Goal: Task Accomplishment & Management: Manage account settings

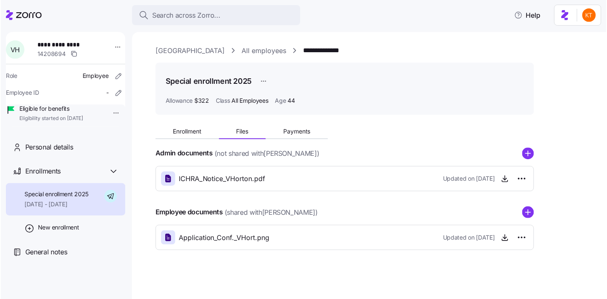
scroll to position [1, 0]
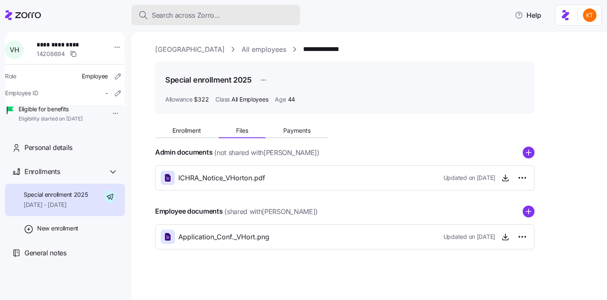
click at [241, 22] on button "Search across Zorro..." at bounding box center [216, 15] width 169 height 20
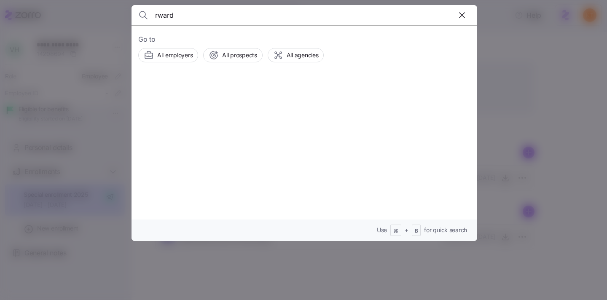
type input "rward"
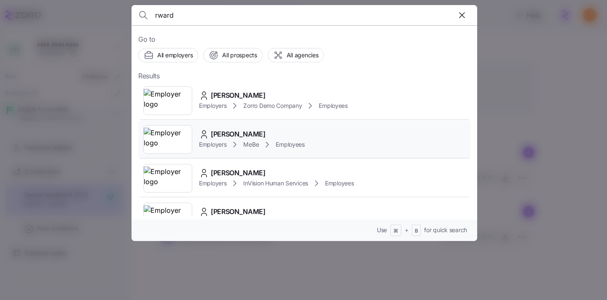
click at [202, 136] on icon at bounding box center [204, 137] width 5 height 3
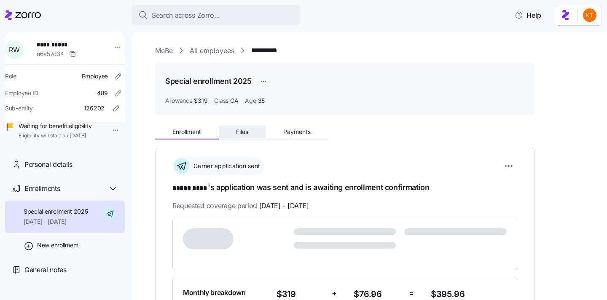
click at [240, 137] on button "Files" at bounding box center [242, 132] width 47 height 13
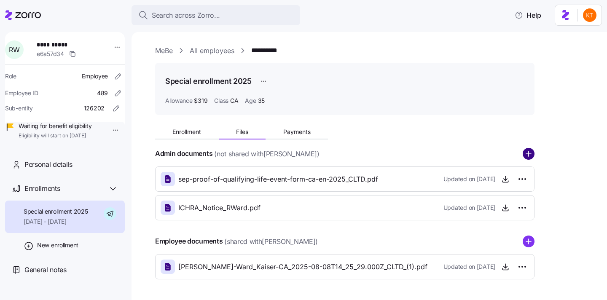
click at [533, 151] on circle "add icon" at bounding box center [528, 153] width 11 height 11
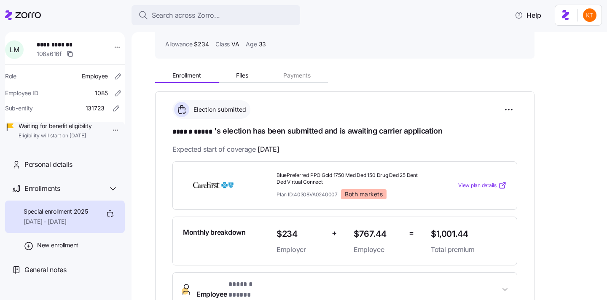
scroll to position [67, 0]
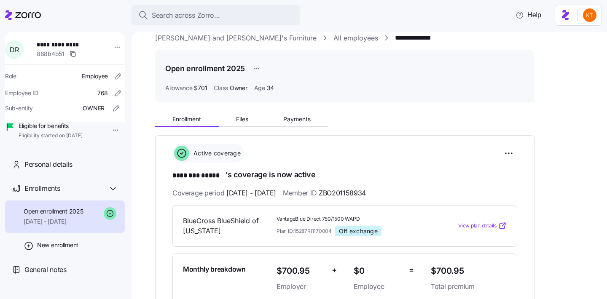
scroll to position [13, 0]
click at [252, 121] on button "Files" at bounding box center [242, 119] width 47 height 13
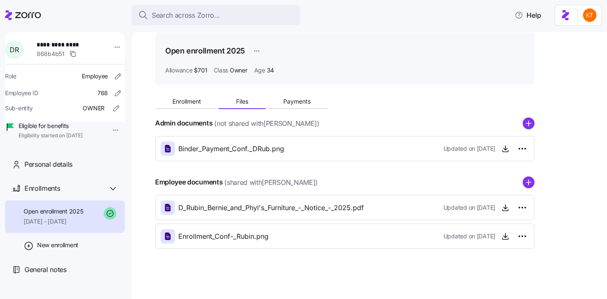
scroll to position [31, 0]
click at [504, 150] on icon "button" at bounding box center [505, 148] width 8 height 8
click at [248, 237] on span "Enrollment_Conf-_Rubin.png" at bounding box center [223, 236] width 90 height 11
click at [507, 240] on icon "button" at bounding box center [505, 236] width 8 height 8
click at [180, 100] on span "Enrollment" at bounding box center [186, 101] width 29 height 6
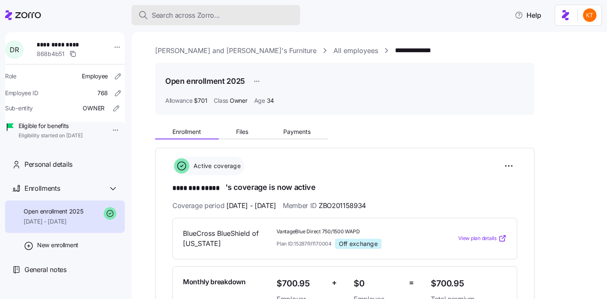
click at [176, 16] on span "Search across Zorro..." at bounding box center [186, 15] width 68 height 11
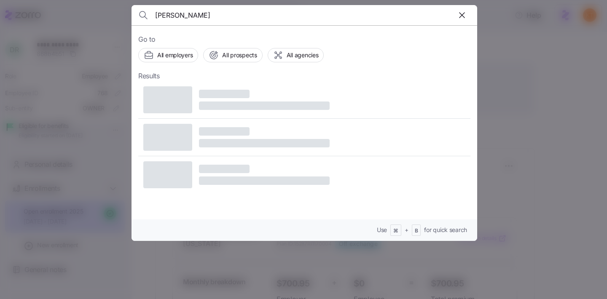
type input "Charles Adesida"
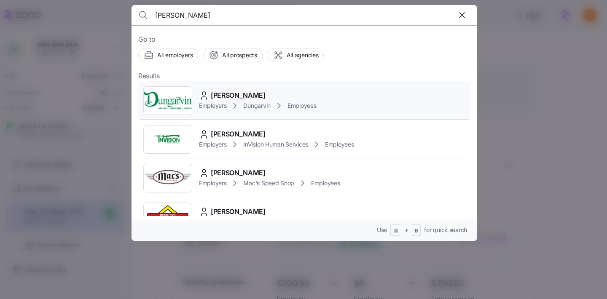
click at [221, 104] on span "Employers" at bounding box center [212, 106] width 27 height 8
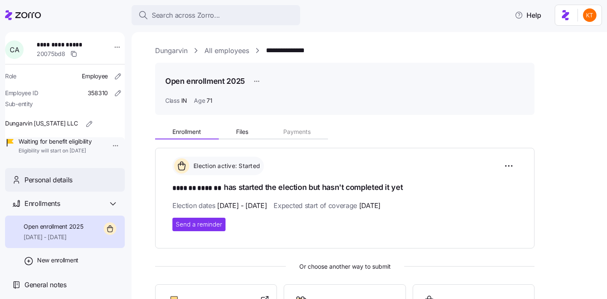
click at [85, 192] on div "Personal details" at bounding box center [65, 180] width 120 height 24
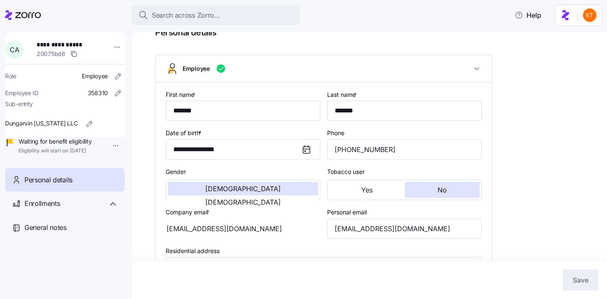
scroll to position [61, 0]
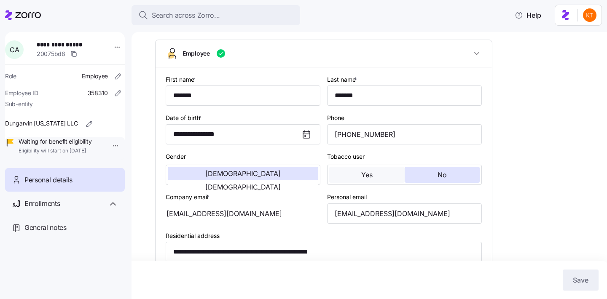
type input "IN"
click at [369, 221] on input "charlesabayomiadesida@gmail.com" at bounding box center [404, 214] width 155 height 20
click at [369, 220] on input "charlesabayomiadesida@gmail.com" at bounding box center [404, 214] width 155 height 20
click at [374, 139] on input "(317) 453-7482" at bounding box center [404, 134] width 155 height 20
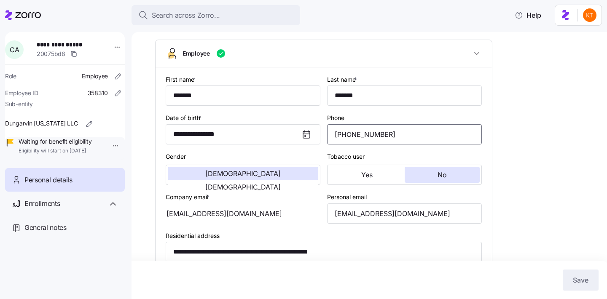
click at [374, 139] on input "(317) 453-7482" at bounding box center [404, 134] width 155 height 20
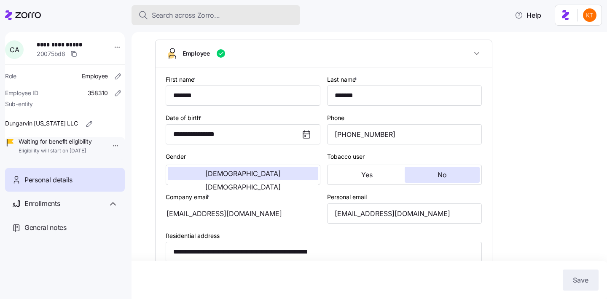
click at [223, 20] on div "Search across Zorro..." at bounding box center [215, 15] width 155 height 11
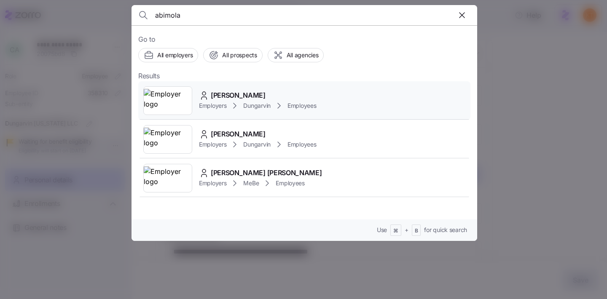
type input "abimola"
click at [219, 97] on span "Abimbola Olugbenga" at bounding box center [238, 95] width 55 height 11
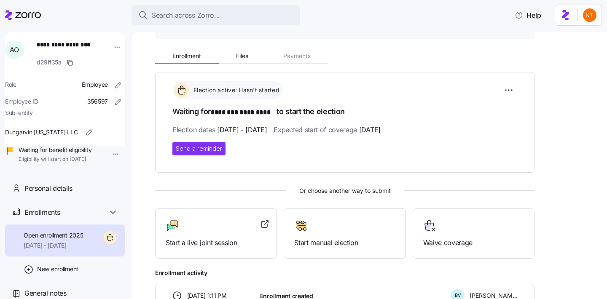
scroll to position [134, 0]
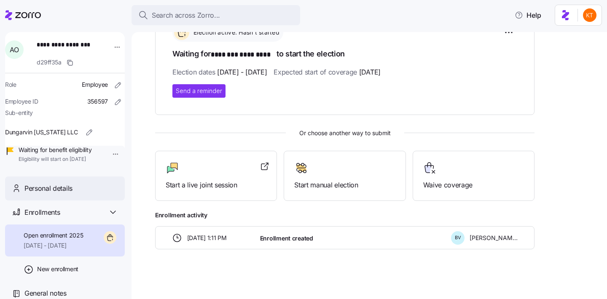
click at [85, 194] on div "Personal details" at bounding box center [71, 188] width 94 height 11
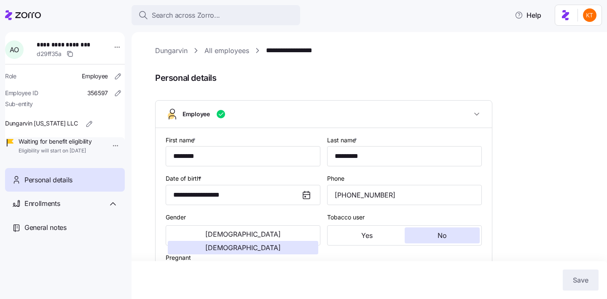
scroll to position [228, 0]
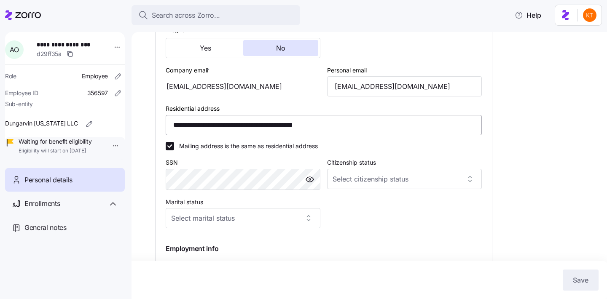
type input "IN"
click at [364, 89] on input "abimbola_olugbenga@yahoo.com" at bounding box center [404, 86] width 155 height 20
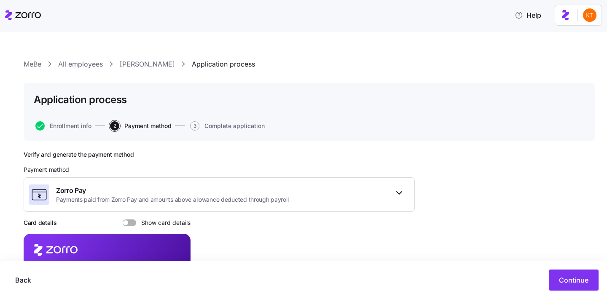
scroll to position [113, 0]
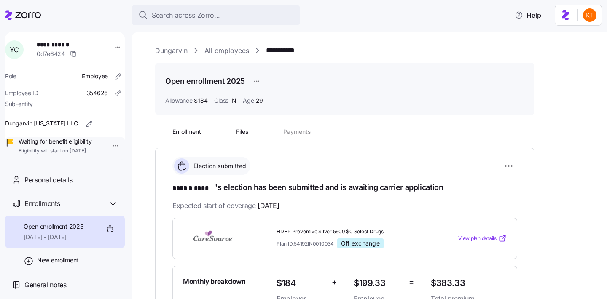
scroll to position [193, 0]
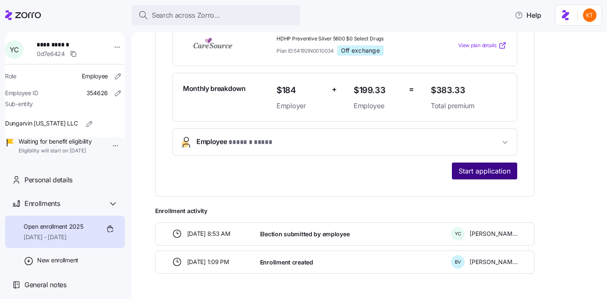
click at [494, 164] on button "Start application" at bounding box center [484, 171] width 65 height 17
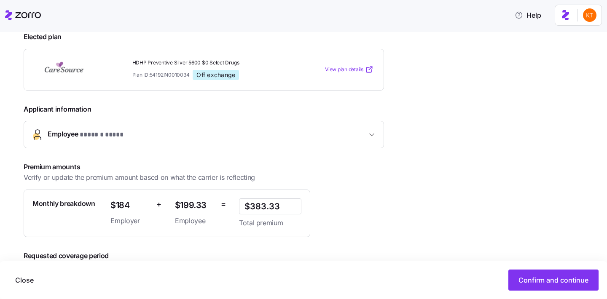
scroll to position [131, 0]
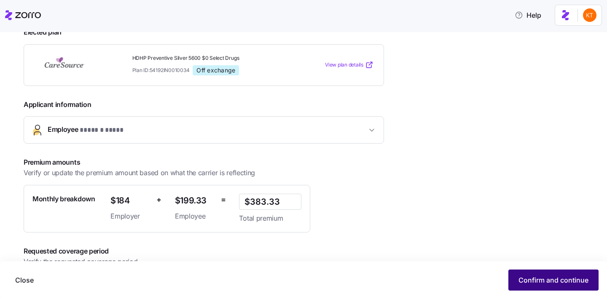
click at [560, 282] on span "Confirm and continue" at bounding box center [554, 280] width 70 height 10
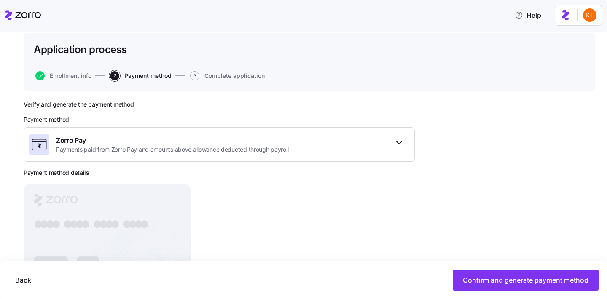
scroll to position [102, 0]
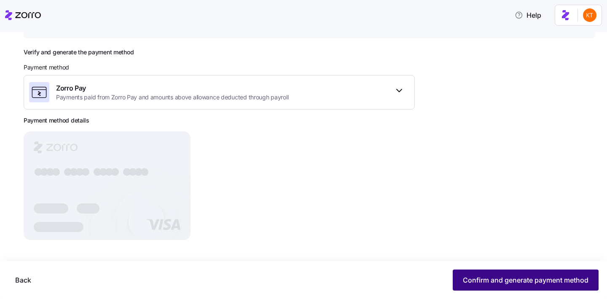
click at [504, 283] on span "Confirm and generate payment method" at bounding box center [526, 280] width 126 height 10
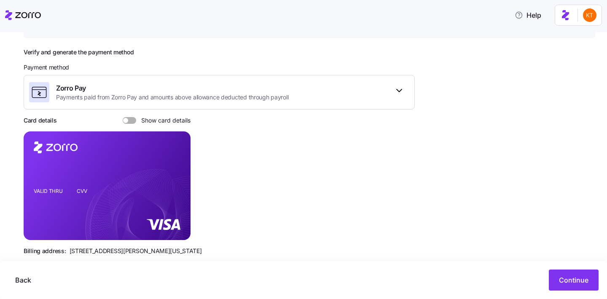
scroll to position [118, 0]
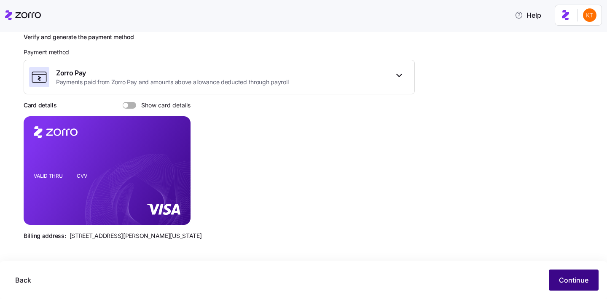
click at [557, 280] on button "Continue" at bounding box center [574, 280] width 50 height 21
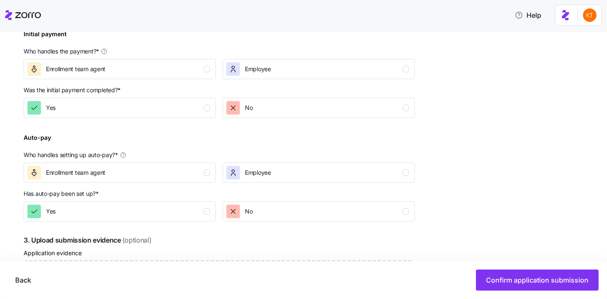
scroll to position [270, 0]
click at [202, 73] on div "Enrollment team agent" at bounding box center [118, 70] width 183 height 13
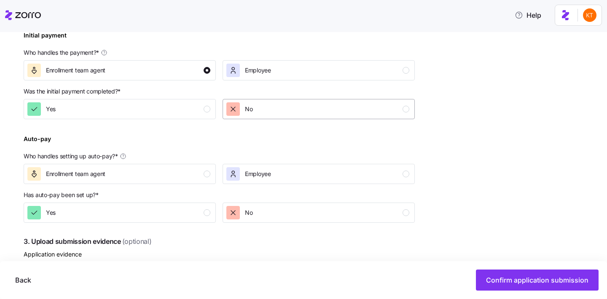
click at [282, 108] on div "No" at bounding box center [317, 108] width 183 height 13
drag, startPoint x: 196, startPoint y: 178, endPoint x: 236, endPoint y: 201, distance: 46.5
click at [196, 178] on div "Enrollment team agent" at bounding box center [118, 173] width 183 height 13
click at [284, 219] on div "No" at bounding box center [317, 212] width 183 height 13
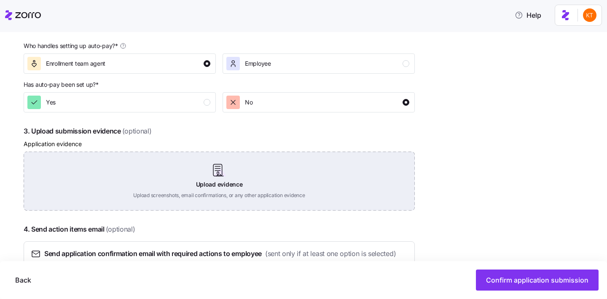
click at [235, 188] on div "Upload evidence Upload screenshots, email confirmations, or any other applicati…" at bounding box center [219, 181] width 391 height 59
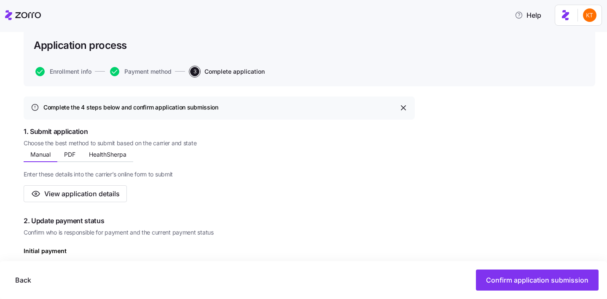
scroll to position [0, 0]
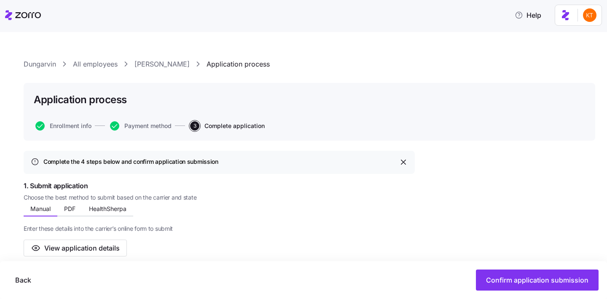
click at [156, 66] on link "[PERSON_NAME]" at bounding box center [162, 64] width 55 height 11
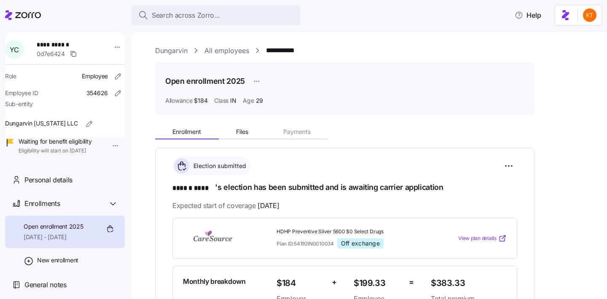
click at [245, 139] on div "Enrollment Files Payments" at bounding box center [241, 133] width 173 height 13
click at [246, 137] on button "Files" at bounding box center [242, 132] width 47 height 13
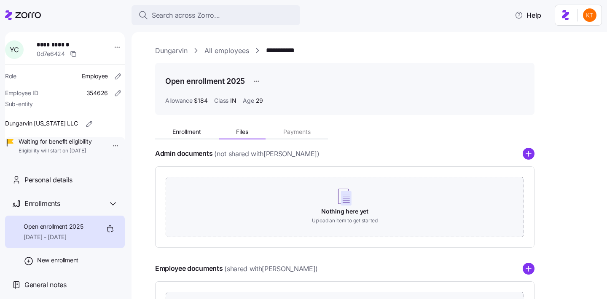
scroll to position [114, 0]
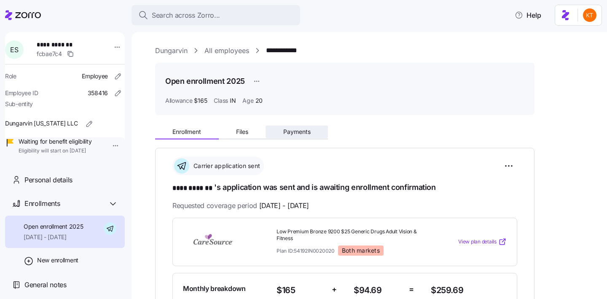
click at [306, 133] on span "Payments" at bounding box center [296, 132] width 27 height 6
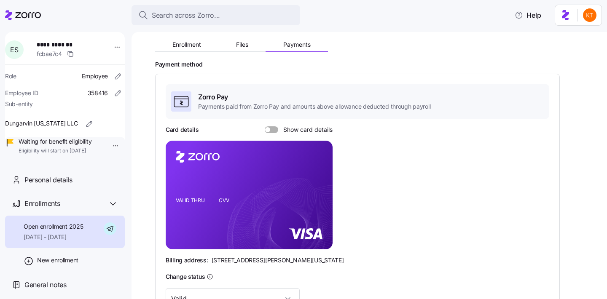
scroll to position [231, 0]
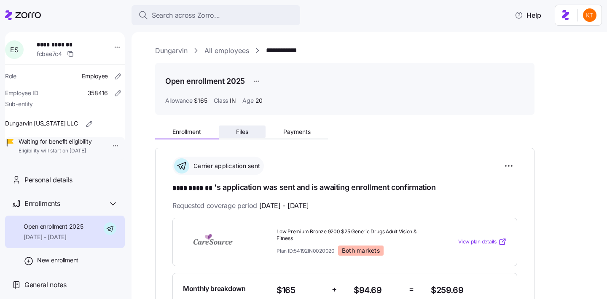
click at [242, 133] on span "Files" at bounding box center [242, 132] width 12 height 6
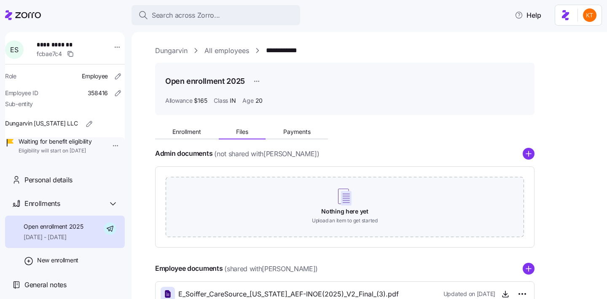
scroll to position [97, 0]
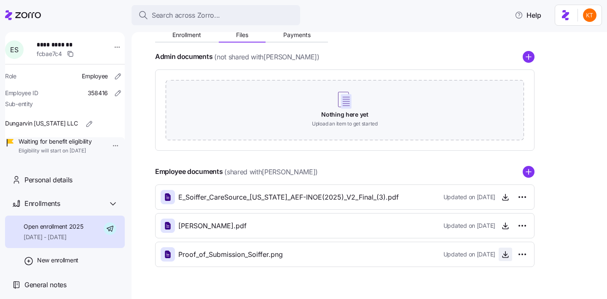
click at [504, 254] on icon "button" at bounding box center [505, 255] width 8 height 8
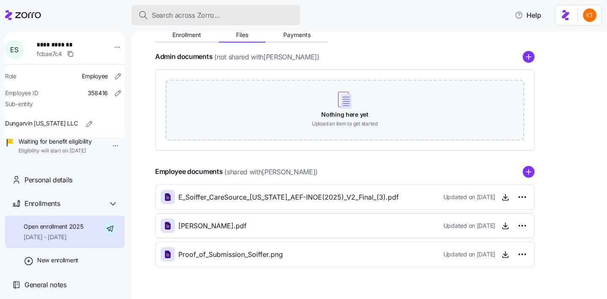
click at [172, 17] on span "Search across Zorro..." at bounding box center [186, 15] width 68 height 11
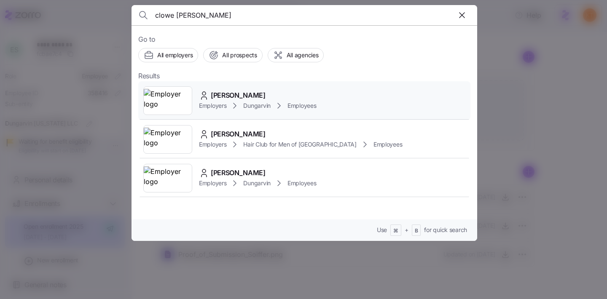
type input "clowe [PERSON_NAME]"
click at [232, 93] on span "[PERSON_NAME]" at bounding box center [238, 95] width 55 height 11
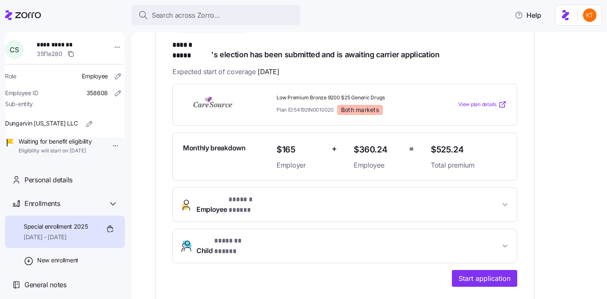
scroll to position [252, 0]
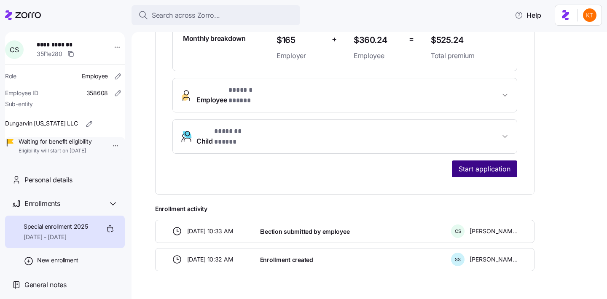
click at [490, 164] on span "Start application" at bounding box center [485, 169] width 52 height 10
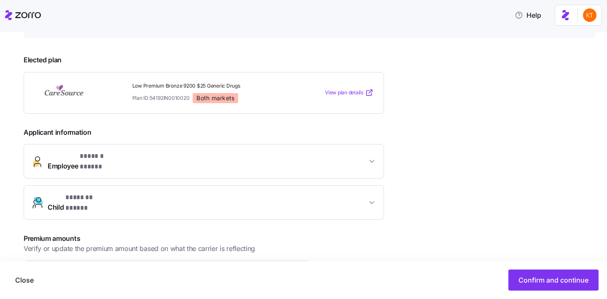
scroll to position [104, 0]
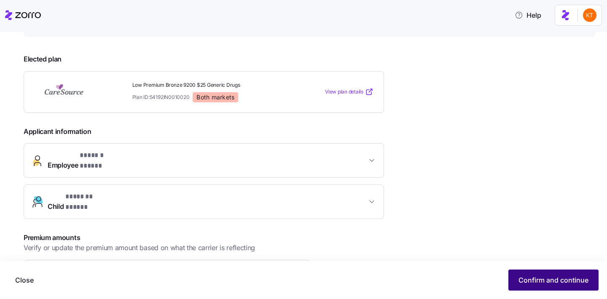
click at [540, 285] on span "Confirm and continue" at bounding box center [554, 280] width 70 height 10
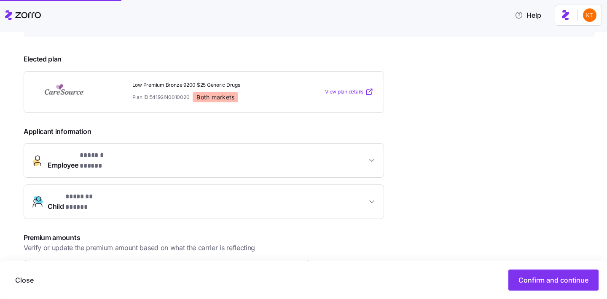
scroll to position [183, 0]
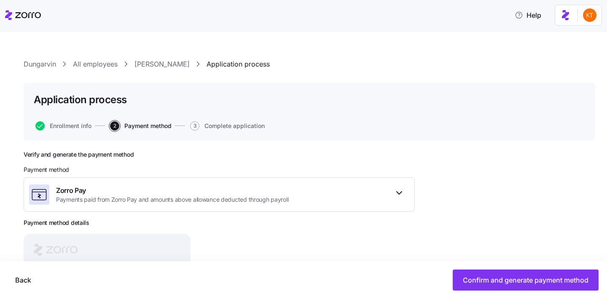
scroll to position [102, 0]
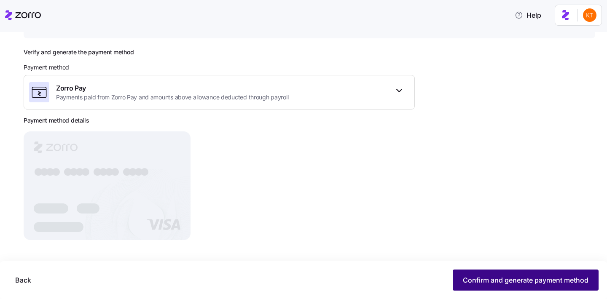
click at [463, 272] on button "Confirm and generate payment method" at bounding box center [526, 280] width 146 height 21
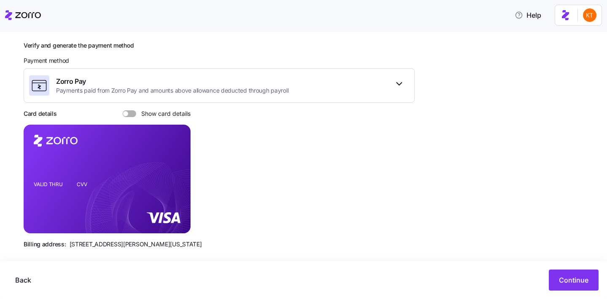
scroll to position [118, 0]
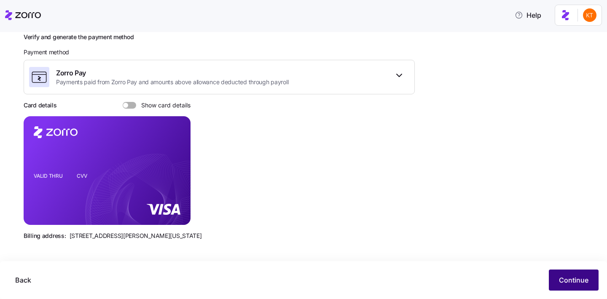
click at [562, 283] on span "Continue" at bounding box center [574, 280] width 30 height 10
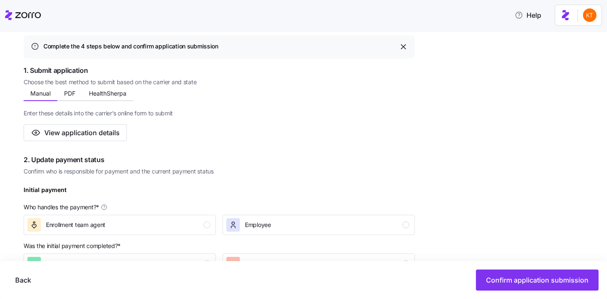
scroll to position [279, 0]
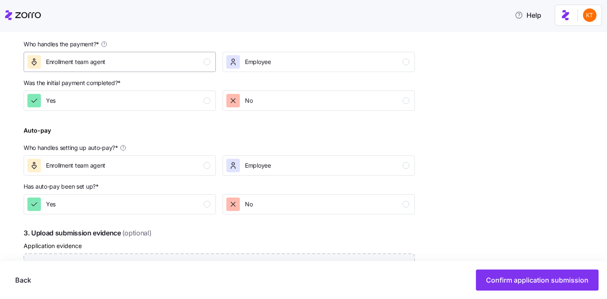
click at [188, 72] on button "Enrollment team agent" at bounding box center [120, 62] width 192 height 20
click at [283, 105] on div "No" at bounding box center [317, 100] width 183 height 13
click at [205, 170] on div "Enrollment team agent" at bounding box center [118, 165] width 183 height 13
click at [266, 204] on div "No" at bounding box center [317, 204] width 183 height 13
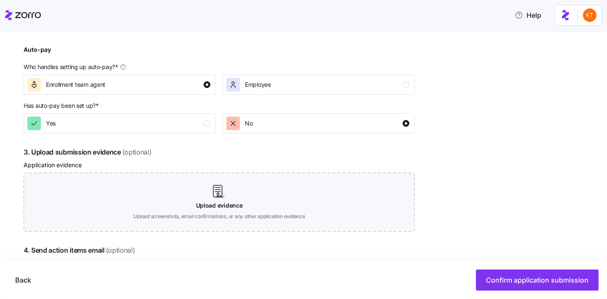
scroll to position [412, 0]
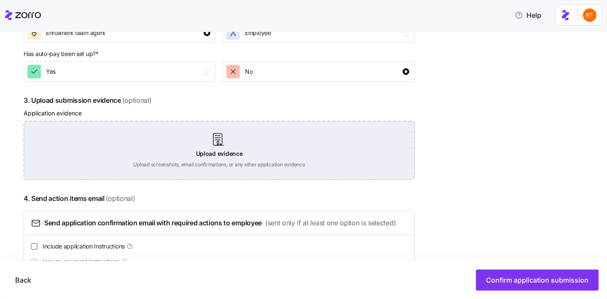
click at [232, 157] on div "Upload evidence Upload screenshots, email confirmations, or any other applicati…" at bounding box center [219, 150] width 391 height 59
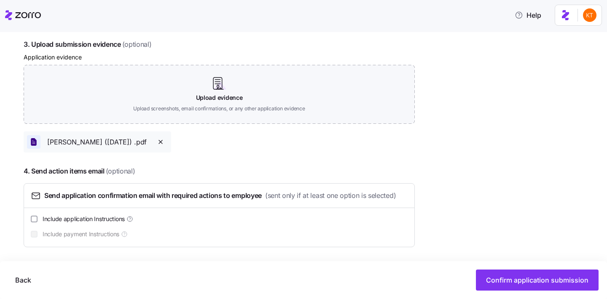
scroll to position [469, 0]
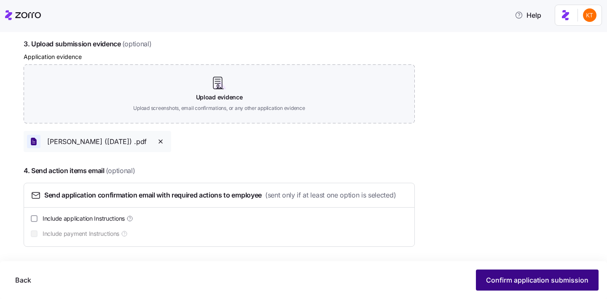
click at [493, 278] on span "Confirm application submission" at bounding box center [537, 280] width 102 height 10
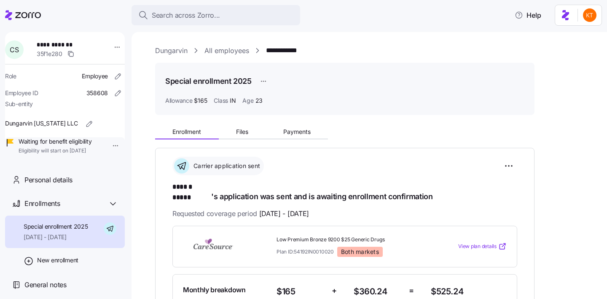
click at [248, 139] on div "Enrollment Files Payments" at bounding box center [241, 133] width 173 height 13
click at [249, 136] on button "Files" at bounding box center [242, 132] width 47 height 13
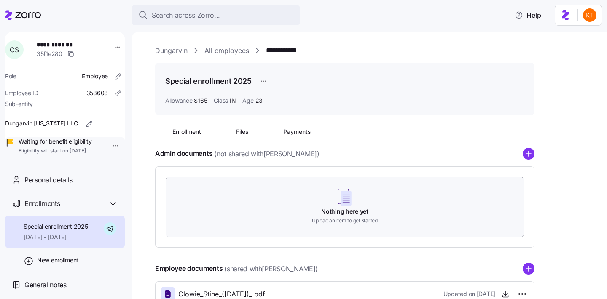
click at [531, 159] on icon "add icon" at bounding box center [529, 154] width 12 height 12
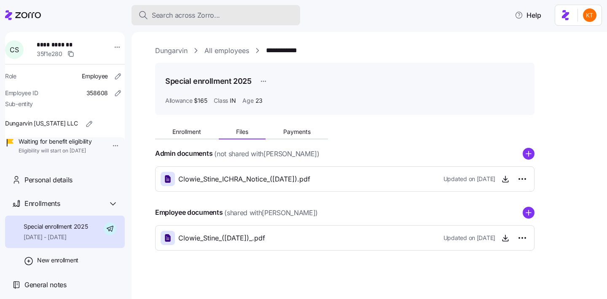
click at [183, 18] on span "Search across Zorro..." at bounding box center [186, 15] width 68 height 11
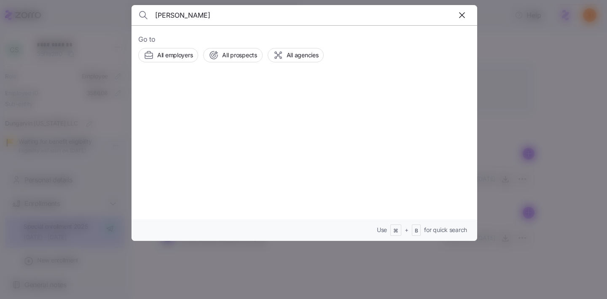
type input "tavares davis"
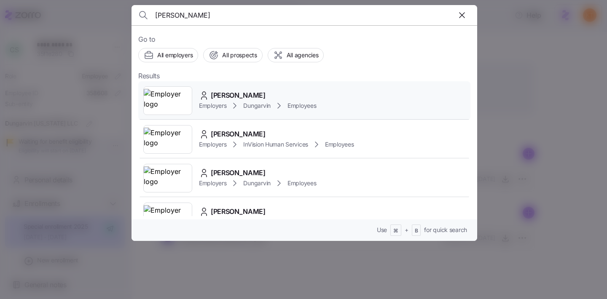
click at [250, 109] on span "Dungarvin" at bounding box center [256, 106] width 27 height 8
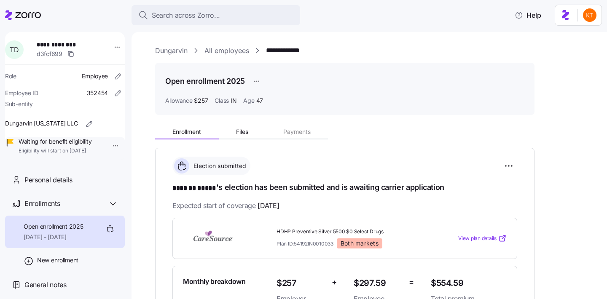
scroll to position [137, 0]
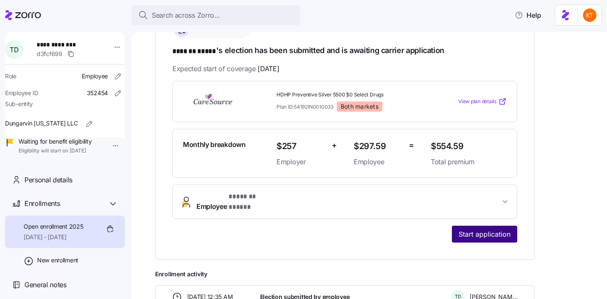
click at [499, 230] on span "Start application" at bounding box center [485, 234] width 52 height 10
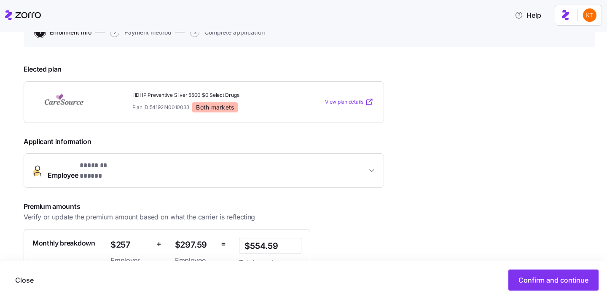
scroll to position [174, 0]
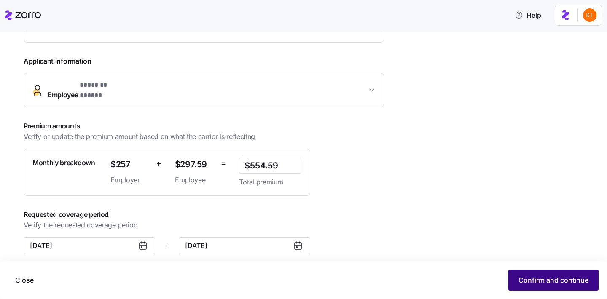
click at [532, 284] on span "Confirm and continue" at bounding box center [554, 280] width 70 height 10
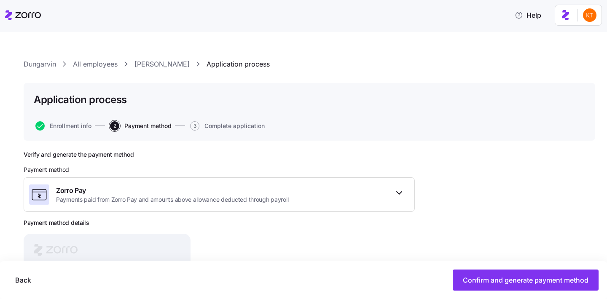
scroll to position [102, 0]
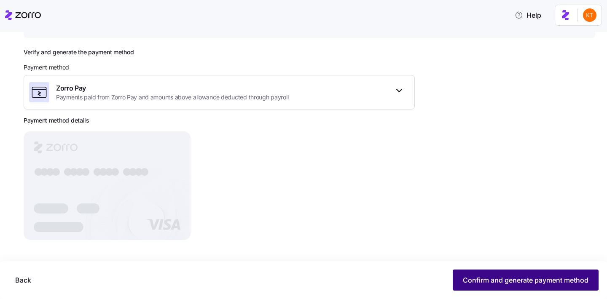
click at [498, 278] on span "Confirm and generate payment method" at bounding box center [526, 280] width 126 height 10
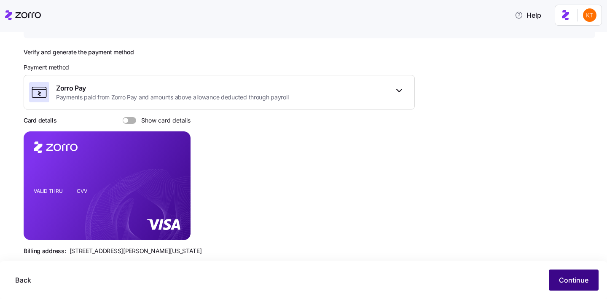
click at [595, 282] on button "Continue" at bounding box center [574, 280] width 50 height 21
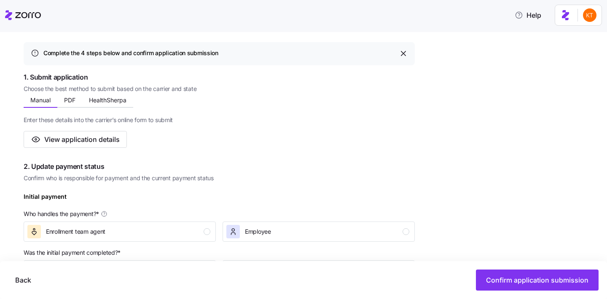
scroll to position [137, 0]
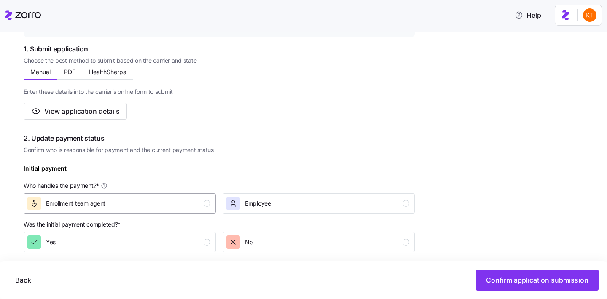
click at [152, 208] on div "Enrollment team agent" at bounding box center [118, 203] width 183 height 13
click at [286, 246] on div "No" at bounding box center [317, 242] width 183 height 13
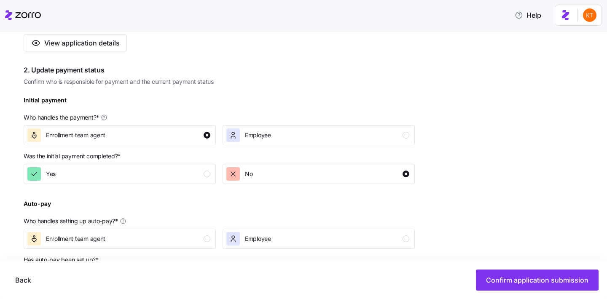
scroll to position [247, 0]
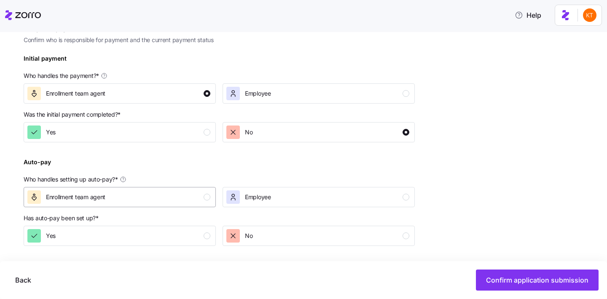
click at [204, 193] on div "Enrollment team agent" at bounding box center [118, 197] width 183 height 13
click at [271, 235] on div "No" at bounding box center [317, 235] width 183 height 13
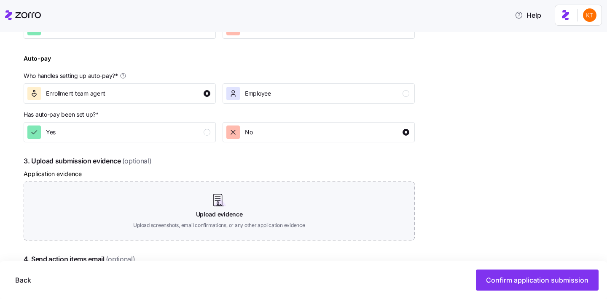
scroll to position [440, 0]
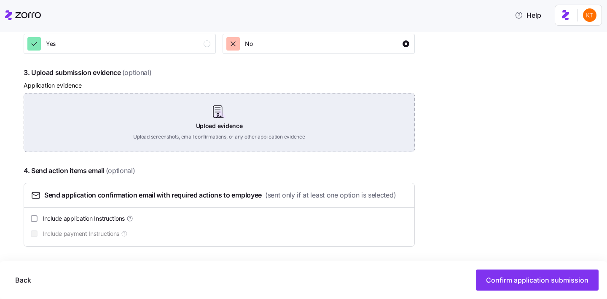
click at [225, 126] on div "Upload evidence Upload screenshots, email confirmations, or any other applicati…" at bounding box center [219, 122] width 391 height 59
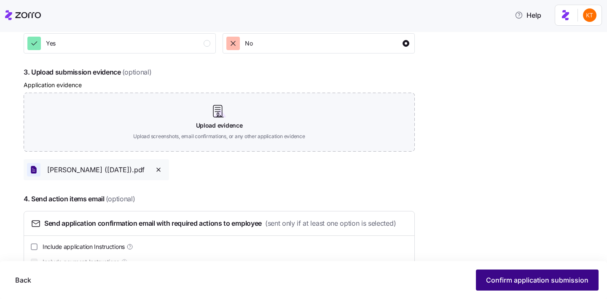
click at [527, 282] on span "Confirm application submission" at bounding box center [537, 280] width 102 height 10
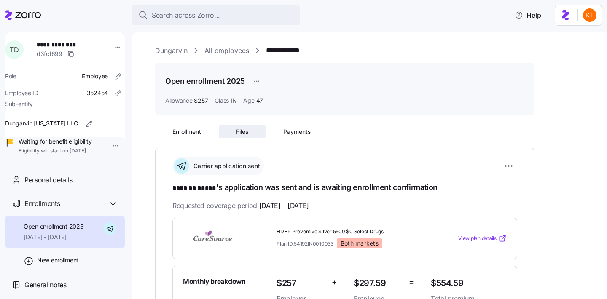
click at [248, 131] on span "Files" at bounding box center [242, 132] width 12 height 6
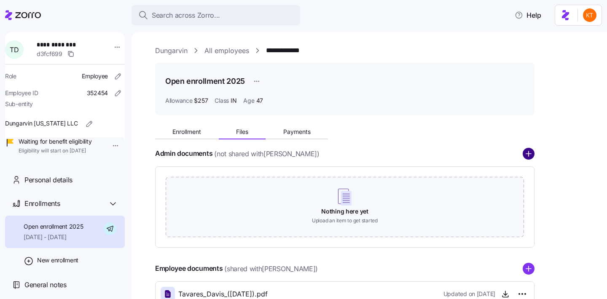
click at [529, 153] on circle "add icon" at bounding box center [528, 153] width 11 height 11
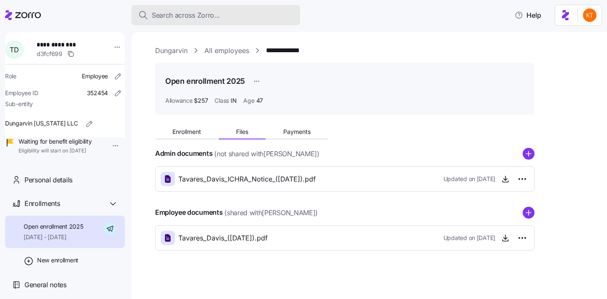
click at [216, 13] on span "Search across Zorro..." at bounding box center [186, 15] width 68 height 11
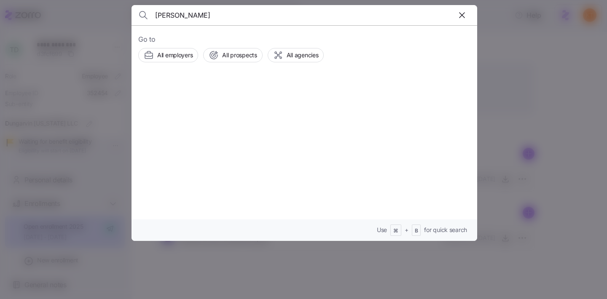
type input "lois spratt"
click at [226, 105] on span "Employers" at bounding box center [212, 106] width 27 height 8
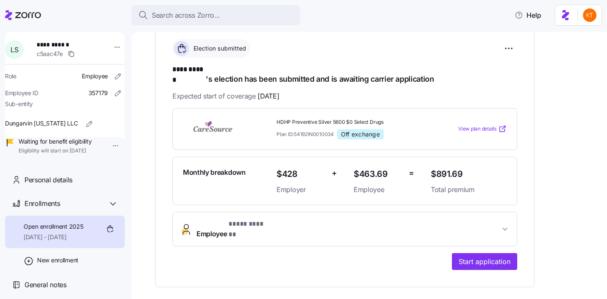
scroll to position [217, 0]
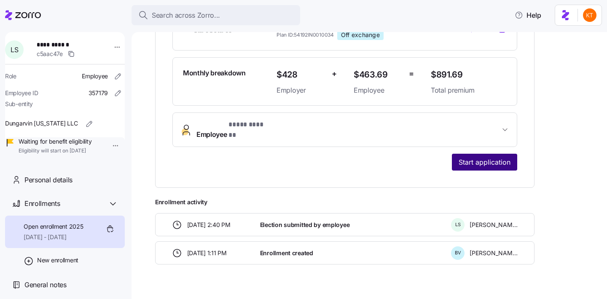
click at [501, 154] on button "Start application" at bounding box center [484, 162] width 65 height 17
click at [497, 154] on button "Start application" at bounding box center [484, 162] width 65 height 17
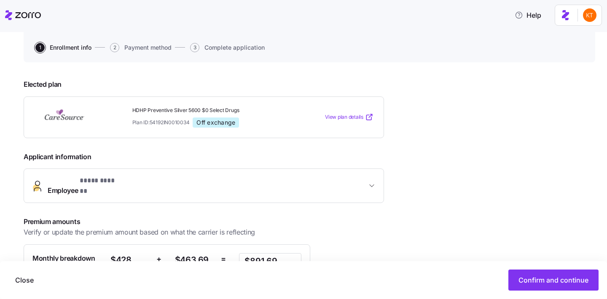
scroll to position [135, 0]
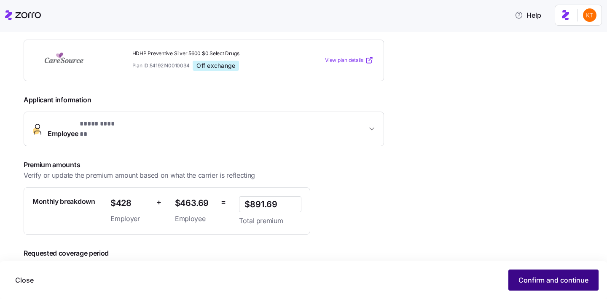
click at [559, 276] on span "Confirm and continue" at bounding box center [554, 280] width 70 height 10
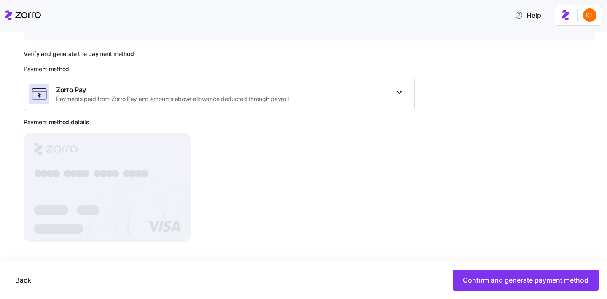
scroll to position [102, 0]
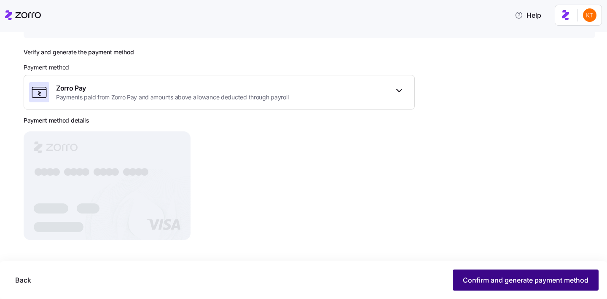
click at [491, 280] on span "Confirm and generate payment method" at bounding box center [526, 280] width 126 height 10
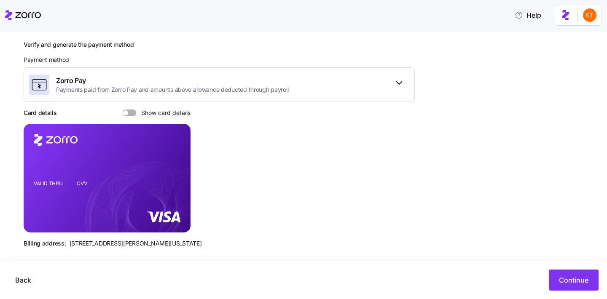
scroll to position [118, 0]
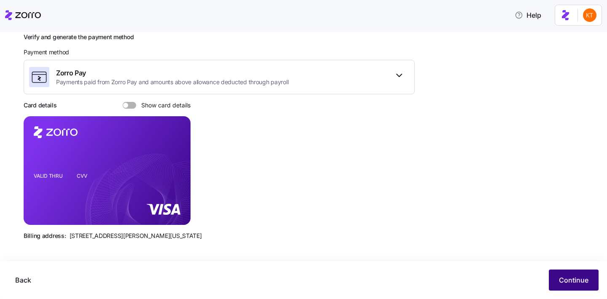
click at [568, 281] on span "Continue" at bounding box center [574, 280] width 30 height 10
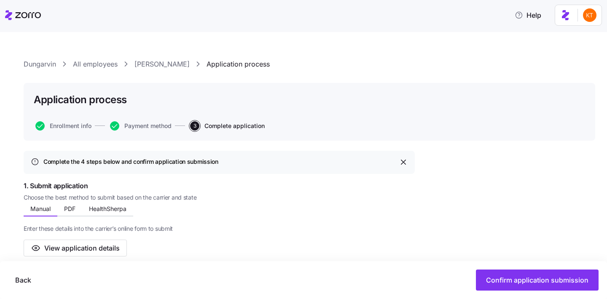
scroll to position [285, 0]
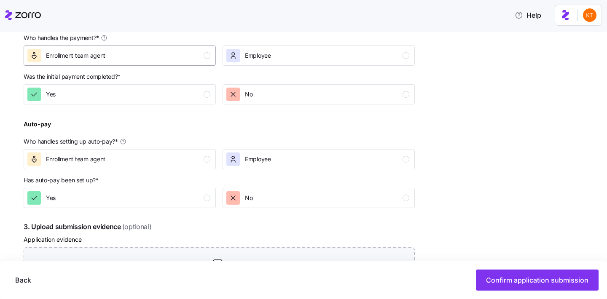
click at [197, 60] on div "Enrollment team agent" at bounding box center [118, 55] width 183 height 13
click at [252, 96] on span "No" at bounding box center [249, 94] width 8 height 8
click at [194, 167] on button "Enrollment team agent" at bounding box center [120, 159] width 192 height 20
click at [281, 204] on div "No" at bounding box center [317, 197] width 183 height 13
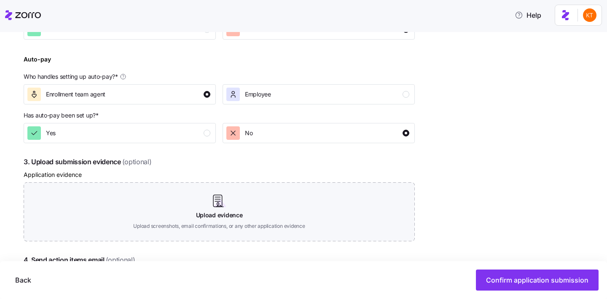
scroll to position [396, 0]
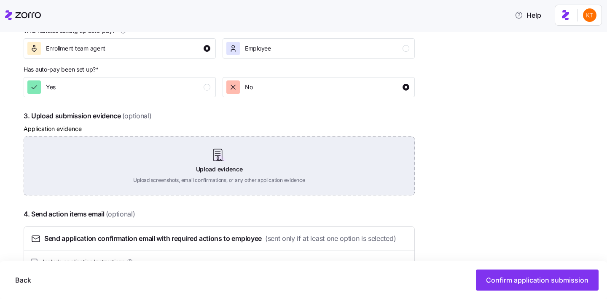
click at [224, 170] on div "Upload evidence Upload screenshots, email confirmations, or any other applicati…" at bounding box center [219, 166] width 391 height 59
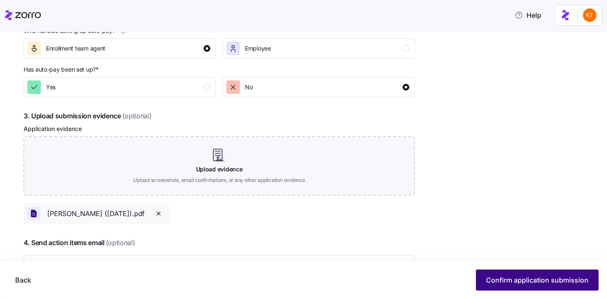
click at [518, 280] on span "Confirm application submission" at bounding box center [537, 280] width 102 height 10
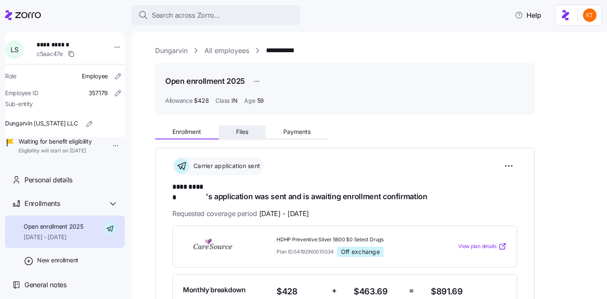
click at [247, 133] on span "Files" at bounding box center [242, 132] width 12 height 6
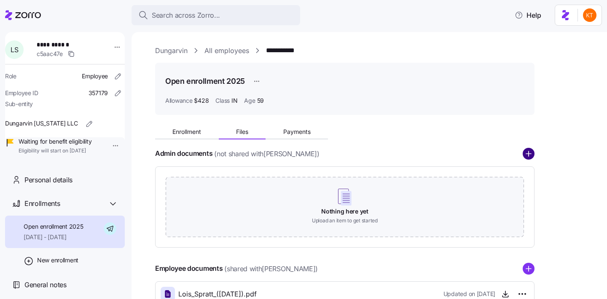
click at [530, 156] on circle "add icon" at bounding box center [528, 153] width 11 height 11
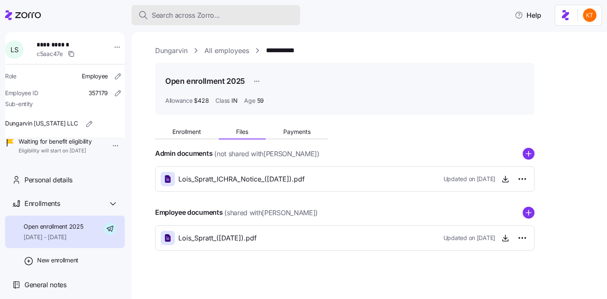
click at [188, 16] on span "Search across Zorro..." at bounding box center [186, 15] width 68 height 11
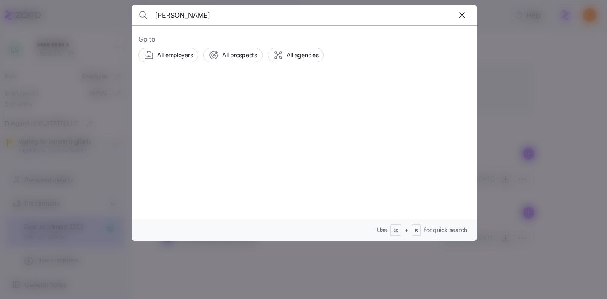
type input "kristin roberts"
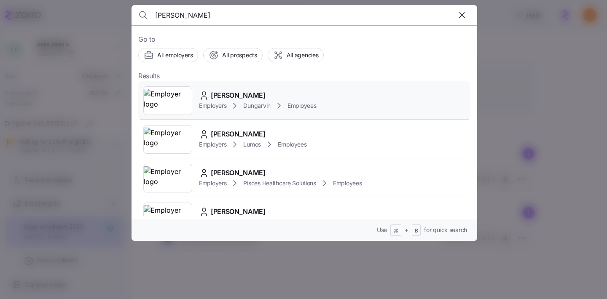
click at [216, 104] on span "Employers" at bounding box center [212, 106] width 27 height 8
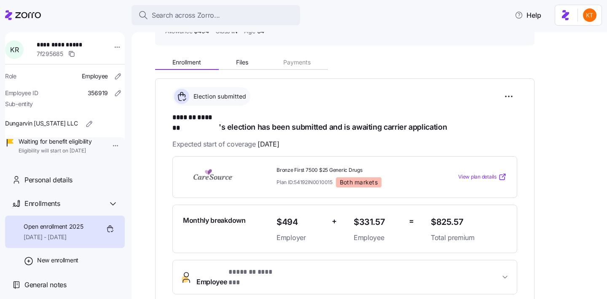
scroll to position [116, 0]
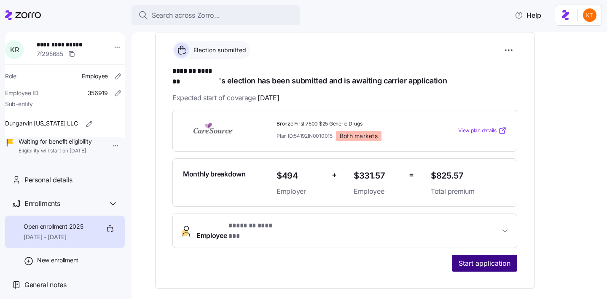
click at [485, 259] on span "Start application" at bounding box center [485, 264] width 52 height 10
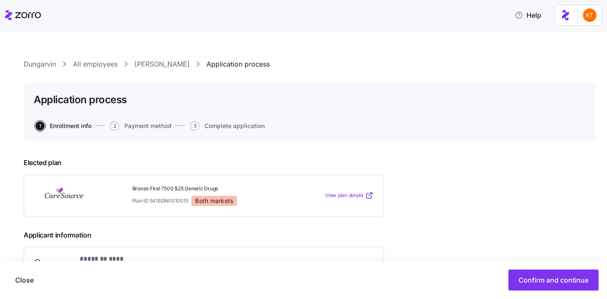
scroll to position [113, 0]
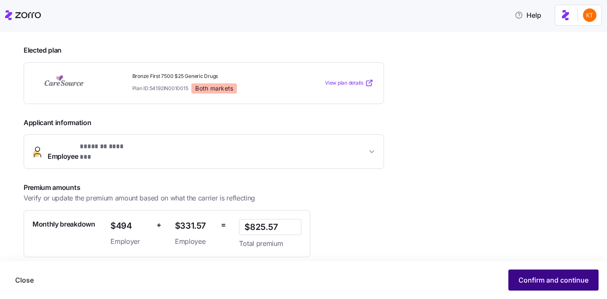
click at [551, 277] on span "Confirm and continue" at bounding box center [554, 280] width 70 height 10
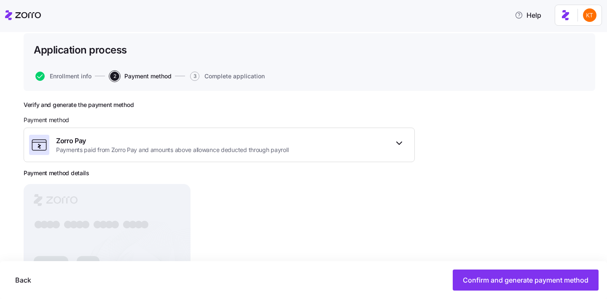
scroll to position [50, 0]
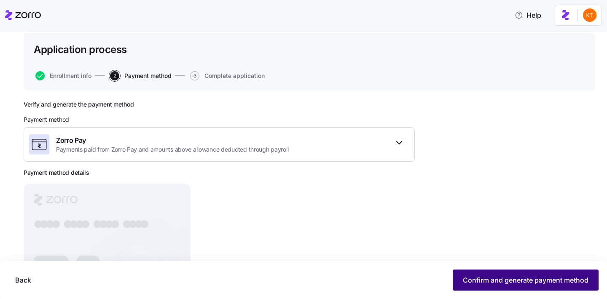
click at [463, 282] on span "Confirm and generate payment method" at bounding box center [526, 280] width 126 height 10
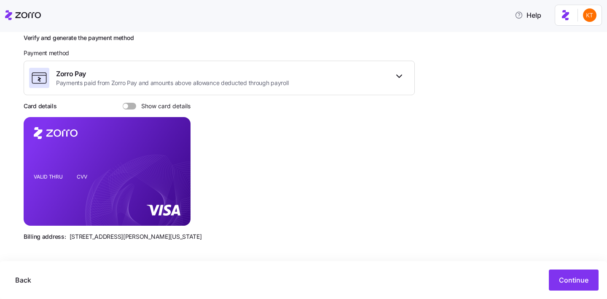
scroll to position [118, 0]
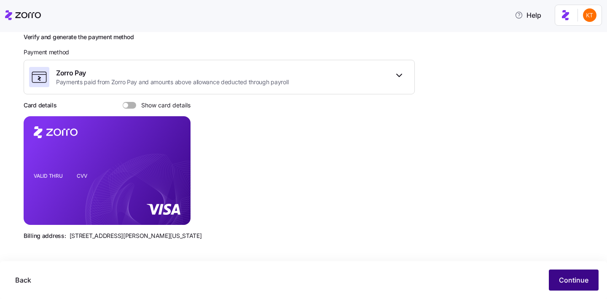
click at [578, 283] on span "Continue" at bounding box center [574, 280] width 30 height 10
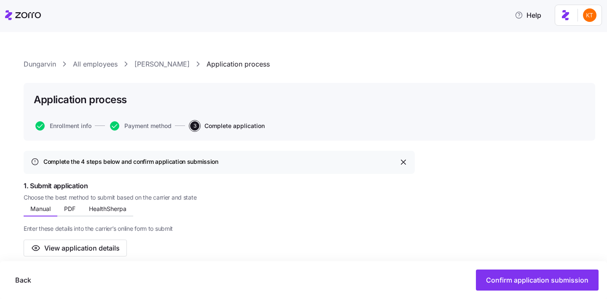
scroll to position [133, 0]
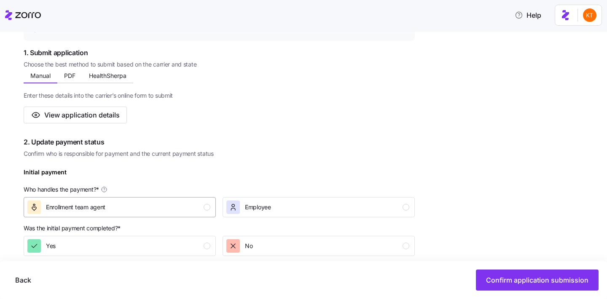
drag, startPoint x: 153, startPoint y: 207, endPoint x: 214, endPoint y: 220, distance: 62.0
click at [154, 207] on div "Enrollment team agent" at bounding box center [118, 207] width 183 height 13
click at [327, 248] on div "No" at bounding box center [317, 246] width 183 height 13
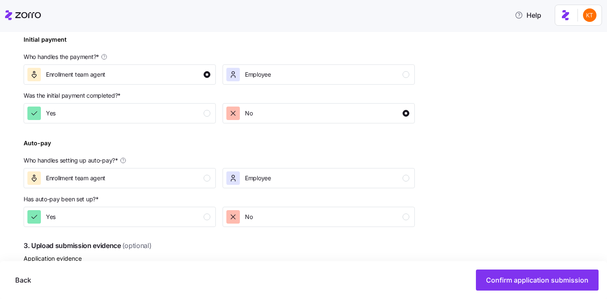
scroll to position [271, 0]
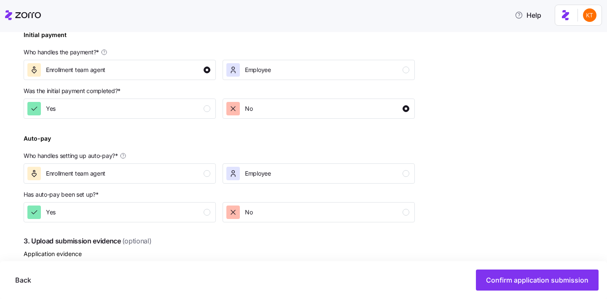
click at [194, 163] on p "Who handles setting up auto-pay? *" at bounding box center [219, 158] width 391 height 12
click at [170, 172] on div "Enrollment team agent" at bounding box center [118, 173] width 183 height 13
click at [285, 213] on div "No" at bounding box center [317, 212] width 183 height 13
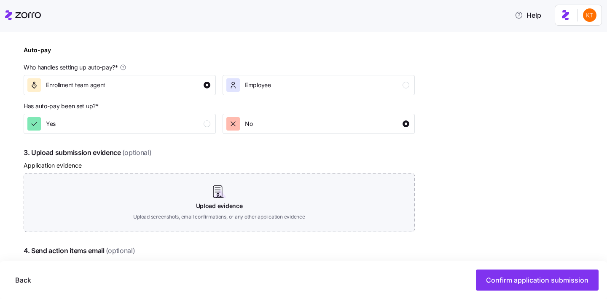
scroll to position [404, 0]
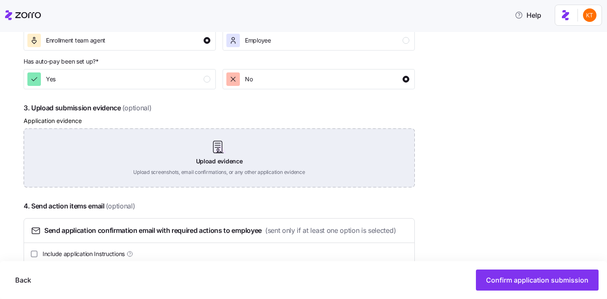
click at [235, 160] on div "Upload evidence Upload screenshots, email confirmations, or any other applicati…" at bounding box center [219, 158] width 391 height 59
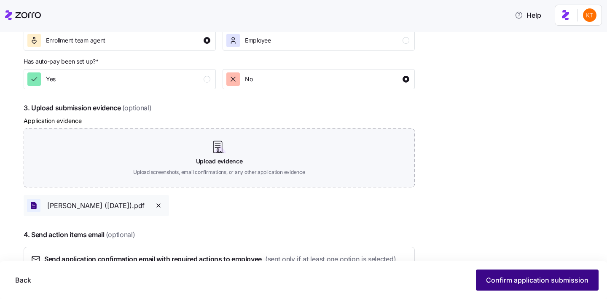
click at [498, 272] on button "Confirm application submission" at bounding box center [537, 280] width 123 height 21
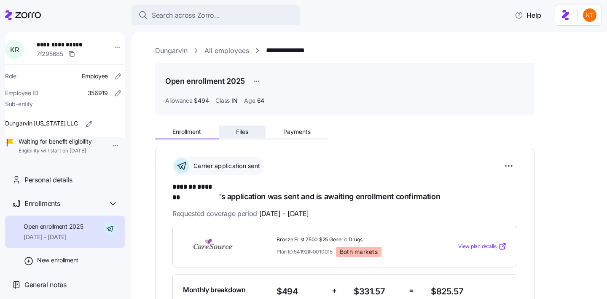
click at [258, 132] on button "Files" at bounding box center [242, 132] width 47 height 13
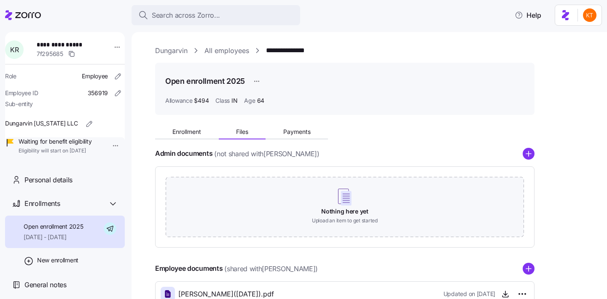
click at [534, 157] on icon "add icon" at bounding box center [529, 154] width 12 height 12
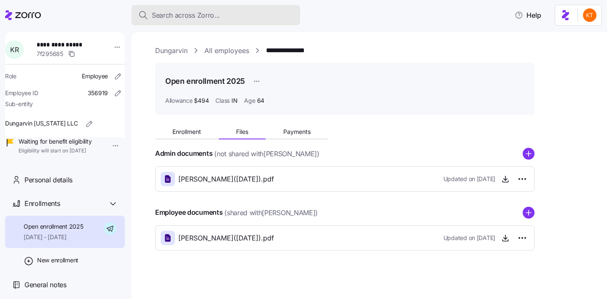
click at [246, 13] on div "Search across Zorro..." at bounding box center [215, 15] width 155 height 11
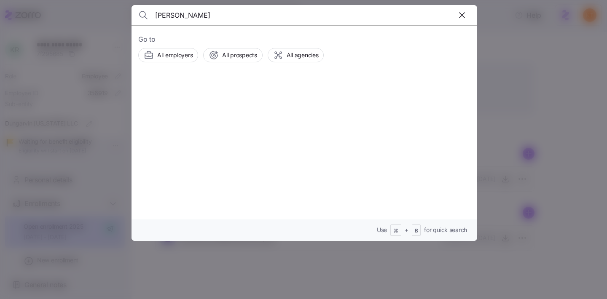
type input "glenn roberts"
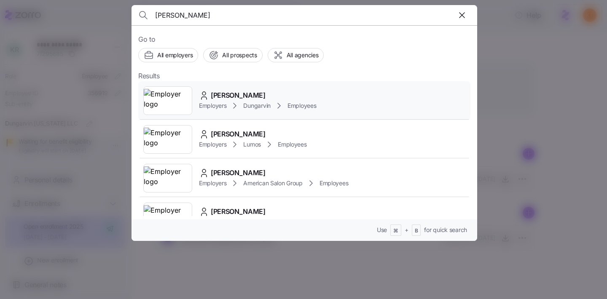
click at [221, 102] on span "Employers" at bounding box center [212, 106] width 27 height 8
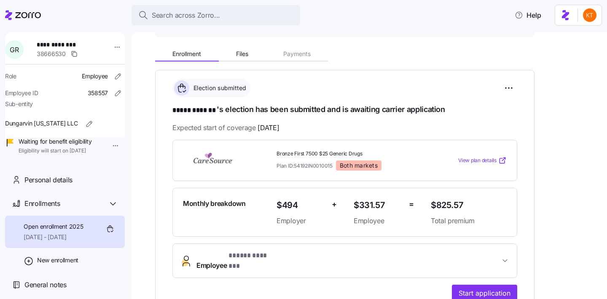
scroll to position [110, 0]
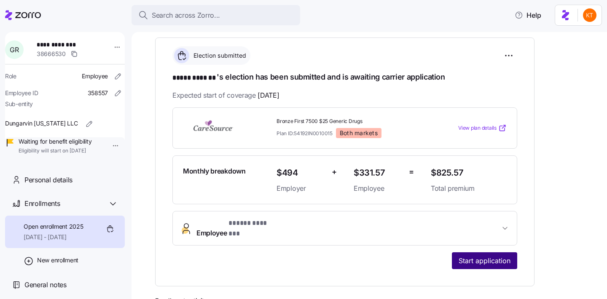
click at [496, 256] on span "Start application" at bounding box center [485, 261] width 52 height 10
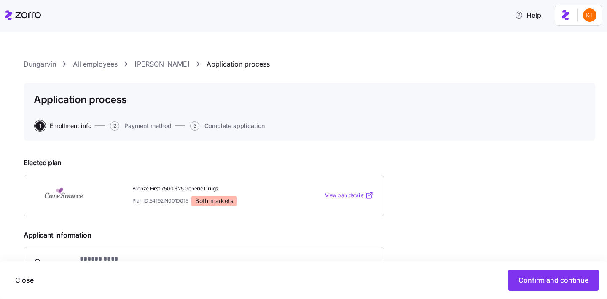
scroll to position [174, 0]
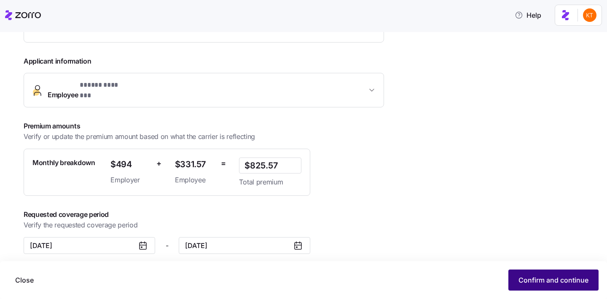
click at [534, 284] on span "Confirm and continue" at bounding box center [554, 280] width 70 height 10
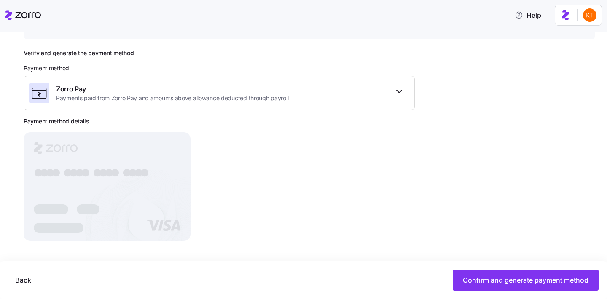
scroll to position [102, 0]
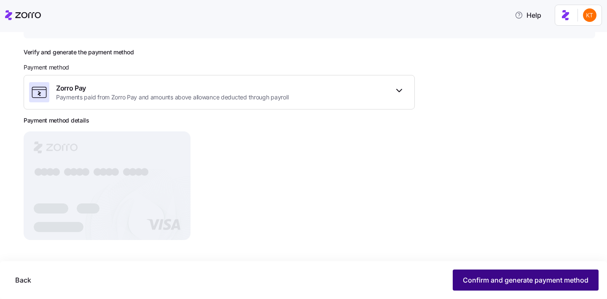
click at [527, 280] on span "Confirm and generate payment method" at bounding box center [526, 280] width 126 height 10
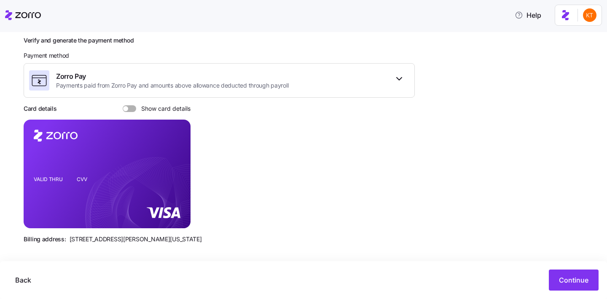
scroll to position [118, 0]
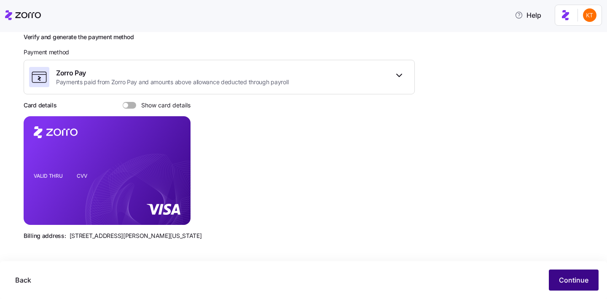
click at [568, 280] on span "Continue" at bounding box center [574, 280] width 30 height 10
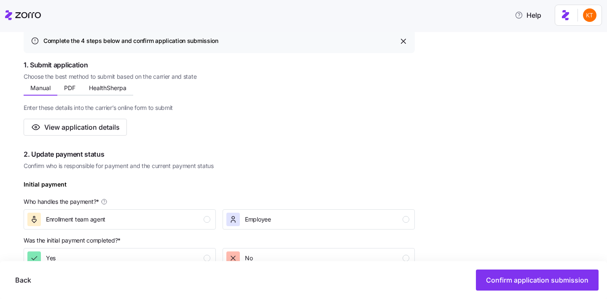
scroll to position [226, 0]
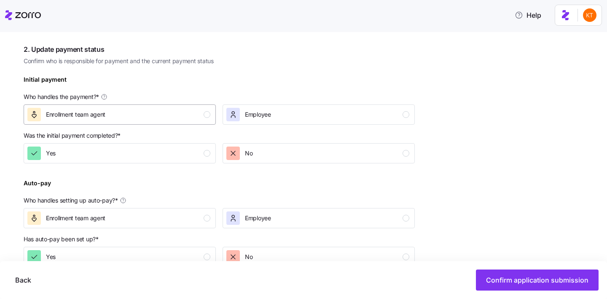
click at [193, 116] on div "Enrollment team agent" at bounding box center [118, 114] width 183 height 13
click at [271, 160] on div "No" at bounding box center [317, 153] width 183 height 13
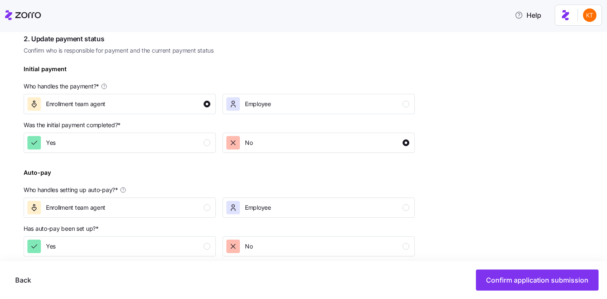
scroll to position [251, 0]
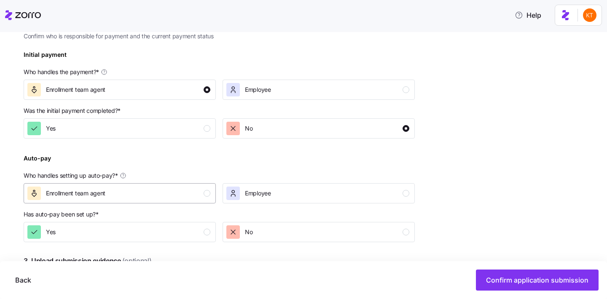
click at [192, 189] on div "Enrollment team agent" at bounding box center [118, 193] width 183 height 13
click at [319, 236] on div "No" at bounding box center [317, 232] width 183 height 13
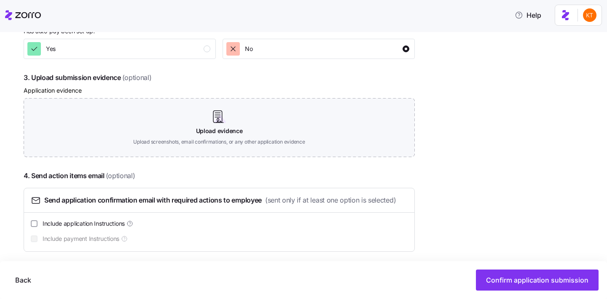
scroll to position [440, 0]
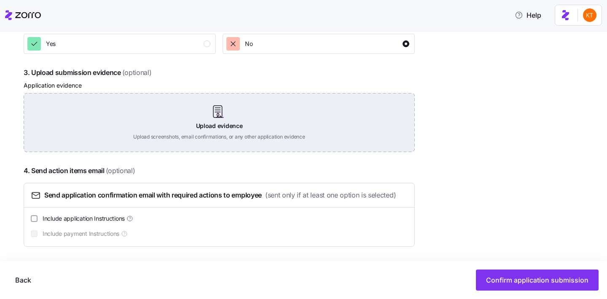
click at [217, 124] on div "Upload evidence Upload screenshots, email confirmations, or any other applicati…" at bounding box center [219, 122] width 391 height 59
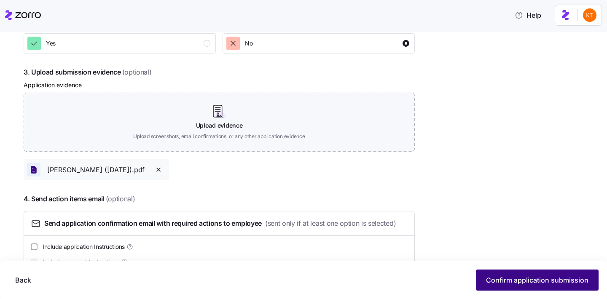
click at [505, 281] on span "Confirm application submission" at bounding box center [537, 280] width 102 height 10
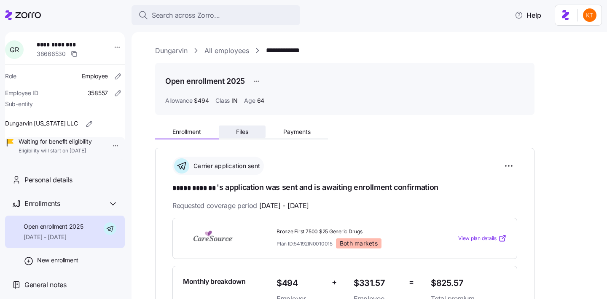
click at [239, 129] on span "Files" at bounding box center [242, 132] width 12 height 6
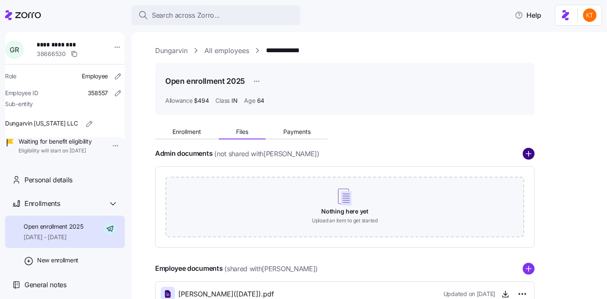
click at [532, 152] on circle "add icon" at bounding box center [528, 153] width 11 height 11
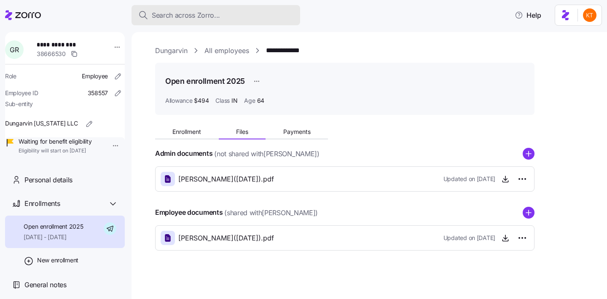
click at [196, 25] on button "Search across Zorro..." at bounding box center [216, 15] width 169 height 20
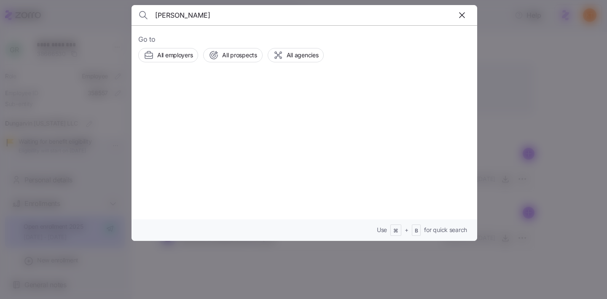
type input "william pate"
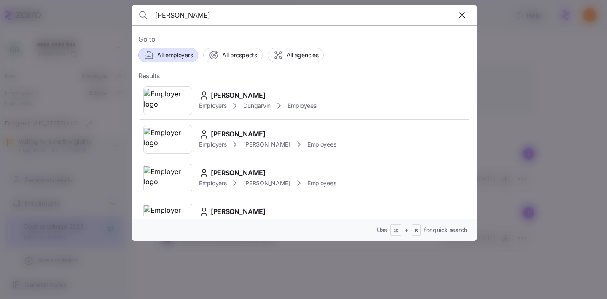
click at [210, 106] on span "Employers" at bounding box center [212, 106] width 27 height 8
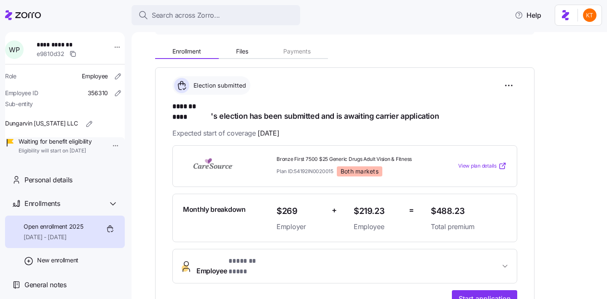
scroll to position [81, 0]
click at [483, 294] on span "Start application" at bounding box center [485, 299] width 52 height 10
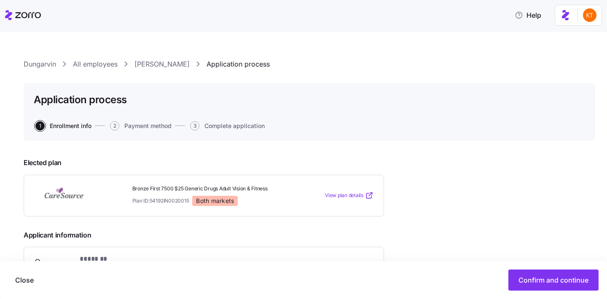
scroll to position [145, 0]
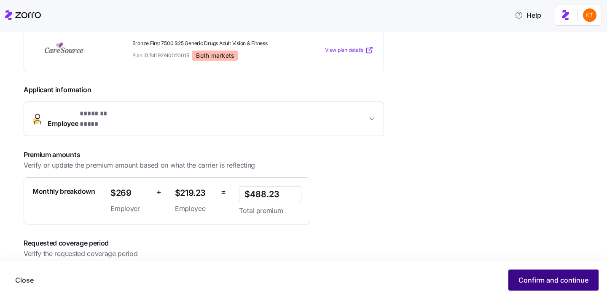
click at [531, 274] on button "Confirm and continue" at bounding box center [554, 280] width 90 height 21
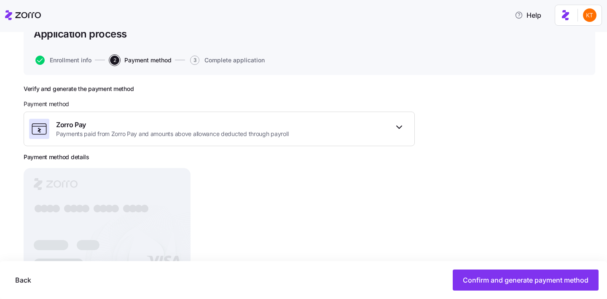
scroll to position [102, 0]
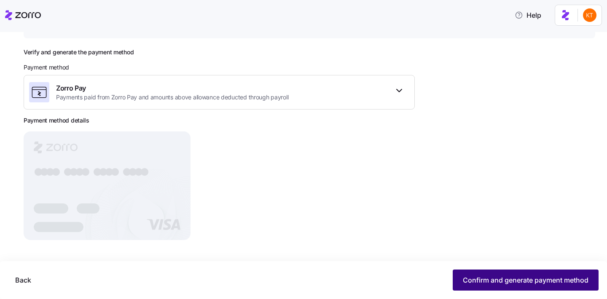
click at [476, 282] on span "Confirm and generate payment method" at bounding box center [526, 280] width 126 height 10
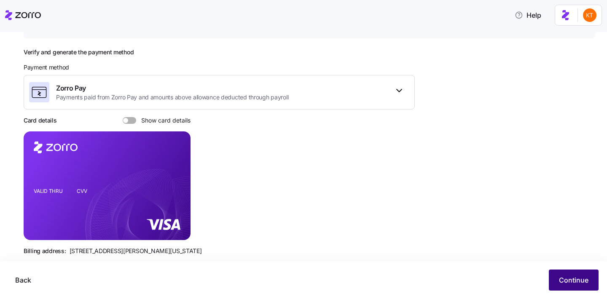
click at [568, 284] on span "Continue" at bounding box center [574, 280] width 30 height 10
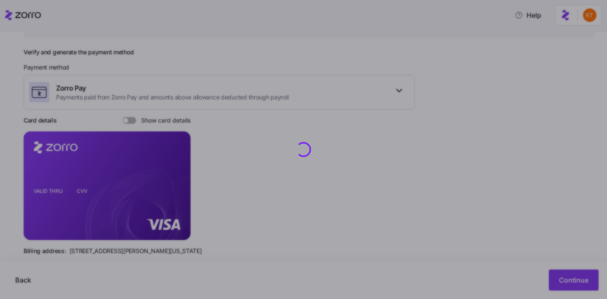
scroll to position [118, 0]
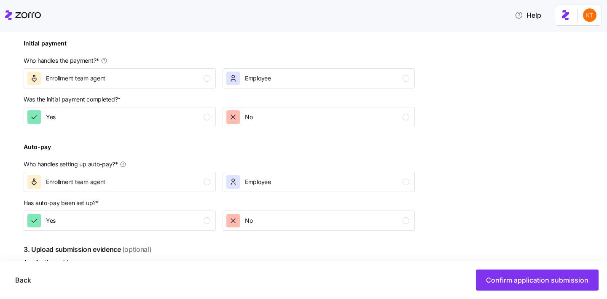
scroll to position [265, 0]
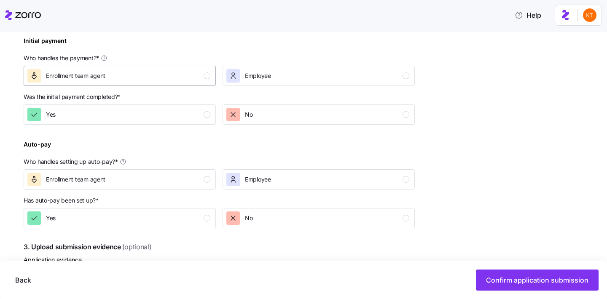
click at [188, 83] on button "Enrollment team agent" at bounding box center [120, 76] width 192 height 20
click at [284, 119] on div "No" at bounding box center [317, 114] width 183 height 13
drag, startPoint x: 181, startPoint y: 175, endPoint x: 188, endPoint y: 181, distance: 8.8
click at [181, 175] on div "Enrollment team agent" at bounding box center [118, 179] width 183 height 13
click at [299, 225] on div "No" at bounding box center [317, 218] width 183 height 13
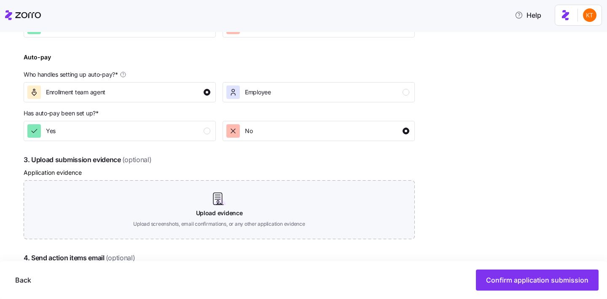
scroll to position [390, 0]
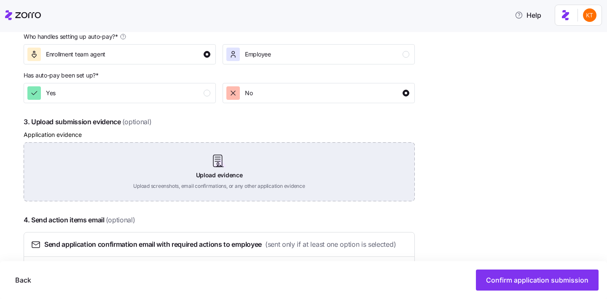
click at [222, 170] on div "Upload evidence Upload screenshots, email confirmations, or any other applicati…" at bounding box center [219, 172] width 391 height 59
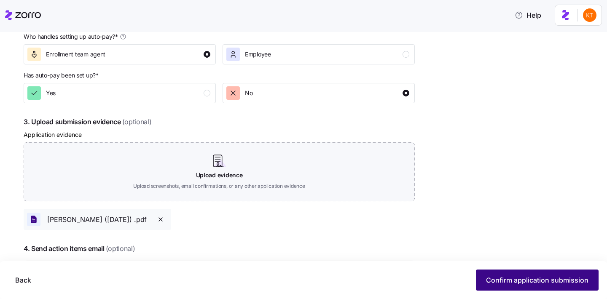
click at [493, 280] on span "Confirm application submission" at bounding box center [537, 280] width 102 height 10
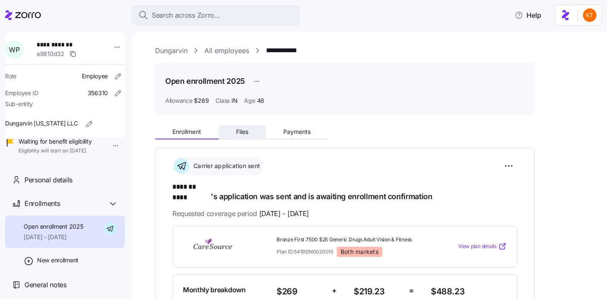
click at [249, 132] on button "Files" at bounding box center [242, 132] width 47 height 13
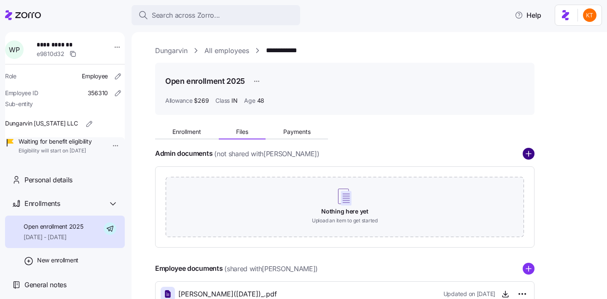
click at [525, 158] on circle "add icon" at bounding box center [528, 153] width 11 height 11
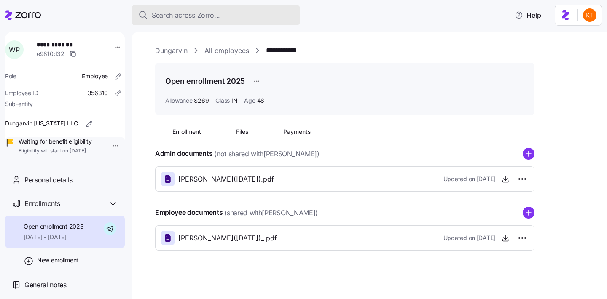
click at [162, 8] on button "Search across Zorro..." at bounding box center [216, 15] width 169 height 20
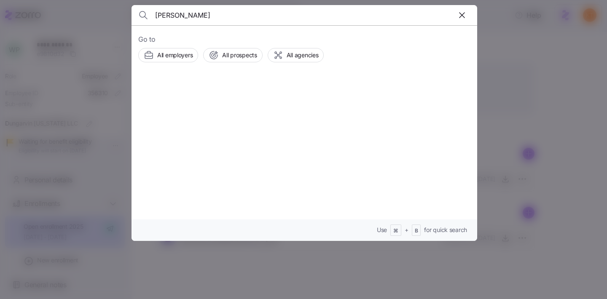
type input "yvonne cobb"
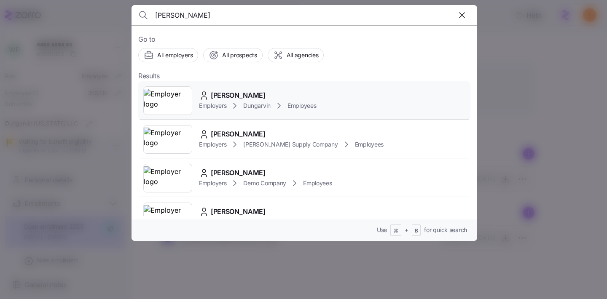
click at [220, 108] on span "Employers" at bounding box center [212, 106] width 27 height 8
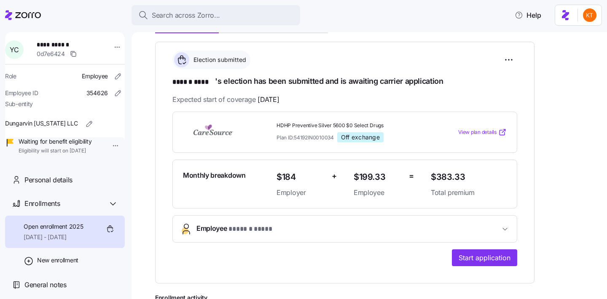
scroll to position [217, 0]
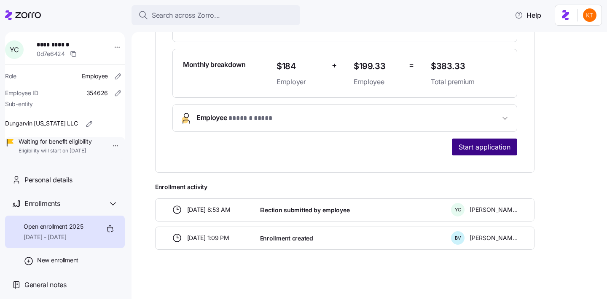
click at [484, 147] on span "Start application" at bounding box center [485, 147] width 52 height 10
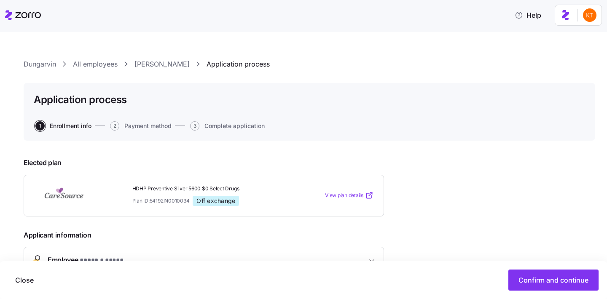
scroll to position [139, 0]
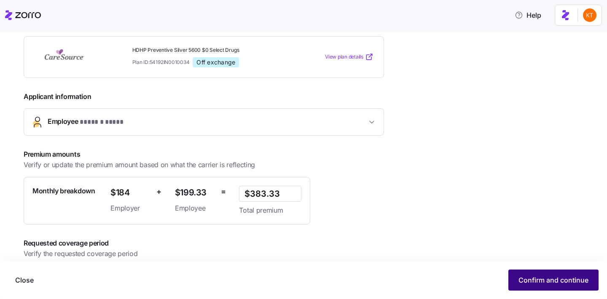
click at [527, 270] on button "Confirm and continue" at bounding box center [554, 280] width 90 height 21
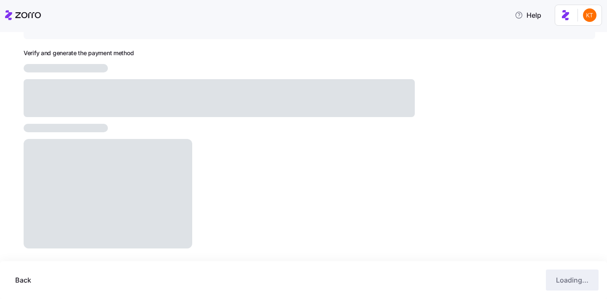
scroll to position [50, 0]
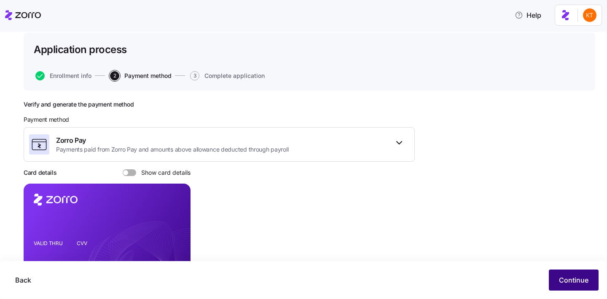
click at [580, 275] on button "Continue" at bounding box center [574, 280] width 50 height 21
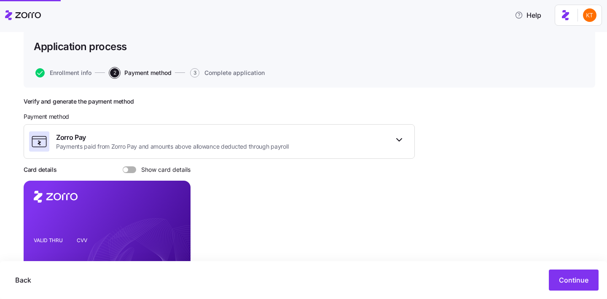
scroll to position [114, 0]
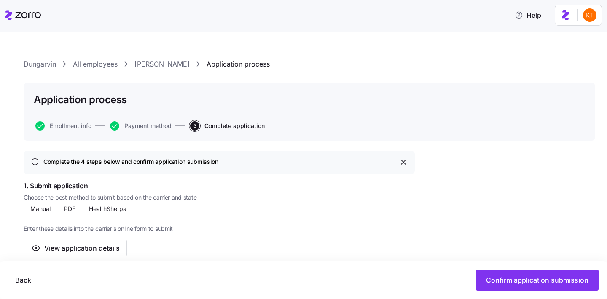
scroll to position [318, 0]
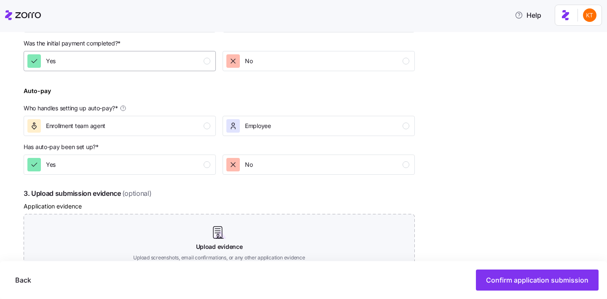
click at [190, 65] on div "Yes" at bounding box center [118, 60] width 183 height 13
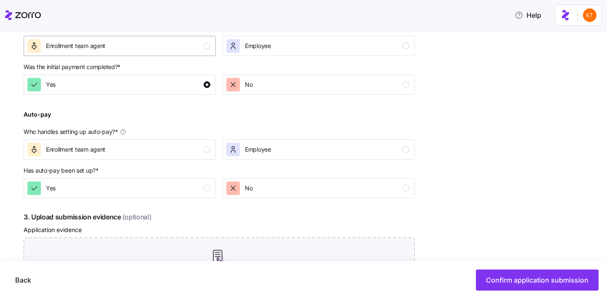
click at [194, 51] on div "Enrollment team agent" at bounding box center [118, 45] width 183 height 13
click at [252, 76] on button "No" at bounding box center [319, 85] width 192 height 20
click at [201, 153] on div "Enrollment team agent" at bounding box center [118, 149] width 183 height 13
click at [286, 199] on div "Complete the 4 steps below and confirm application submission 1. Submit applica…" at bounding box center [219, 124] width 391 height 536
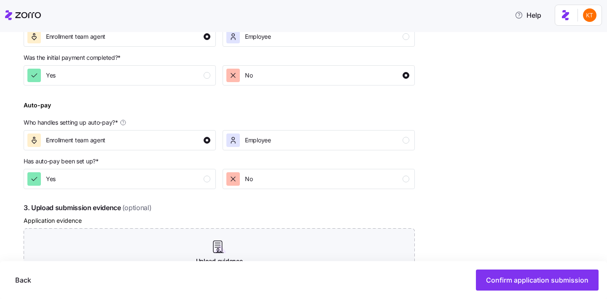
scroll to position [316, 0]
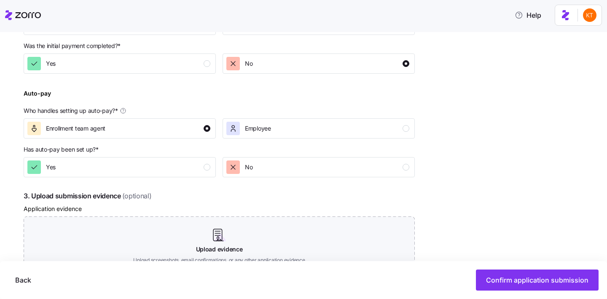
click at [284, 155] on p "Has auto-pay been set up? *" at bounding box center [219, 151] width 391 height 12
click at [283, 166] on div "No" at bounding box center [317, 167] width 183 height 13
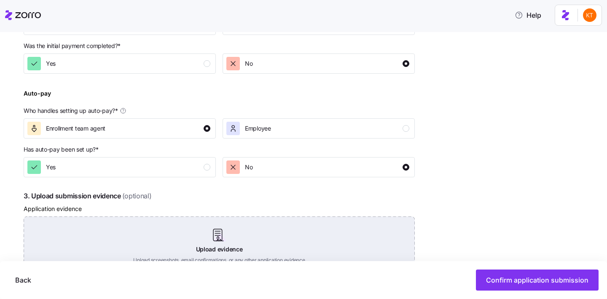
click at [245, 226] on div "Upload evidence Upload screenshots, email confirmations, or any other applicati…" at bounding box center [219, 246] width 391 height 59
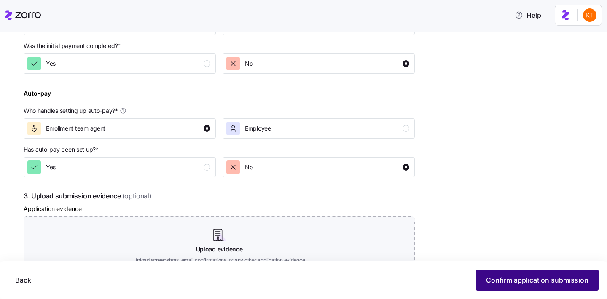
click at [534, 284] on span "Confirm application submission" at bounding box center [537, 280] width 102 height 10
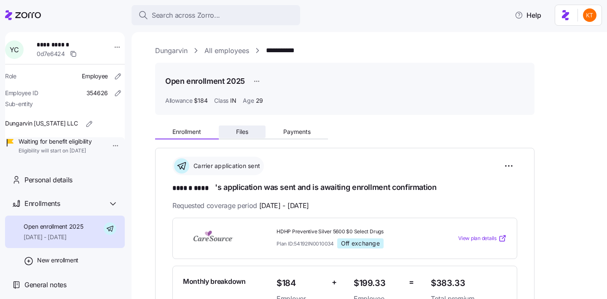
click at [255, 134] on button "Files" at bounding box center [242, 132] width 47 height 13
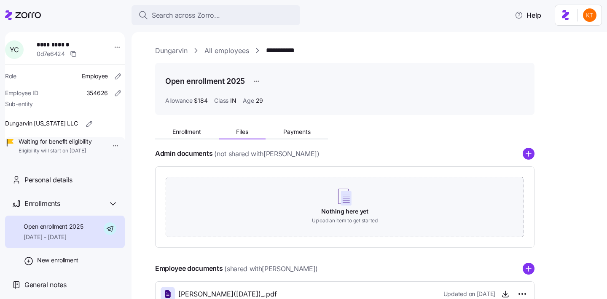
click at [535, 153] on div "Enrollment Files Payments Admin documents (not shared with Yvonne Cobb ) Nothin…" at bounding box center [375, 214] width 440 height 185
click at [534, 153] on circle "add icon" at bounding box center [528, 153] width 11 height 11
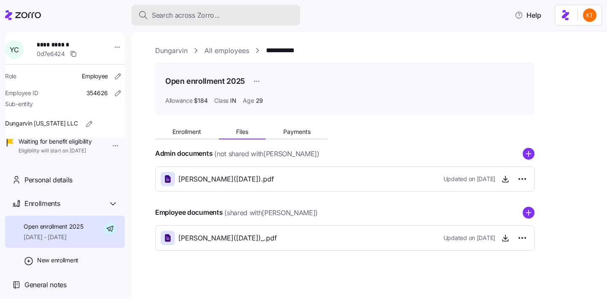
click at [214, 17] on span "Search across Zorro..." at bounding box center [186, 15] width 68 height 11
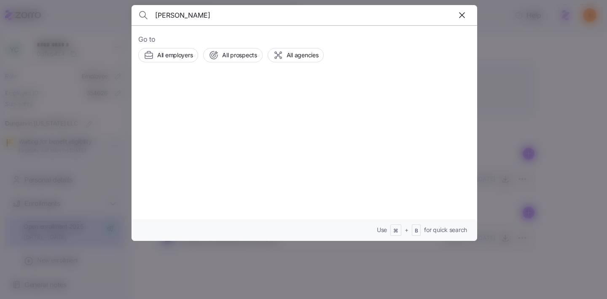
type input "teresa miller"
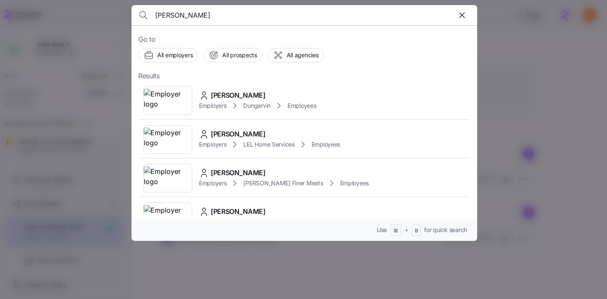
click at [207, 108] on span "Employers" at bounding box center [212, 106] width 27 height 8
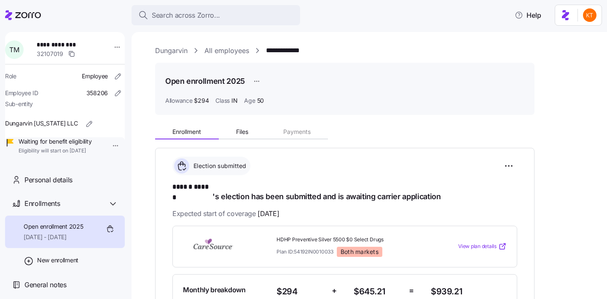
scroll to position [110, 0]
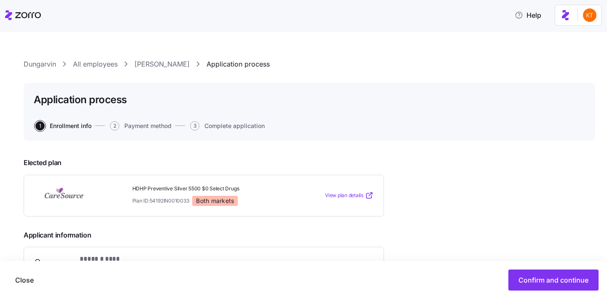
scroll to position [135, 0]
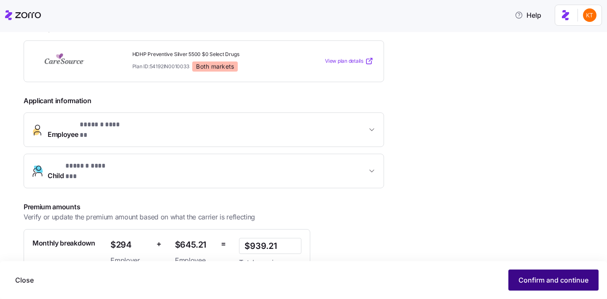
click at [519, 281] on span "Confirm and continue" at bounding box center [554, 280] width 70 height 10
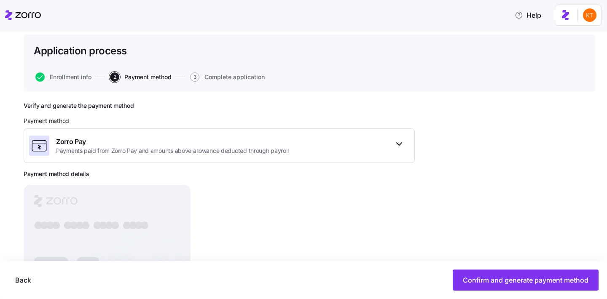
scroll to position [50, 0]
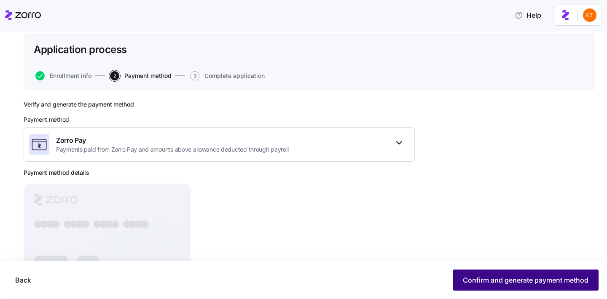
click at [491, 285] on span "Confirm and generate payment method" at bounding box center [526, 280] width 126 height 10
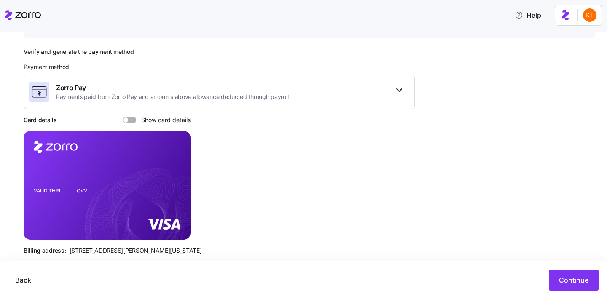
scroll to position [110, 0]
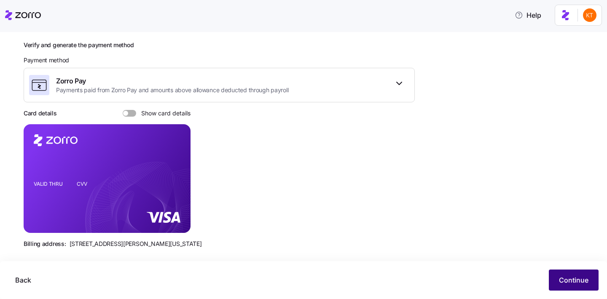
click at [558, 275] on button "Continue" at bounding box center [574, 280] width 50 height 21
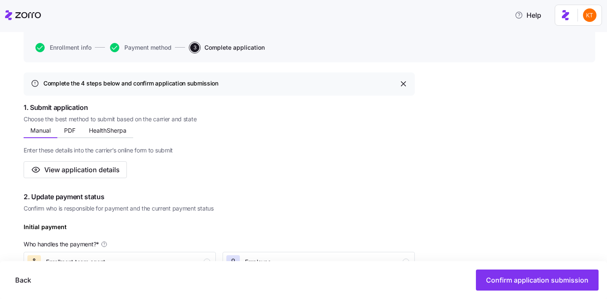
scroll to position [116, 0]
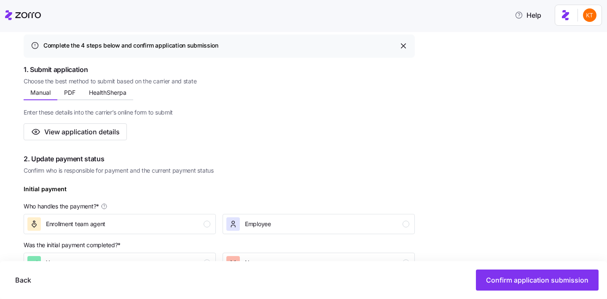
click at [192, 212] on p "Who handles the payment? *" at bounding box center [219, 208] width 391 height 12
click at [207, 228] on div "Enrollment team agent" at bounding box center [118, 224] width 183 height 13
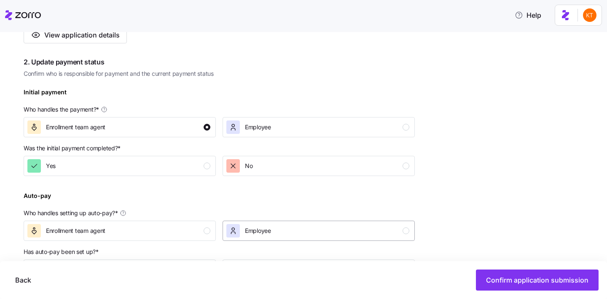
scroll to position [241, 0]
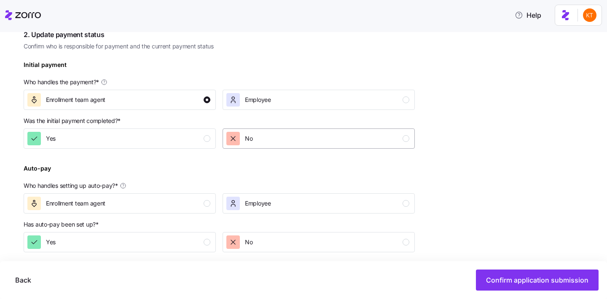
click at [278, 130] on button "No" at bounding box center [319, 139] width 192 height 20
drag, startPoint x: 178, startPoint y: 211, endPoint x: 202, endPoint y: 216, distance: 25.4
click at [178, 211] on button "Enrollment team agent" at bounding box center [120, 204] width 192 height 20
click at [286, 243] on div "No" at bounding box center [317, 242] width 183 height 13
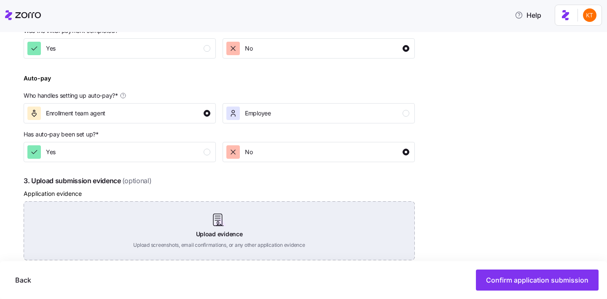
scroll to position [334, 0]
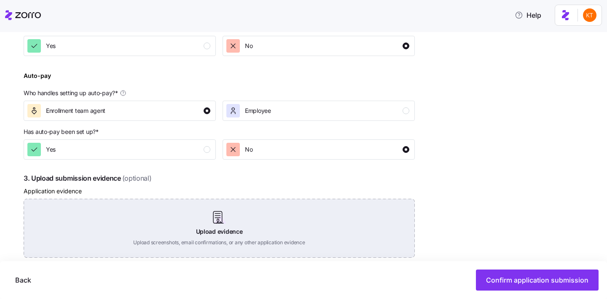
click at [233, 228] on div "Upload evidence Upload screenshots, email confirmations, or any other applicati…" at bounding box center [219, 228] width 391 height 59
click at [220, 221] on div "Upload evidence Upload screenshots, email confirmations, or any other applicati…" at bounding box center [219, 228] width 391 height 59
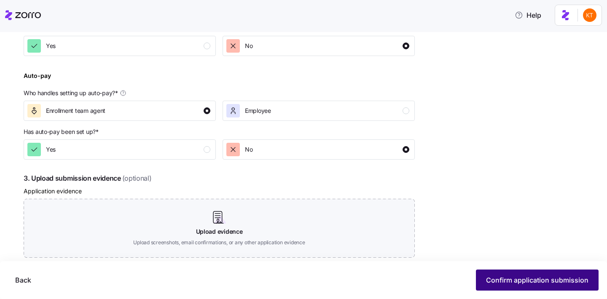
click at [531, 281] on span "Confirm application submission" at bounding box center [537, 280] width 102 height 10
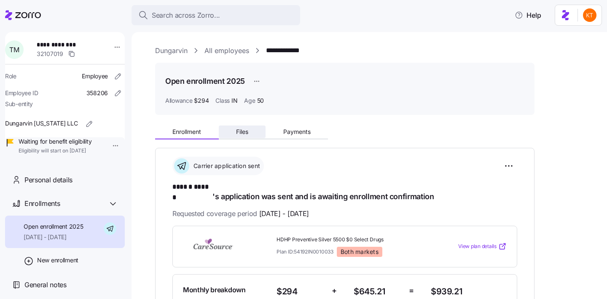
click at [240, 135] on button "Files" at bounding box center [242, 132] width 47 height 13
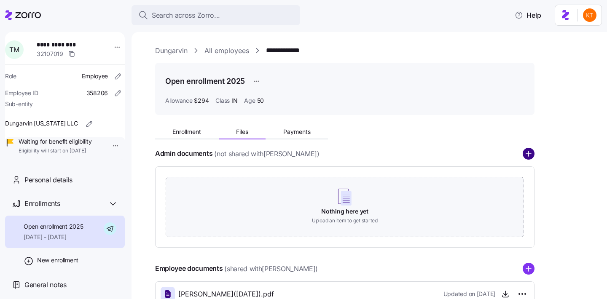
click at [529, 150] on circle "add icon" at bounding box center [528, 153] width 11 height 11
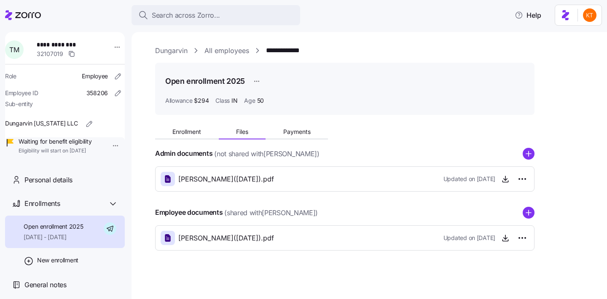
click at [174, 26] on div "Search across Zorro... Help" at bounding box center [303, 15] width 597 height 24
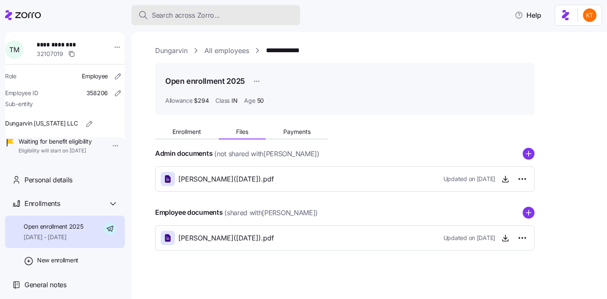
click at [175, 22] on button "Search across Zorro..." at bounding box center [216, 15] width 169 height 20
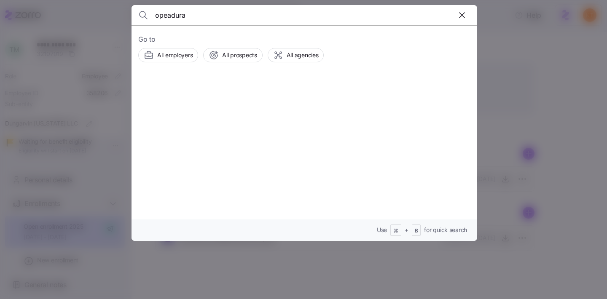
type input "opeadura"
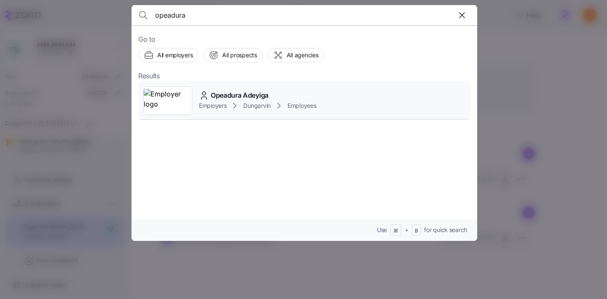
click at [213, 110] on span "Employers" at bounding box center [212, 106] width 27 height 8
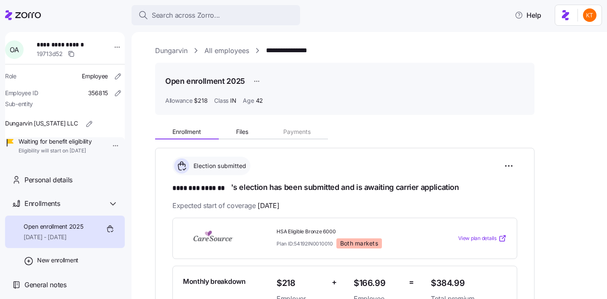
scroll to position [123, 0]
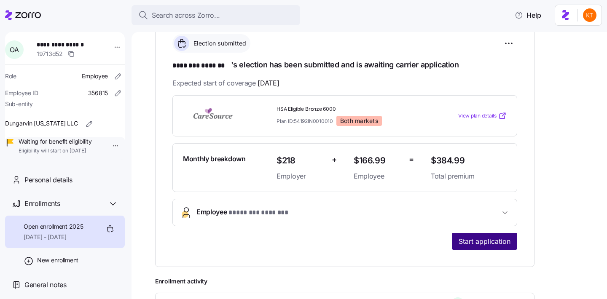
click at [469, 247] on button "Start application" at bounding box center [484, 241] width 65 height 17
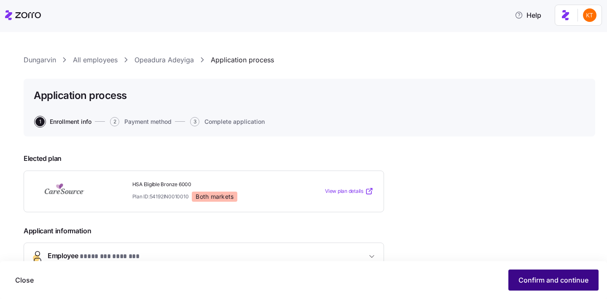
scroll to position [14, 0]
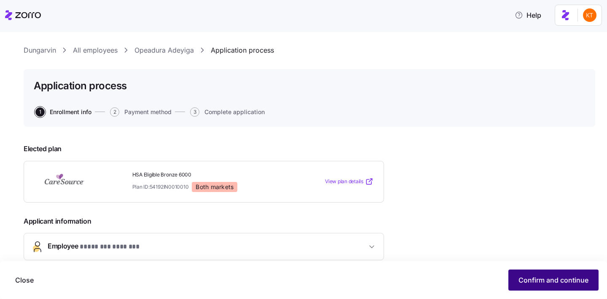
click at [532, 278] on span "Confirm and continue" at bounding box center [554, 280] width 70 height 10
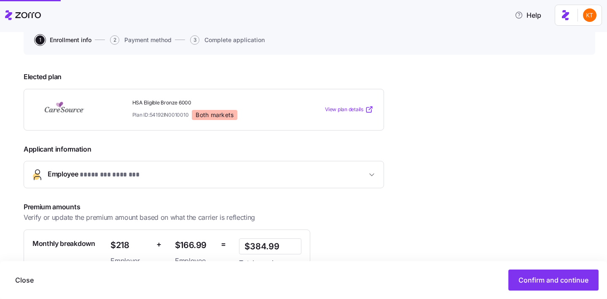
scroll to position [92, 0]
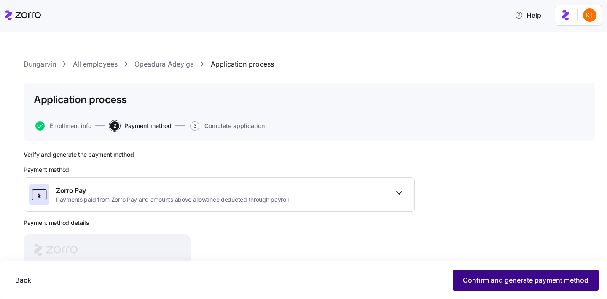
click at [526, 278] on span "Confirm and generate payment method" at bounding box center [526, 280] width 126 height 10
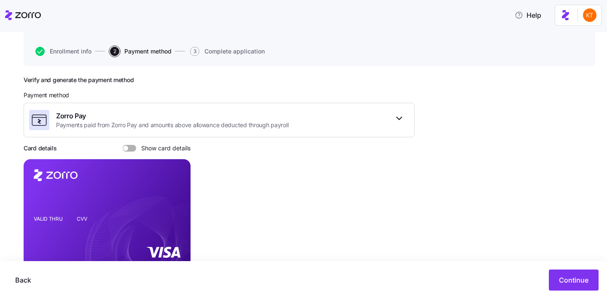
scroll to position [110, 0]
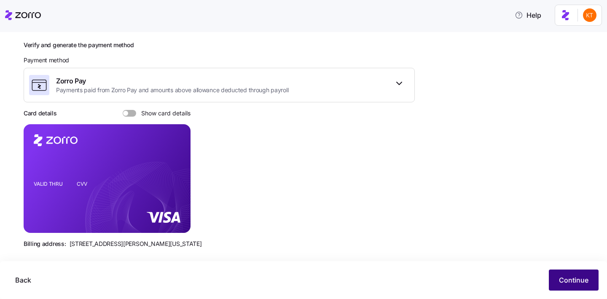
click at [563, 275] on span "Continue" at bounding box center [574, 280] width 30 height 10
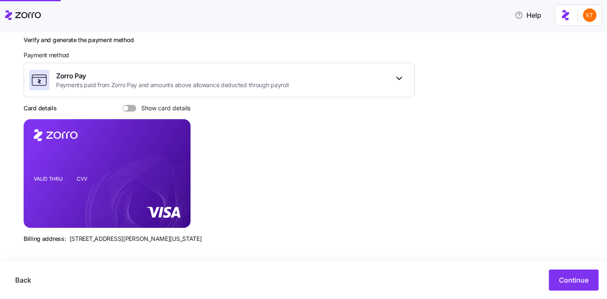
scroll to position [118, 0]
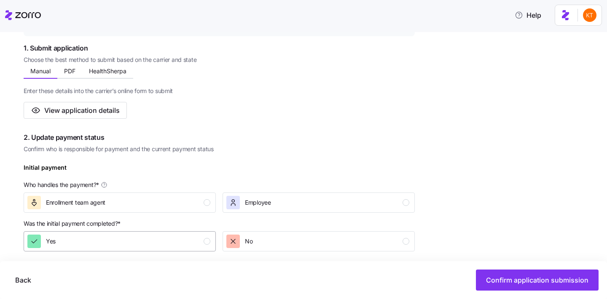
scroll to position [180, 0]
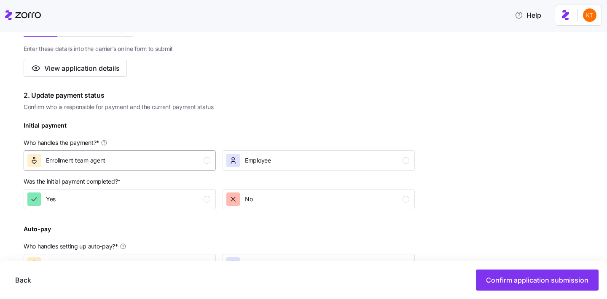
click at [207, 163] on div "button" at bounding box center [207, 160] width 7 height 7
click at [258, 193] on div "No" at bounding box center [317, 199] width 183 height 13
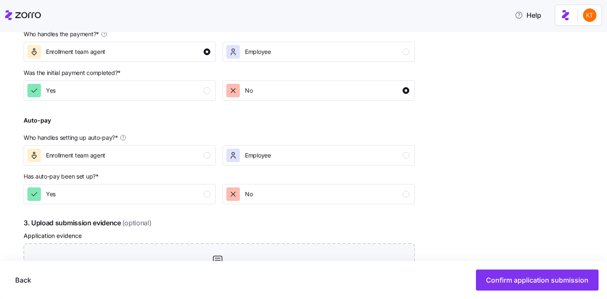
scroll to position [312, 0]
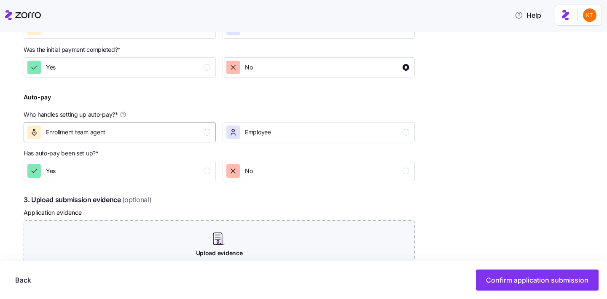
click at [198, 135] on div "Enrollment team agent" at bounding box center [118, 132] width 183 height 13
click at [267, 178] on button "No" at bounding box center [319, 171] width 192 height 20
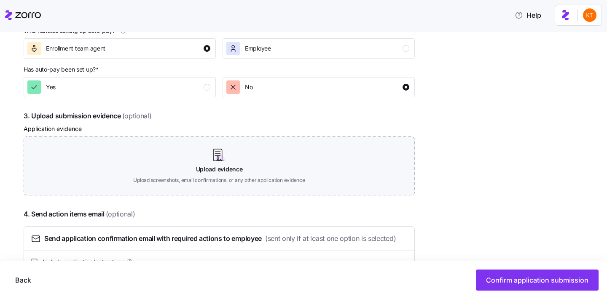
scroll to position [437, 0]
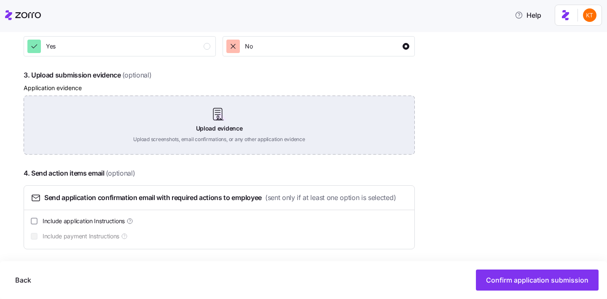
click at [219, 142] on div "Upload evidence Upload screenshots, email confirmations, or any other applicati…" at bounding box center [219, 125] width 391 height 59
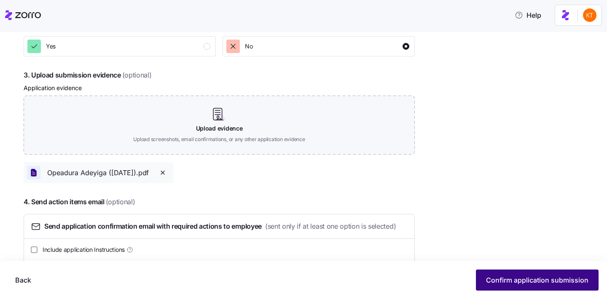
click at [500, 278] on span "Confirm application submission" at bounding box center [537, 280] width 102 height 10
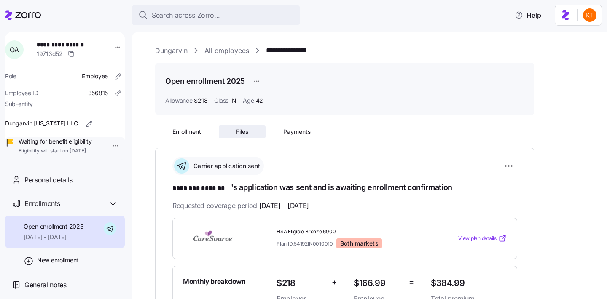
click at [237, 135] on span "Files" at bounding box center [242, 132] width 12 height 6
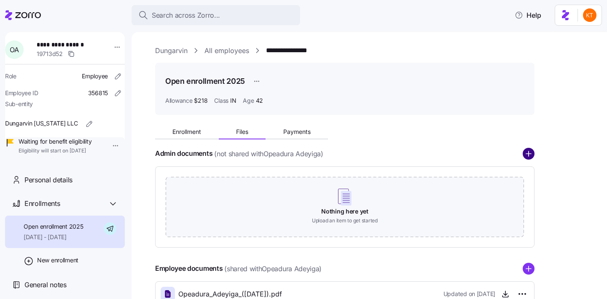
click at [531, 156] on circle "add icon" at bounding box center [528, 153] width 11 height 11
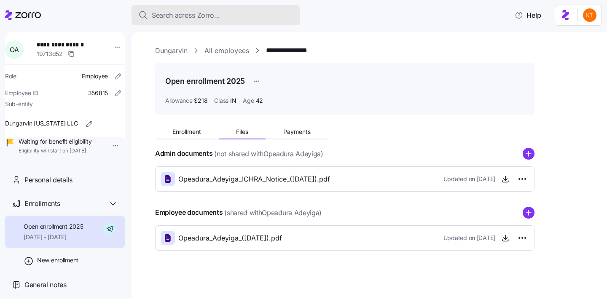
click at [220, 22] on button "Search across Zorro..." at bounding box center [216, 15] width 169 height 20
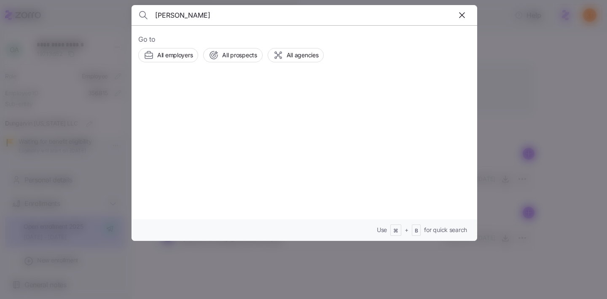
type input "stephanie baxter"
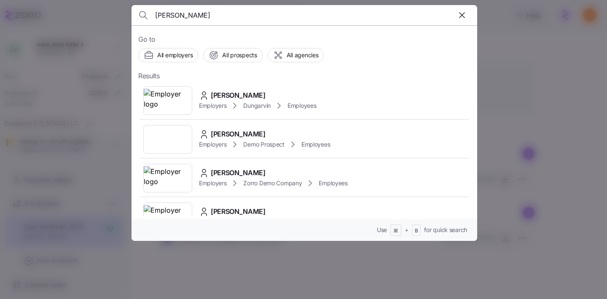
click at [229, 93] on span "Stephanie Baxter" at bounding box center [238, 95] width 55 height 11
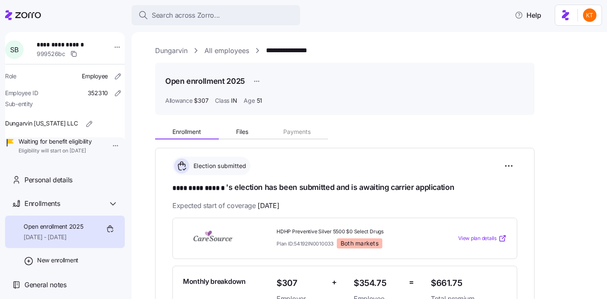
scroll to position [145, 0]
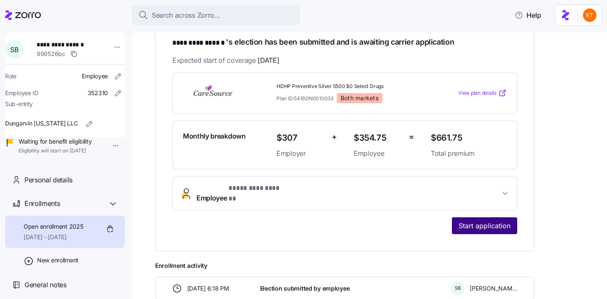
click at [496, 221] on span "Start application" at bounding box center [485, 226] width 52 height 10
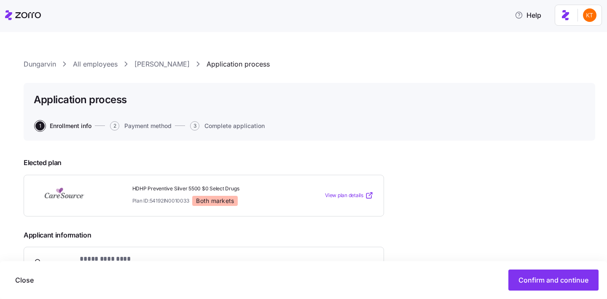
scroll to position [128, 0]
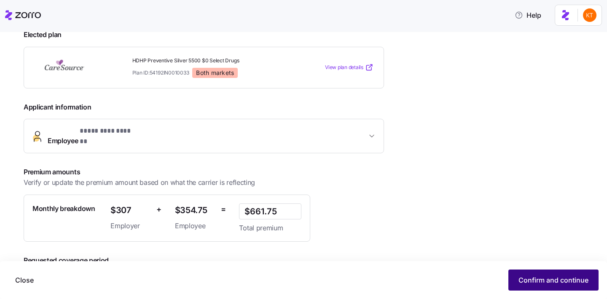
click at [563, 287] on button "Confirm and continue" at bounding box center [554, 280] width 90 height 21
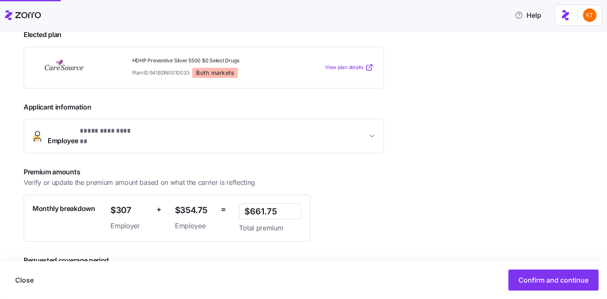
scroll to position [174, 0]
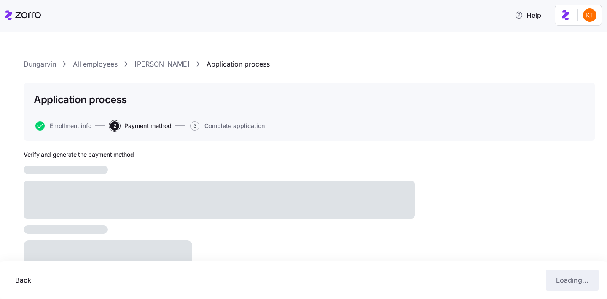
scroll to position [110, 0]
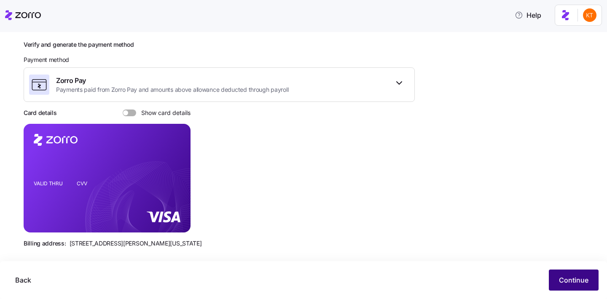
click at [585, 278] on span "Continue" at bounding box center [574, 280] width 30 height 10
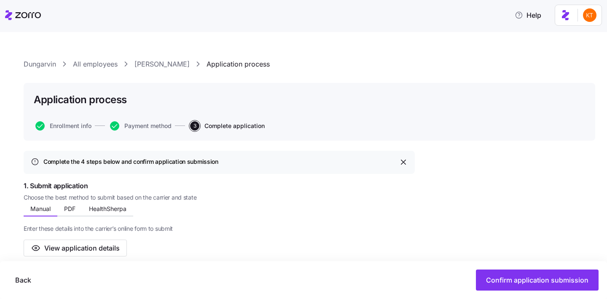
scroll to position [127, 0]
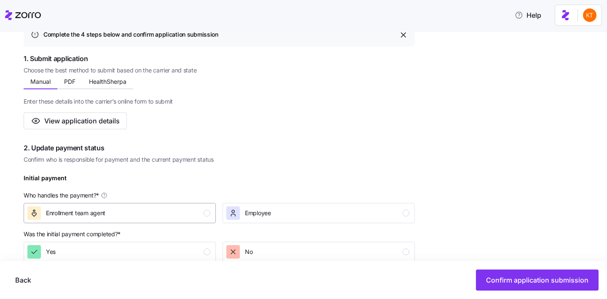
click at [194, 218] on div "Enrollment team agent" at bounding box center [118, 213] width 183 height 13
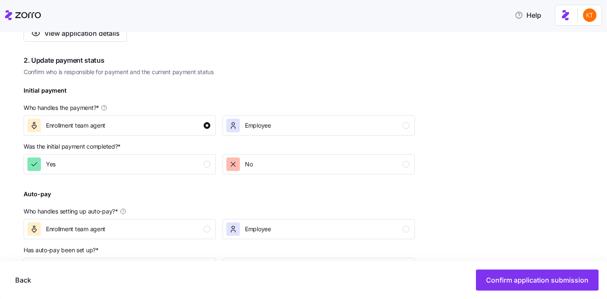
scroll to position [259, 0]
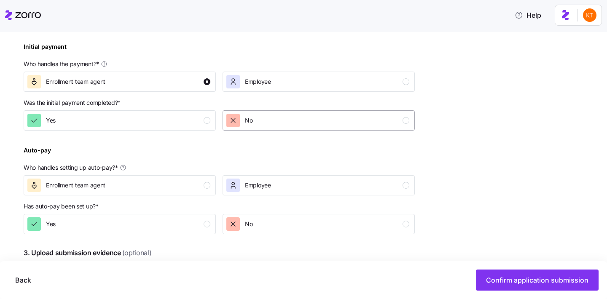
click at [275, 125] on div "No" at bounding box center [317, 120] width 183 height 13
click at [193, 186] on div "Enrollment team agent" at bounding box center [118, 185] width 183 height 13
click at [281, 221] on div "No" at bounding box center [317, 224] width 183 height 13
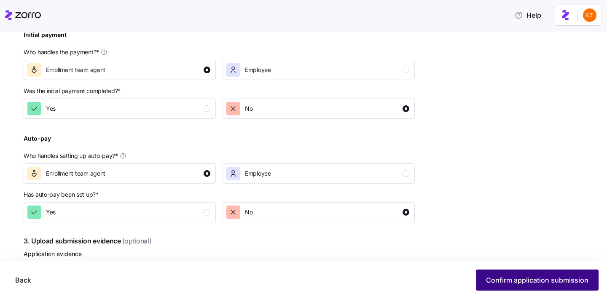
scroll to position [284, 0]
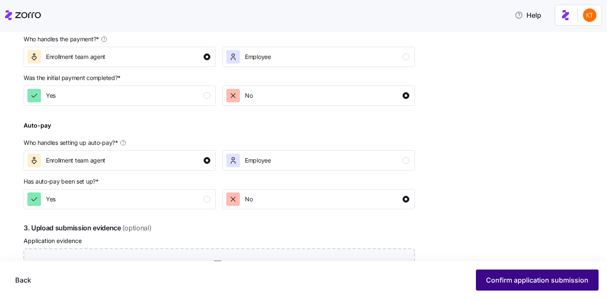
click at [523, 279] on span "Confirm application submission" at bounding box center [537, 280] width 102 height 10
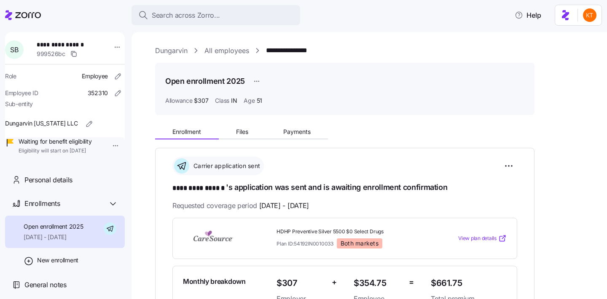
click at [234, 138] on div "Enrollment Files Payments" at bounding box center [241, 133] width 173 height 13
click at [242, 132] on span "Files" at bounding box center [242, 132] width 12 height 6
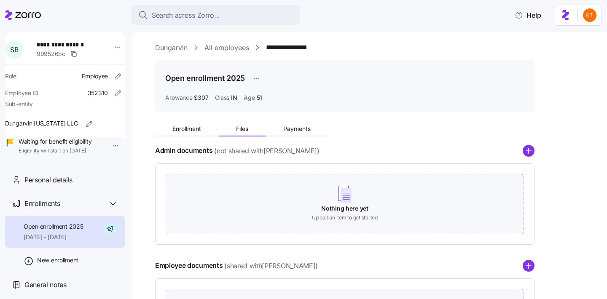
scroll to position [3, 0]
click at [534, 263] on icon "add icon" at bounding box center [529, 266] width 12 height 12
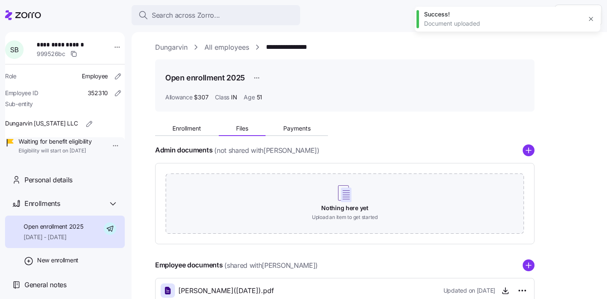
click at [529, 152] on icon "add icon" at bounding box center [529, 150] width 0 height 5
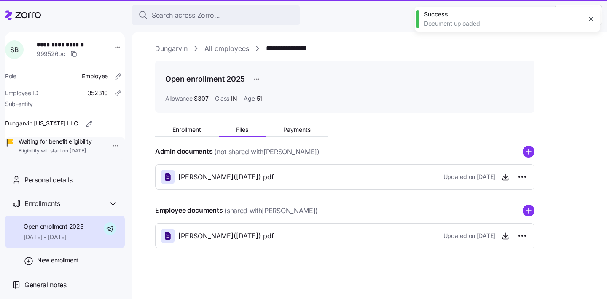
scroll to position [2, 0]
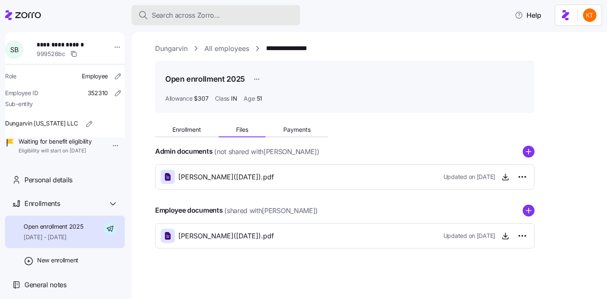
click at [268, 11] on div "Search across Zorro..." at bounding box center [215, 15] width 155 height 11
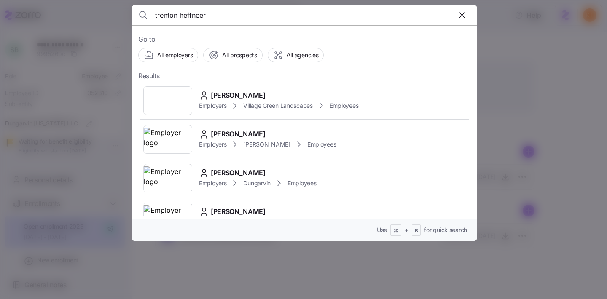
type input "trenton heffneer"
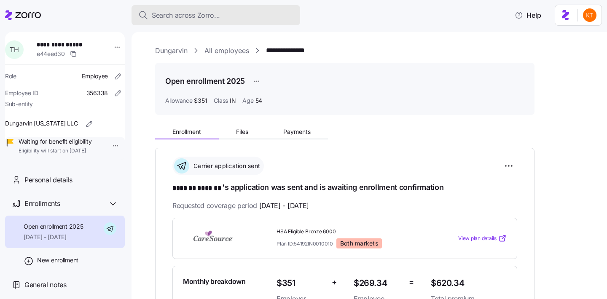
click at [161, 16] on span "Search across Zorro..." at bounding box center [186, 15] width 68 height 11
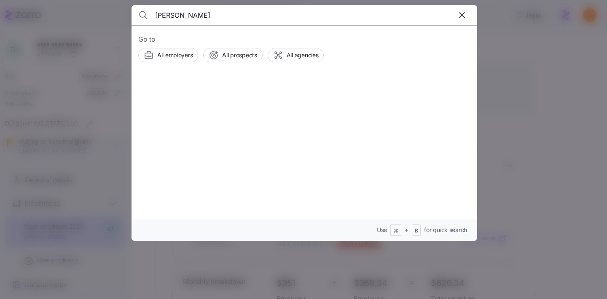
type input "joseph hamlin"
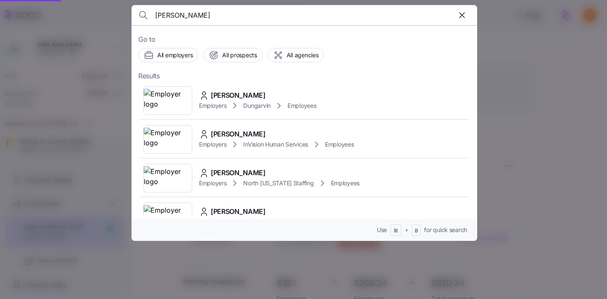
click at [215, 102] on span "Employers" at bounding box center [212, 106] width 27 height 8
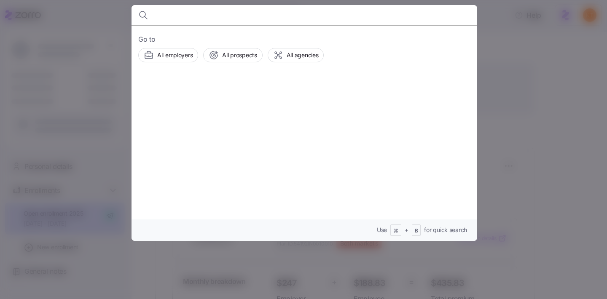
click at [565, 179] on div at bounding box center [303, 149] width 607 height 299
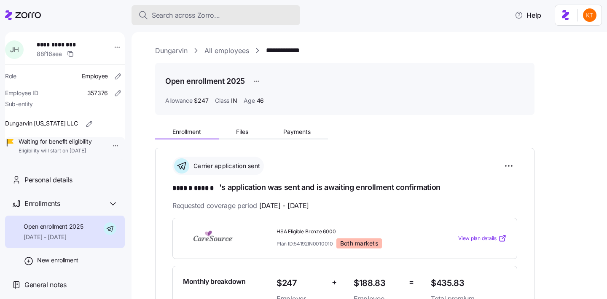
click at [213, 13] on span "Search across Zorro..." at bounding box center [186, 15] width 68 height 11
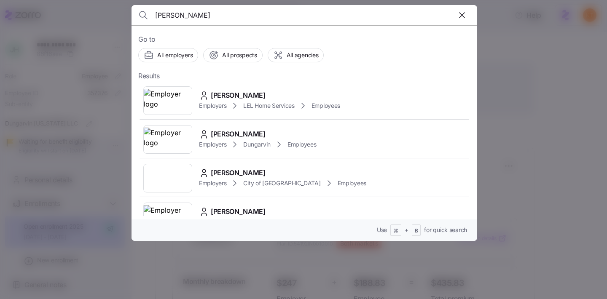
type input "emma"
click at [224, 99] on span "Emma Greer" at bounding box center [238, 95] width 55 height 11
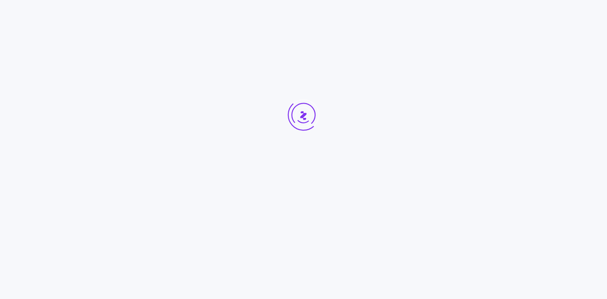
click at [220, 19] on div at bounding box center [303, 131] width 607 height 262
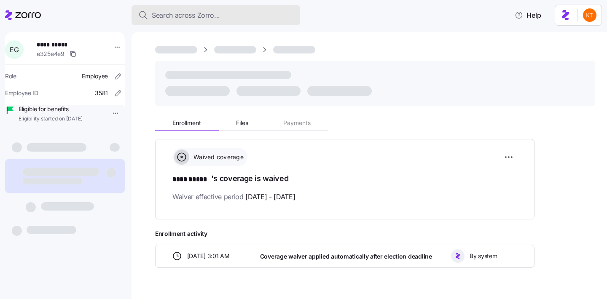
click at [220, 19] on div "Search across Zorro..." at bounding box center [215, 15] width 155 height 11
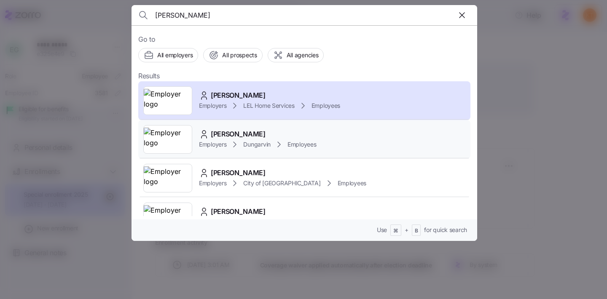
type input "emma"
click at [229, 129] on span "Emma Kifer" at bounding box center [238, 134] width 55 height 11
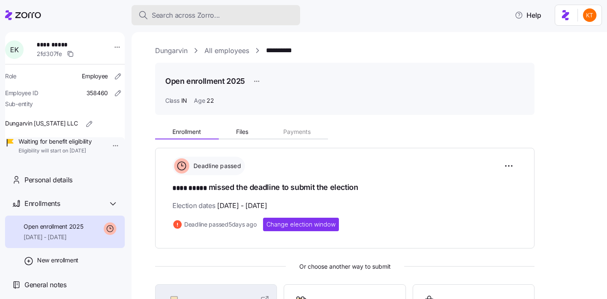
click at [208, 19] on span "Search across Zorro..." at bounding box center [186, 15] width 68 height 11
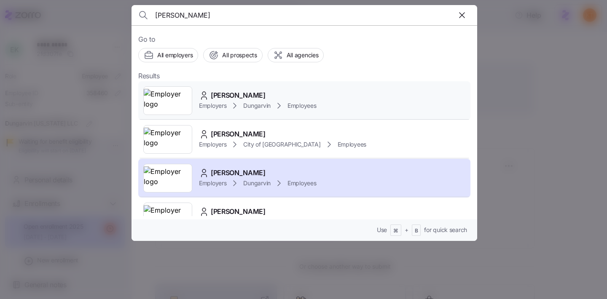
type input "emma so"
click at [247, 106] on span "Dungarvin" at bounding box center [256, 106] width 27 height 8
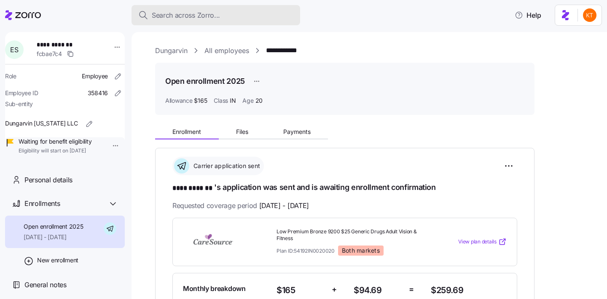
click at [197, 17] on span "Search across Zorro..." at bounding box center [186, 15] width 68 height 11
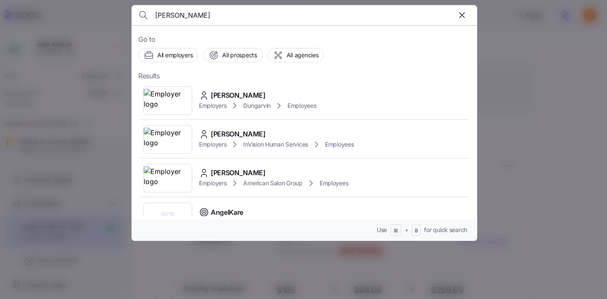
type input "angelle"
click at [180, 102] on img at bounding box center [168, 101] width 48 height 24
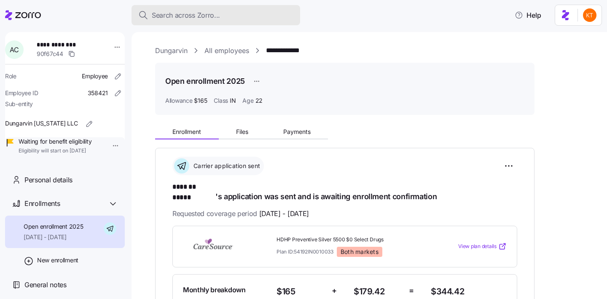
click at [184, 14] on span "Search across Zorro..." at bounding box center [186, 15] width 68 height 11
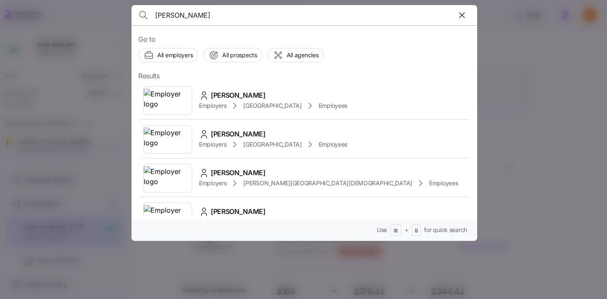
click at [167, 16] on input "whitney" at bounding box center [263, 15] width 216 height 20
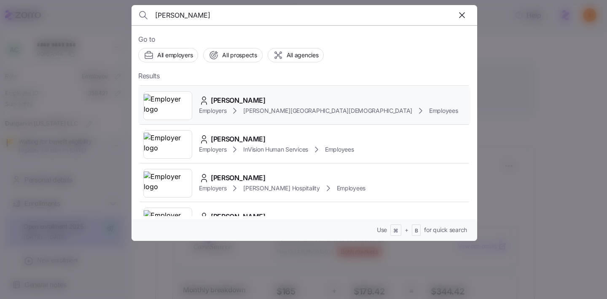
scroll to position [72, 0]
drag, startPoint x: 188, startPoint y: 16, endPoint x: 116, endPoint y: 11, distance: 72.7
click at [116, 294] on div "whittney Go to All employers All prospects All agencies Results Whitney Owens E…" at bounding box center [303, 294] width 607 height 0
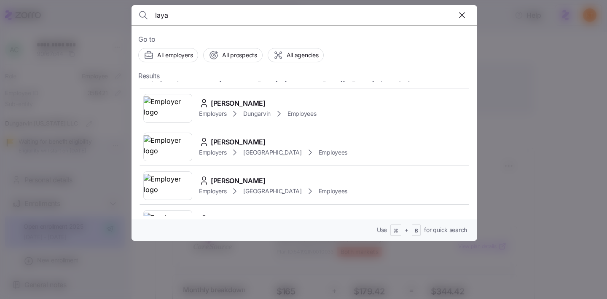
scroll to position [214, 0]
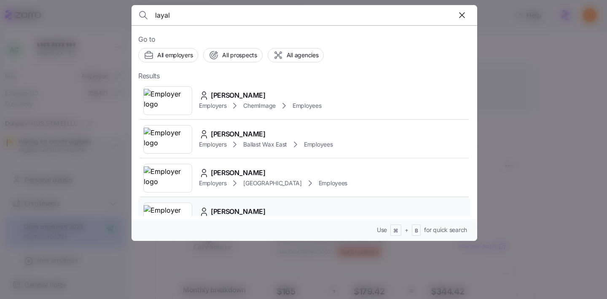
type input "layal"
click at [264, 203] on div "Whitney Layell Employers Dungarvin Employees" at bounding box center [304, 217] width 332 height 39
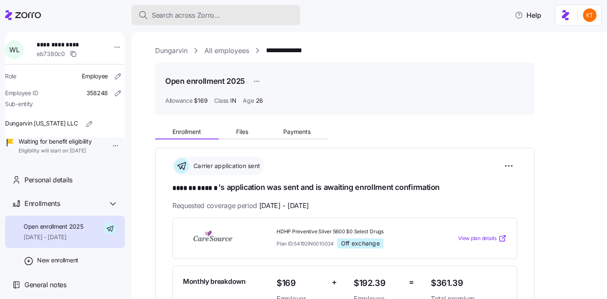
click at [233, 11] on div "Search across Zorro..." at bounding box center [215, 15] width 155 height 11
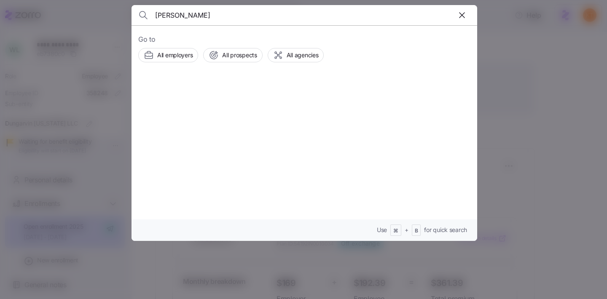
type input "jacob walsh"
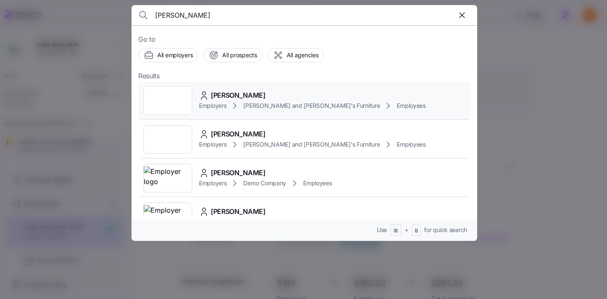
click at [181, 107] on div at bounding box center [167, 100] width 49 height 29
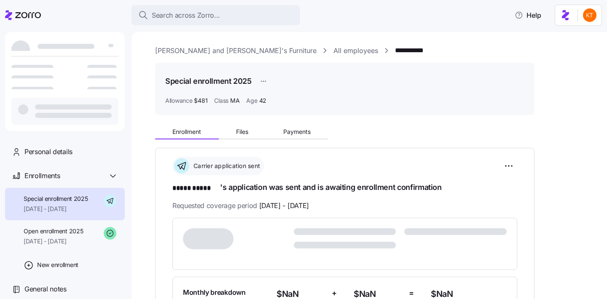
scroll to position [14, 0]
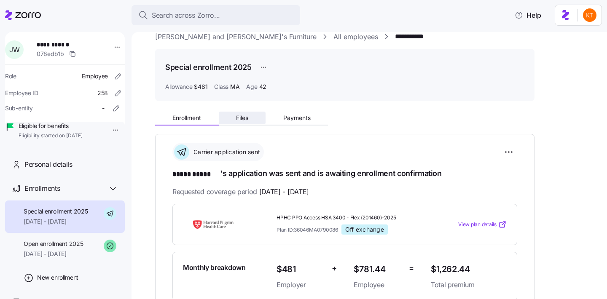
click at [245, 122] on button "Files" at bounding box center [242, 118] width 47 height 13
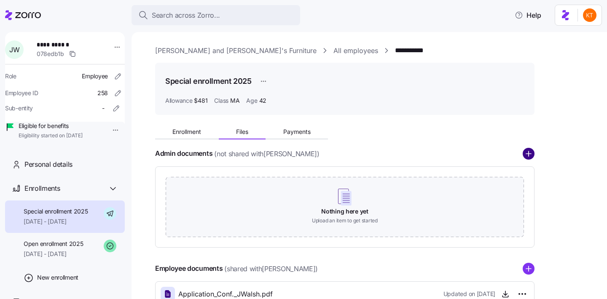
click at [528, 157] on circle "add icon" at bounding box center [528, 153] width 11 height 11
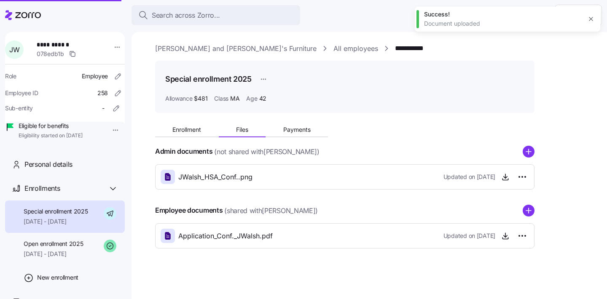
scroll to position [2, 0]
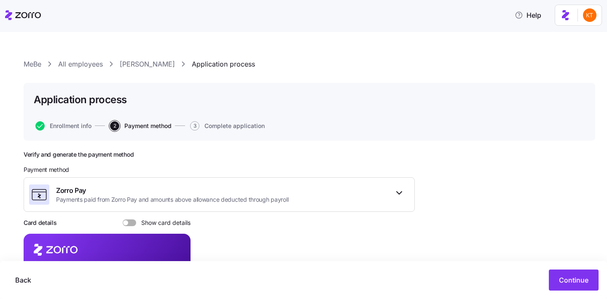
click at [162, 65] on link "[PERSON_NAME]" at bounding box center [147, 64] width 55 height 11
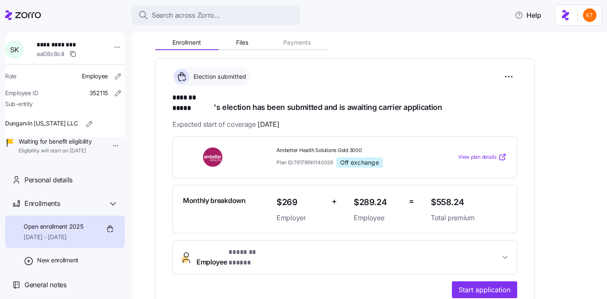
scroll to position [125, 0]
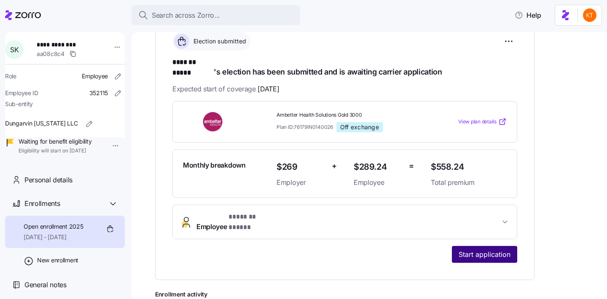
click at [471, 246] on button "Start application" at bounding box center [484, 254] width 65 height 17
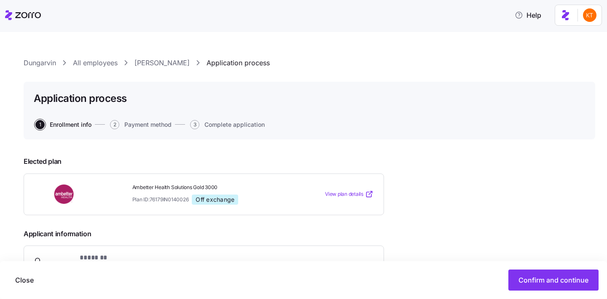
scroll to position [2, 0]
click at [561, 286] on button "Confirm and continue" at bounding box center [554, 280] width 90 height 21
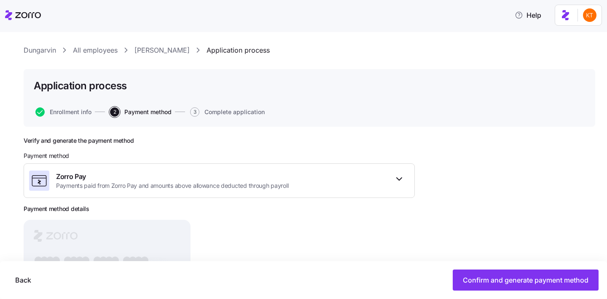
scroll to position [24, 0]
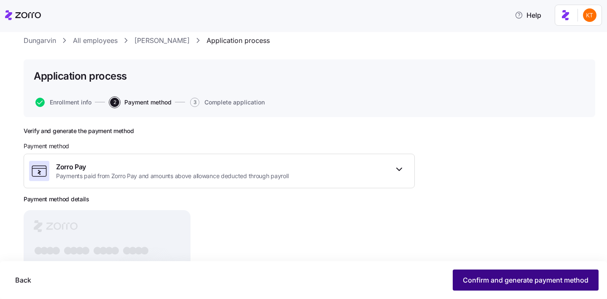
click at [490, 277] on span "Confirm and generate payment method" at bounding box center [526, 280] width 126 height 10
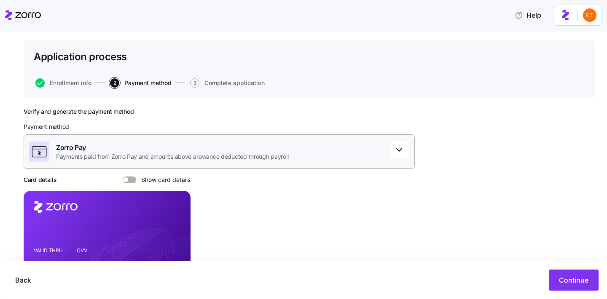
scroll to position [59, 0]
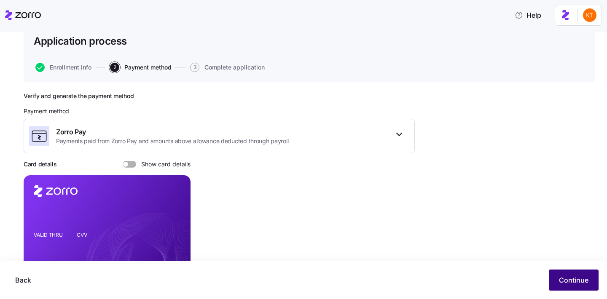
click at [568, 284] on span "Continue" at bounding box center [574, 280] width 30 height 10
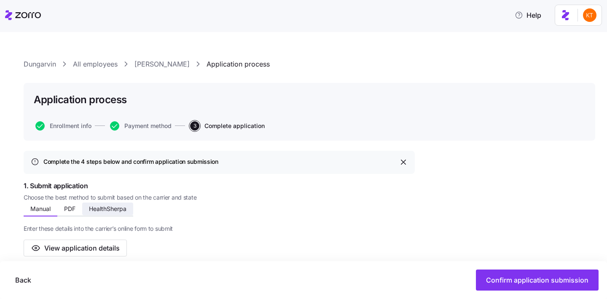
click at [117, 207] on span "HealthSherpa" at bounding box center [108, 209] width 38 height 6
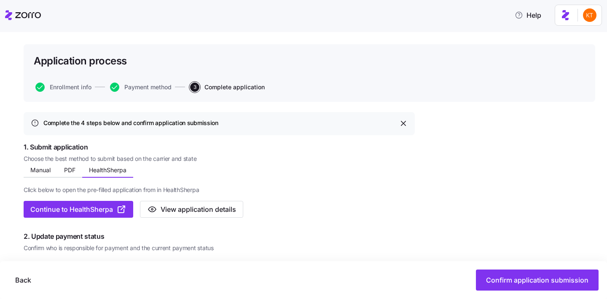
scroll to position [99, 0]
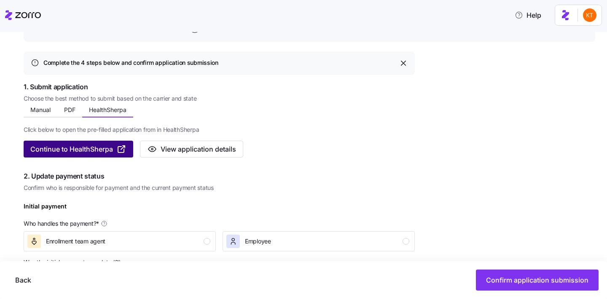
click at [70, 154] on span "Continue to HealthSherpa" at bounding box center [71, 149] width 83 height 10
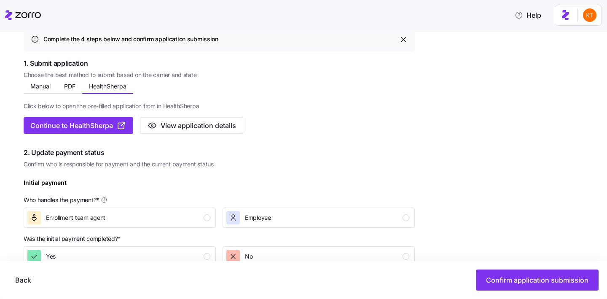
scroll to position [0, 0]
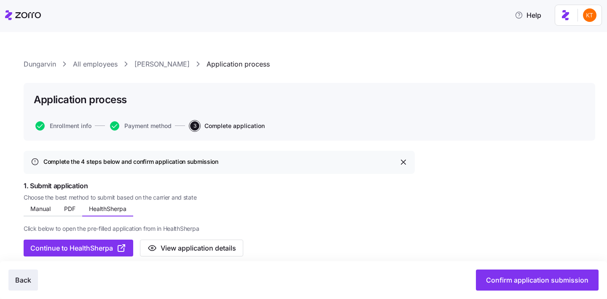
click at [29, 277] on span "Back" at bounding box center [23, 280] width 16 height 10
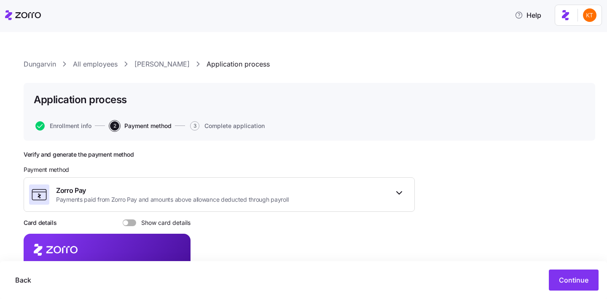
scroll to position [25, 0]
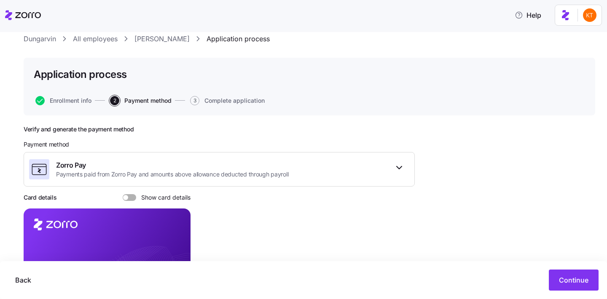
click at [137, 196] on span "Show card details" at bounding box center [163, 197] width 54 height 7
click at [123, 194] on input "Show card details" at bounding box center [123, 194] width 0 height 0
click at [170, 250] on rect at bounding box center [107, 263] width 167 height 109
click at [173, 249] on icon "copy-to-clipboard" at bounding box center [175, 248] width 5 height 5
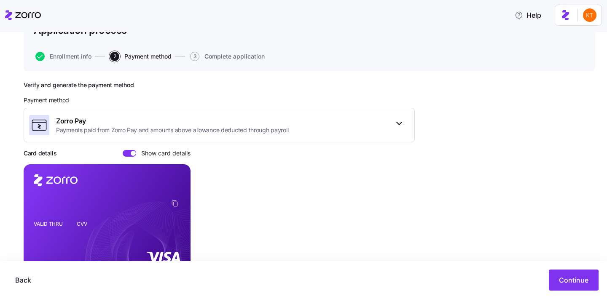
scroll to position [118, 0]
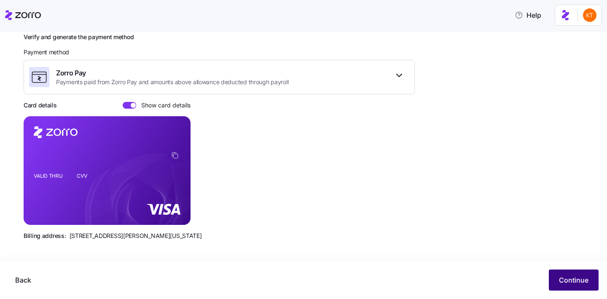
click at [585, 283] on span "Continue" at bounding box center [574, 280] width 30 height 10
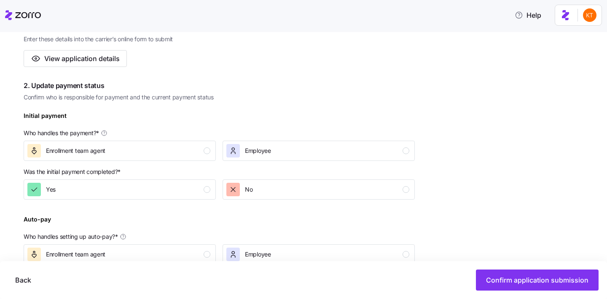
scroll to position [175, 0]
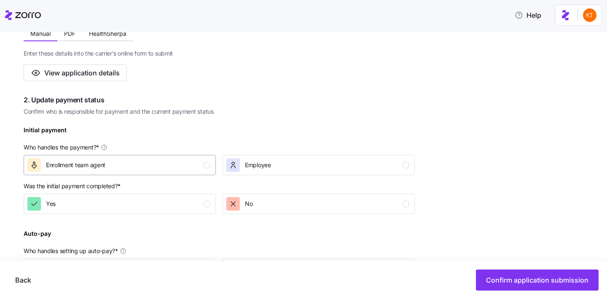
click at [203, 165] on div "Enrollment team agent" at bounding box center [118, 165] width 183 height 13
click at [208, 207] on div "Yes" at bounding box center [118, 203] width 183 height 13
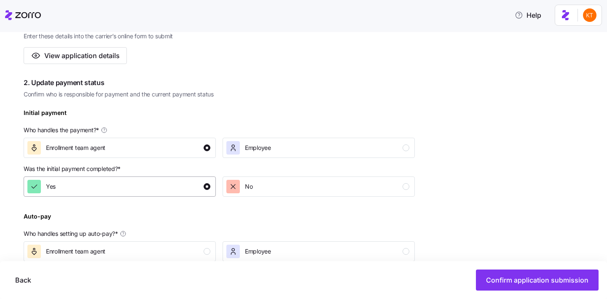
scroll to position [281, 0]
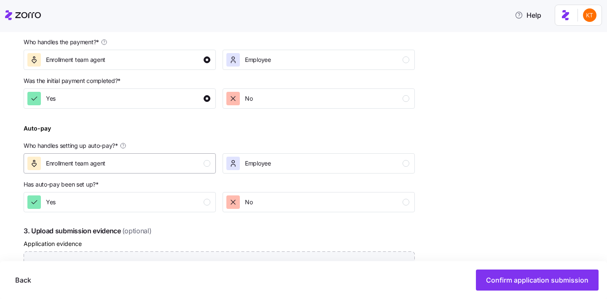
click at [207, 160] on div "Enrollment team agent" at bounding box center [118, 163] width 183 height 13
click at [207, 202] on div "button" at bounding box center [207, 202] width 7 height 7
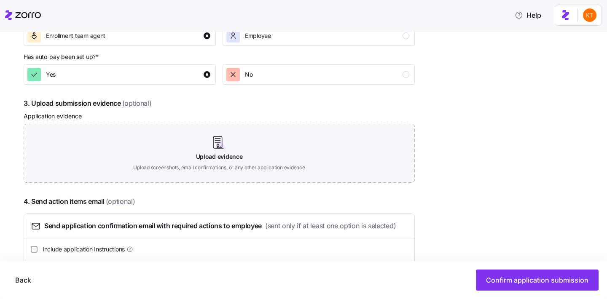
scroll to position [440, 0]
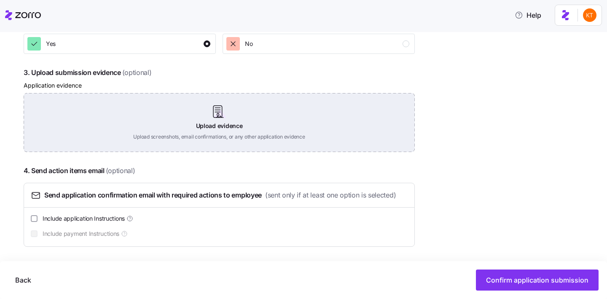
click at [227, 133] on div "Upload evidence Upload screenshots, email confirmations, or any other applicati…" at bounding box center [219, 122] width 391 height 59
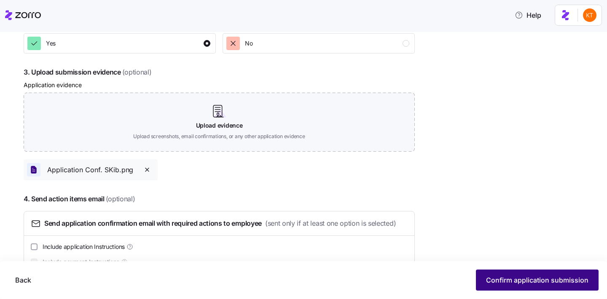
click at [506, 283] on span "Confirm application submission" at bounding box center [537, 280] width 102 height 10
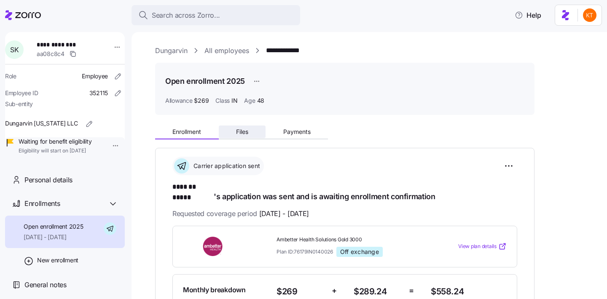
click at [242, 134] on span "Files" at bounding box center [242, 132] width 12 height 6
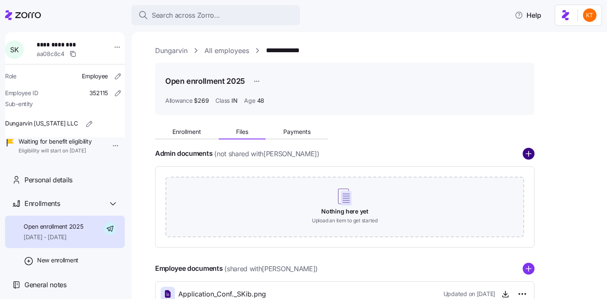
click at [526, 155] on circle "add icon" at bounding box center [528, 153] width 11 height 11
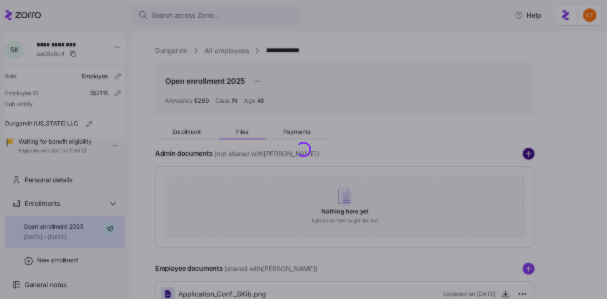
click at [529, 151] on circle "add icon" at bounding box center [528, 153] width 11 height 11
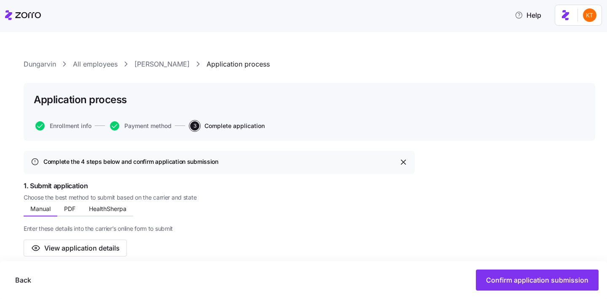
click at [154, 69] on link "[PERSON_NAME]" at bounding box center [162, 64] width 55 height 11
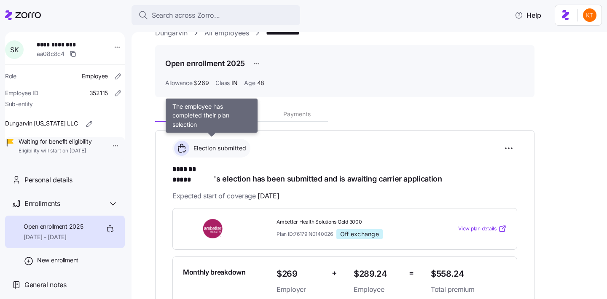
scroll to position [94, 0]
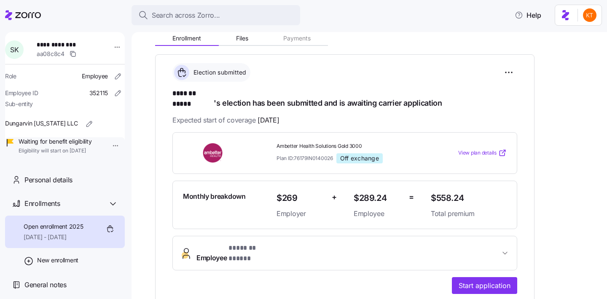
click at [255, 237] on button "Employee * ******* ***** *" at bounding box center [345, 254] width 344 height 34
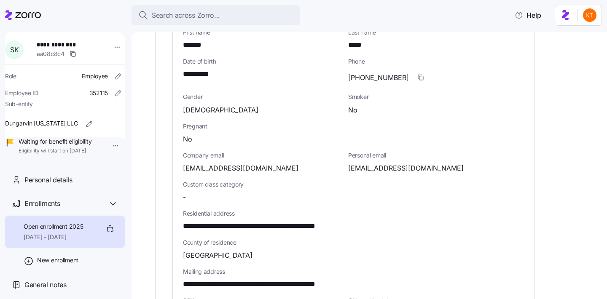
scroll to position [362, 0]
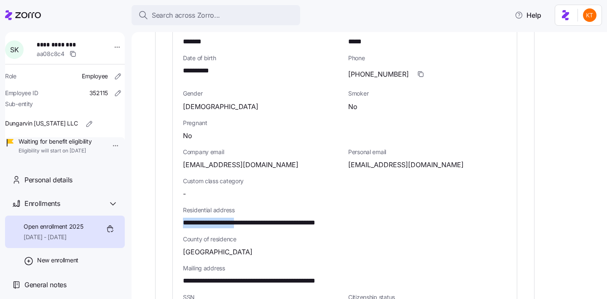
drag, startPoint x: 259, startPoint y: 206, endPoint x: 165, endPoint y: 205, distance: 93.6
click at [165, 205] on div "**********" at bounding box center [345, 129] width 380 height 687
copy span "**********"
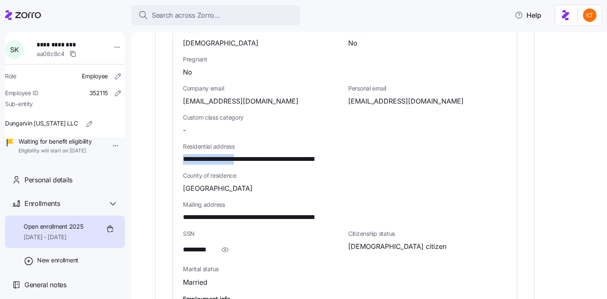
scroll to position [525, 0]
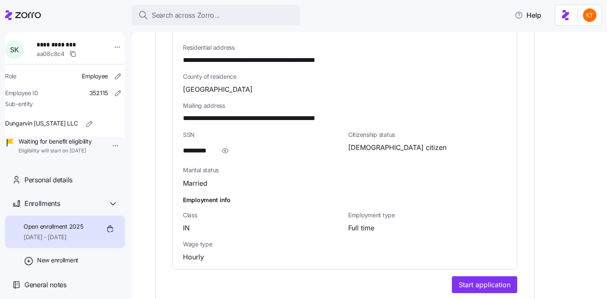
click at [216, 143] on div "*********" at bounding box center [262, 151] width 159 height 17
click at [220, 143] on span "button" at bounding box center [225, 151] width 16 height 16
click at [193, 146] on span "**********" at bounding box center [204, 151] width 42 height 11
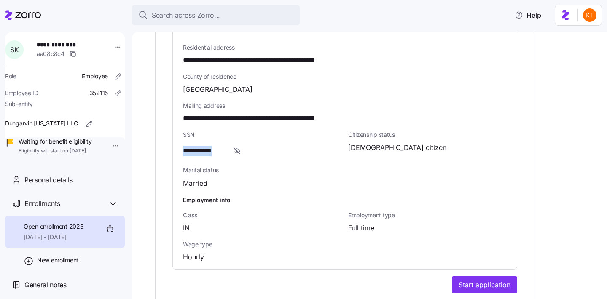
copy span "***"
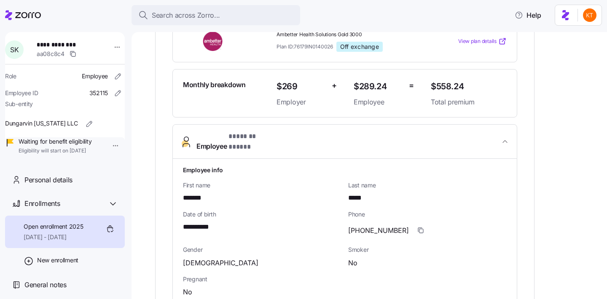
click at [55, 45] on span "**********" at bounding box center [65, 44] width 56 height 8
copy span "**********"
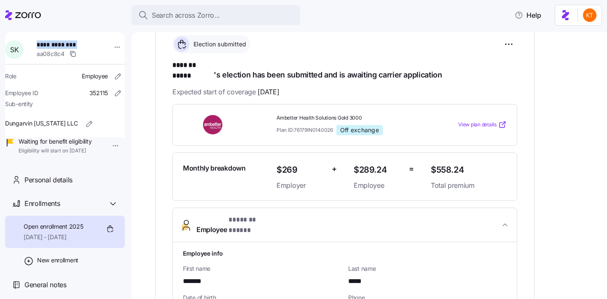
scroll to position [263, 0]
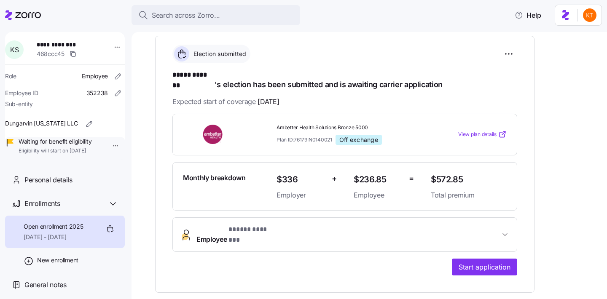
scroll to position [129, 0]
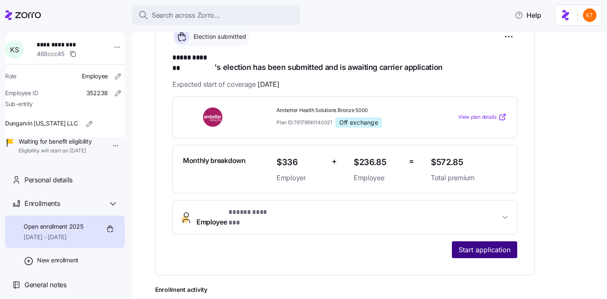
click at [474, 245] on span "Start application" at bounding box center [485, 250] width 52 height 10
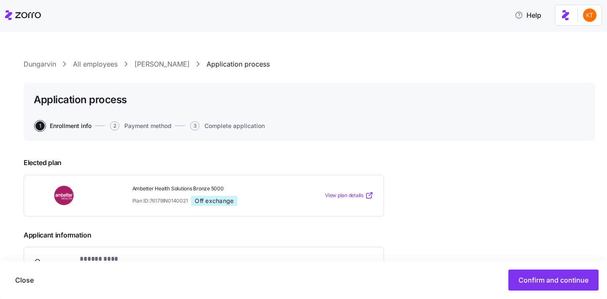
scroll to position [174, 0]
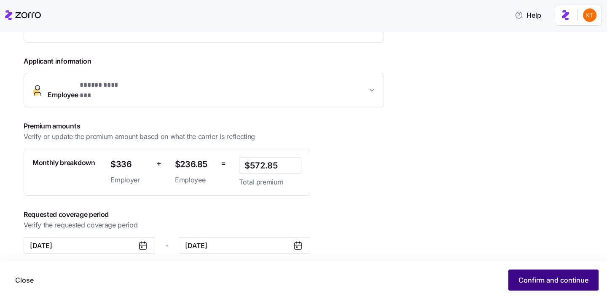
click at [568, 288] on button "Confirm and continue" at bounding box center [554, 280] width 90 height 21
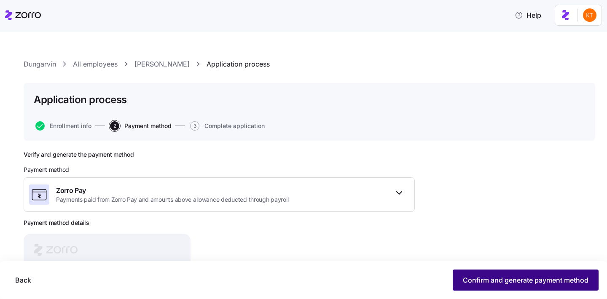
click at [526, 284] on span "Confirm and generate payment method" at bounding box center [526, 280] width 126 height 10
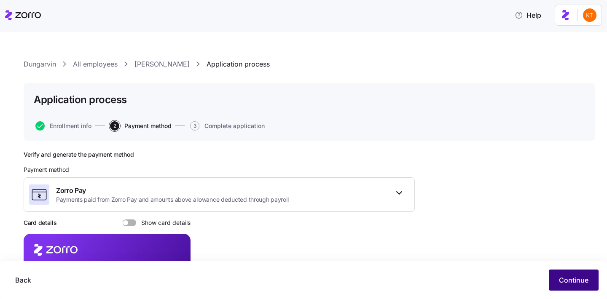
click at [574, 284] on span "Continue" at bounding box center [574, 280] width 30 height 10
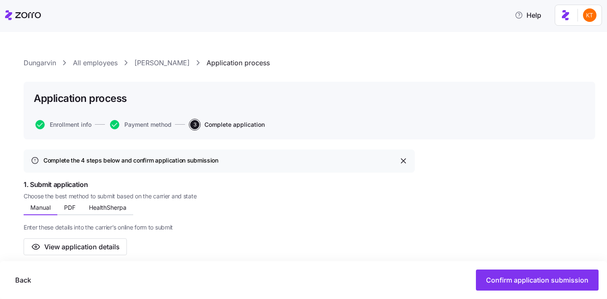
scroll to position [2, 0]
click at [107, 209] on span "HealthSherpa" at bounding box center [108, 208] width 38 height 6
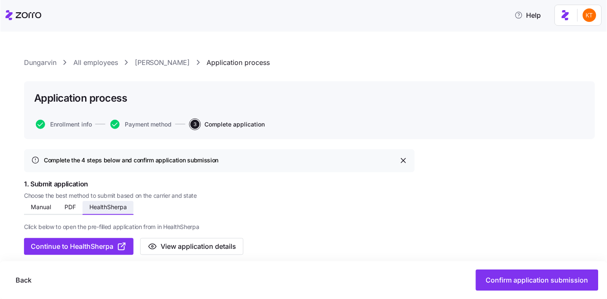
scroll to position [23, 0]
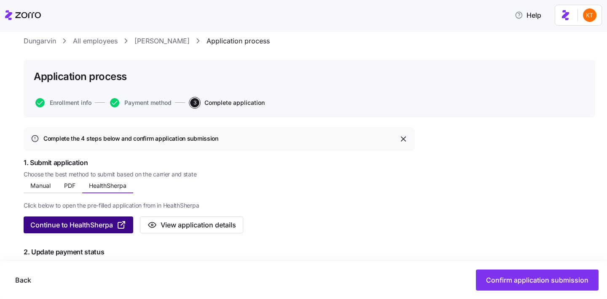
click at [106, 225] on span "Continue to HealthSherpa" at bounding box center [71, 225] width 83 height 10
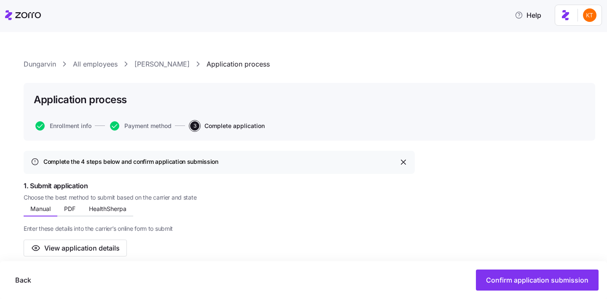
click at [167, 62] on link "[PERSON_NAME]" at bounding box center [162, 64] width 55 height 11
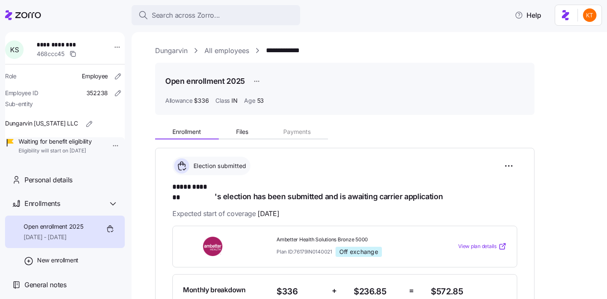
scroll to position [217, 0]
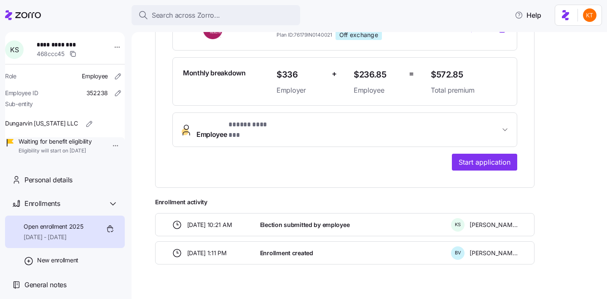
click at [240, 135] on div "**********" at bounding box center [344, 90] width 345 height 162
click at [244, 121] on span "* ***** ******* *" at bounding box center [252, 125] width 46 height 11
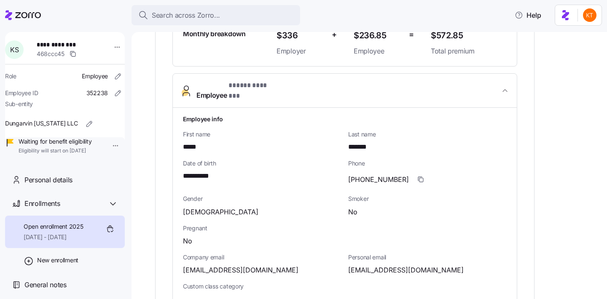
scroll to position [361, 0]
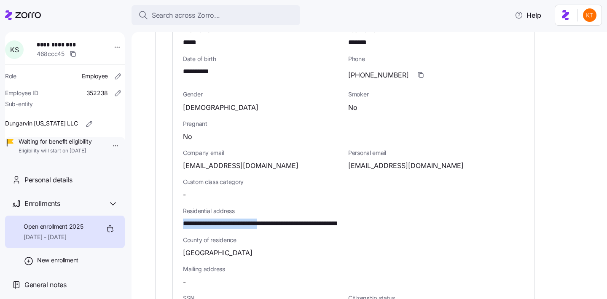
drag, startPoint x: 284, startPoint y: 207, endPoint x: 175, endPoint y: 209, distance: 108.4
click at [175, 209] on div "**********" at bounding box center [345, 214] width 344 height 423
copy span "**********"
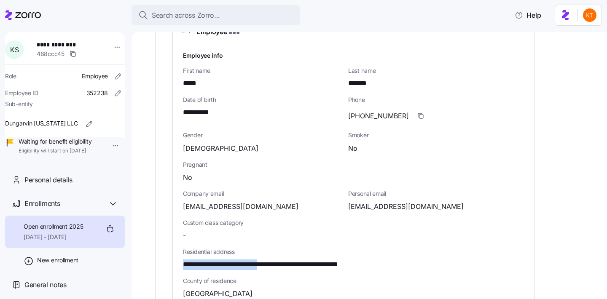
scroll to position [518, 0]
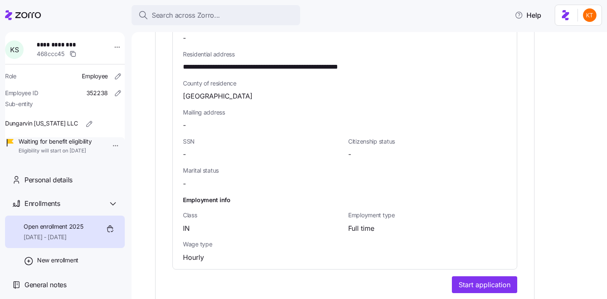
click at [200, 149] on div "-" at bounding box center [262, 154] width 159 height 11
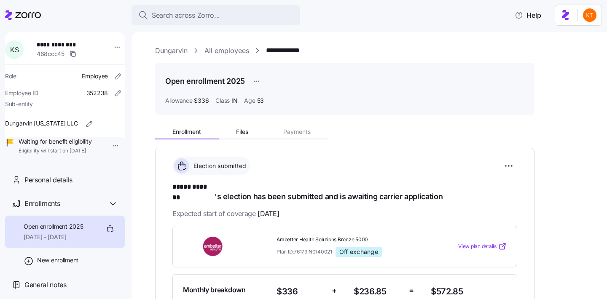
scroll to position [7, 0]
click at [67, 44] on span "**********" at bounding box center [65, 44] width 56 height 8
click at [18, 198] on div "Enrollments" at bounding box center [65, 204] width 120 height 24
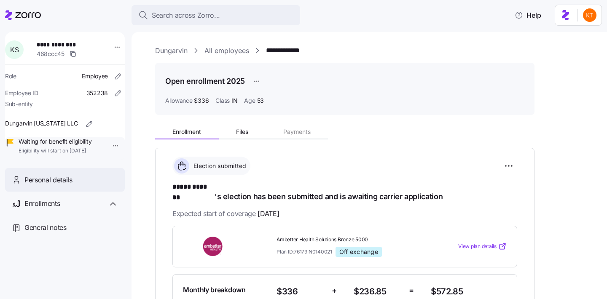
scroll to position [0, 0]
click at [23, 192] on div "Personal details" at bounding box center [65, 180] width 120 height 24
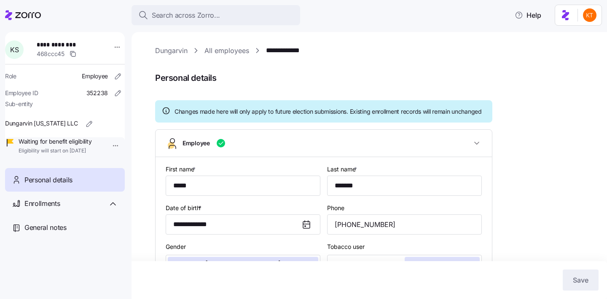
scroll to position [108, 0]
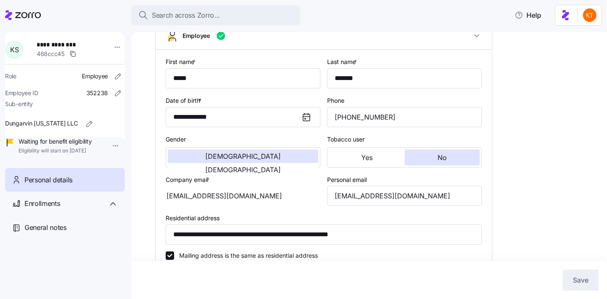
type input "IN"
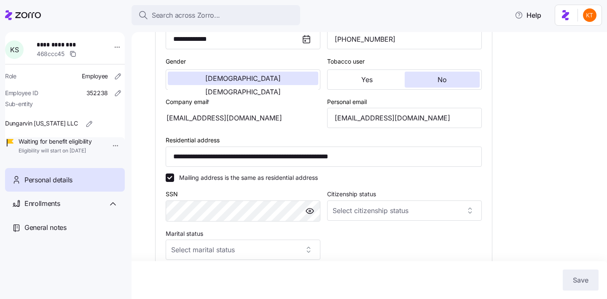
scroll to position [112, 0]
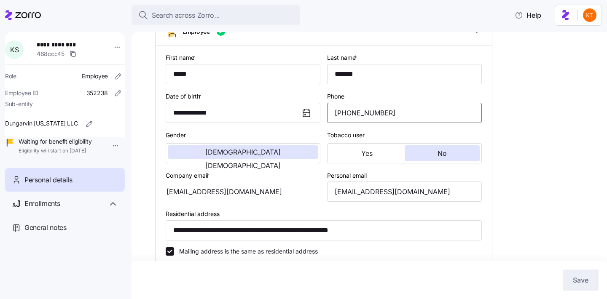
click at [345, 120] on input "[PHONE_NUMBER]" at bounding box center [404, 113] width 155 height 20
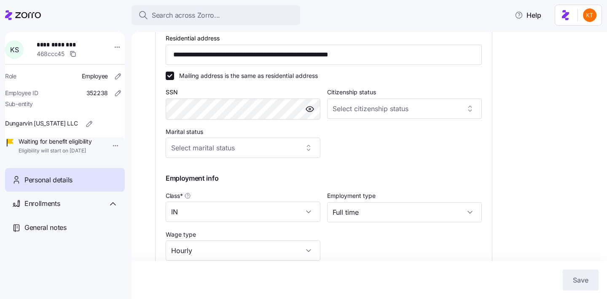
scroll to position [288, 0]
click at [70, 46] on span "**********" at bounding box center [66, 44] width 59 height 8
copy span "**********"
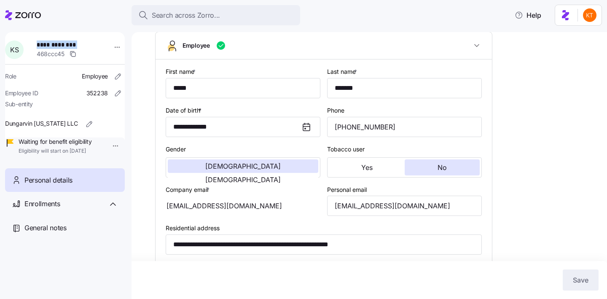
scroll to position [136, 0]
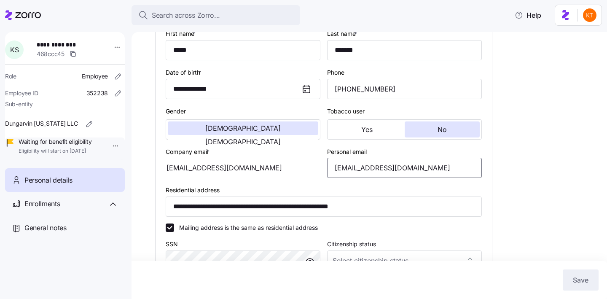
click at [389, 175] on input "ksholley@dungarvin.com" at bounding box center [404, 168] width 155 height 20
click at [389, 175] on input "[EMAIL_ADDRESS][DOMAIN_NAME]" at bounding box center [404, 168] width 155 height 20
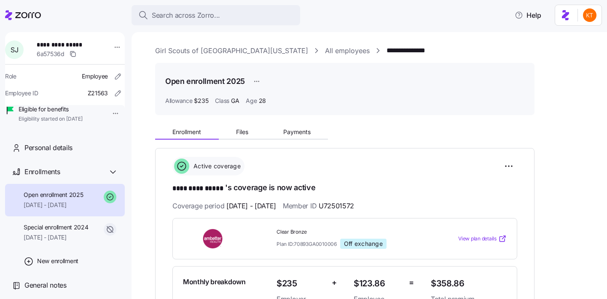
click at [52, 43] on span "**********" at bounding box center [65, 44] width 56 height 8
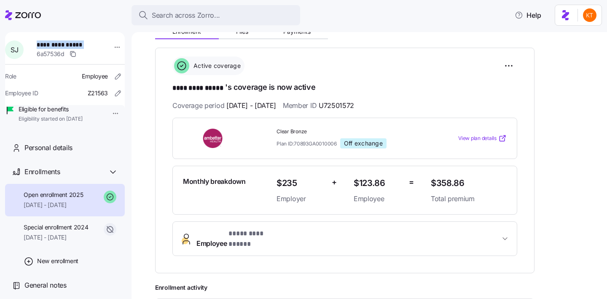
scroll to position [153, 0]
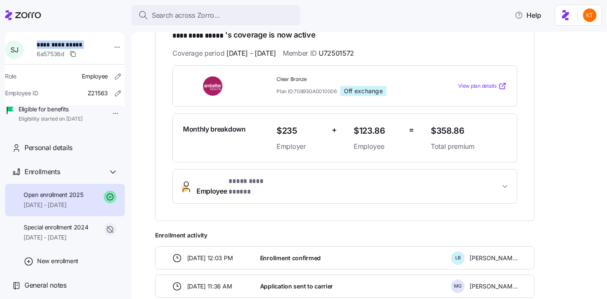
click at [433, 194] on button "Employee * ********* ***** *" at bounding box center [345, 187] width 344 height 34
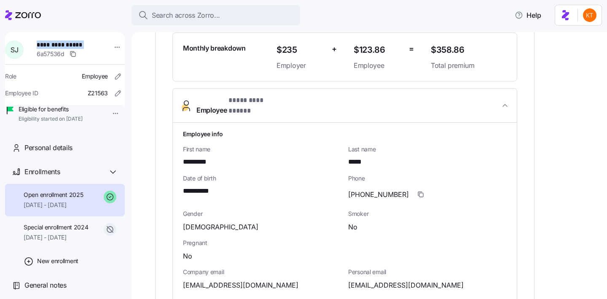
scroll to position [276, 0]
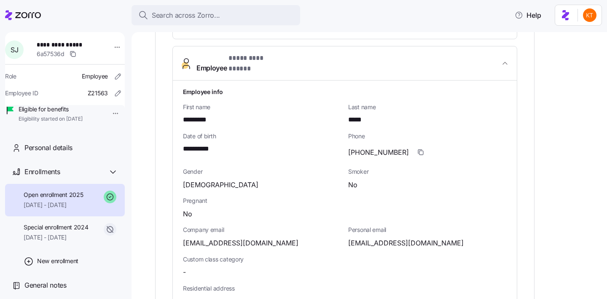
click at [407, 238] on span "[EMAIL_ADDRESS][DOMAIN_NAME]" at bounding box center [406, 243] width 116 height 11
copy span "yahoo"
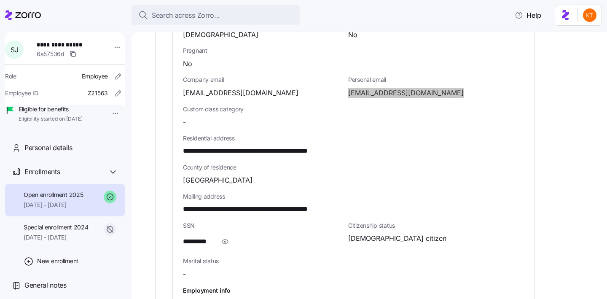
scroll to position [536, 0]
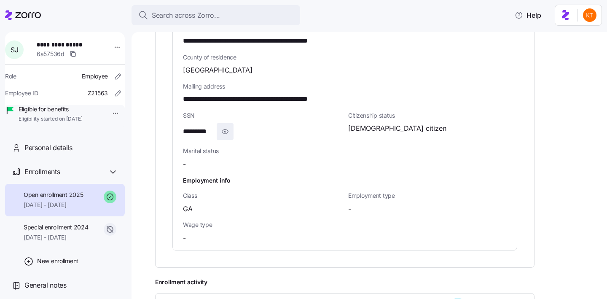
click at [229, 127] on icon "button" at bounding box center [225, 132] width 8 height 10
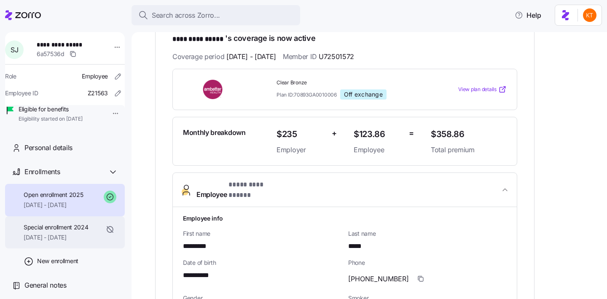
scroll to position [8, 0]
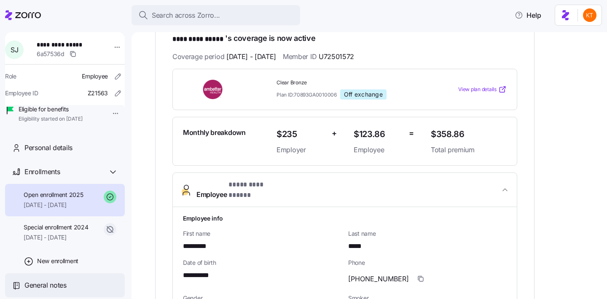
click at [70, 291] on div "General notes" at bounding box center [71, 285] width 94 height 11
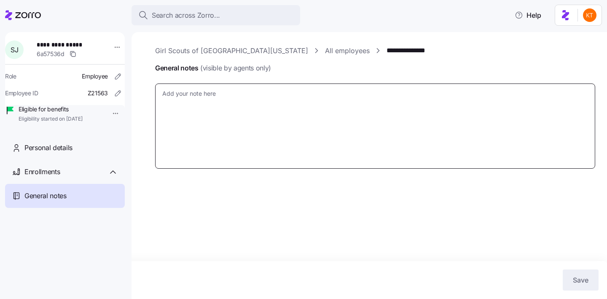
click at [221, 117] on textarea "General notes (visible by agents only)" at bounding box center [375, 126] width 440 height 85
click at [278, 89] on textarea "General notes (visible by agents only)" at bounding box center [375, 126] width 440 height 85
click at [264, 131] on textarea "General notes (visible by agents only)" at bounding box center [375, 126] width 440 height 85
type textarea "x"
type textarea "T"
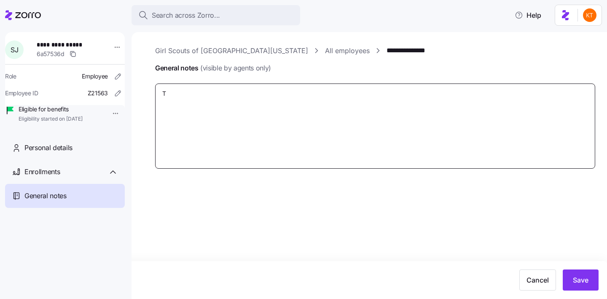
type textarea "x"
type textarea "Ti"
type textarea "x"
type textarea "Tic"
type textarea "x"
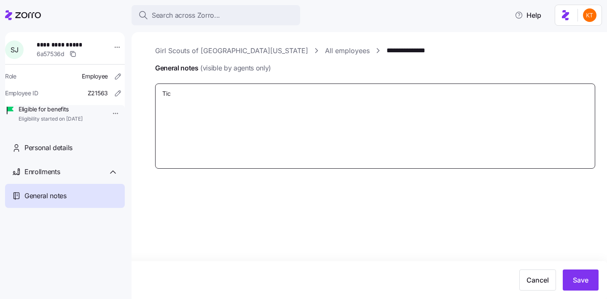
type textarea "Tick"
type textarea "x"
type textarea "Ticke"
type textarea "x"
type textarea "Ticket"
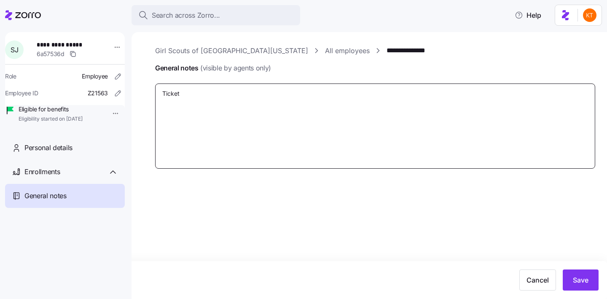
type textarea "x"
type textarea "Ticket#"
type textarea "x"
type textarea "Ticket#"
type textarea "x"
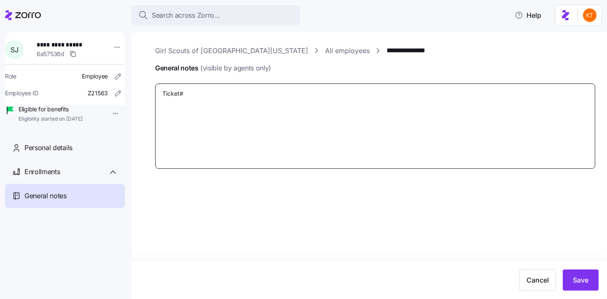
type textarea "Ticket# 6"
type textarea "x"
type textarea "Ticket# 62"
type textarea "x"
type textarea "Ticket# 629"
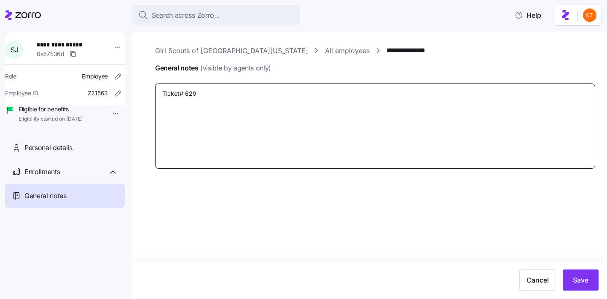
type textarea "x"
type textarea "Ticket# 6299"
type textarea "x"
type textarea "Ticket# 62999"
type textarea "x"
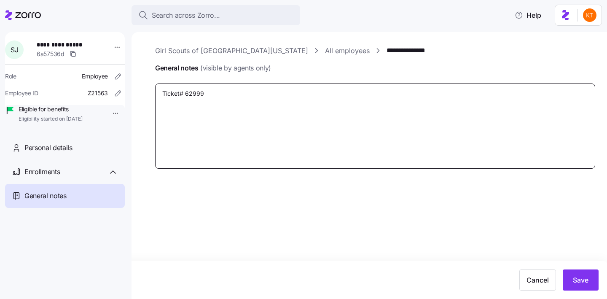
type textarea "Ticket# 629997"
type textarea "x"
type textarea "Ticket# 629997"
type textarea "x"
type textarea "Ticket# 629997 D"
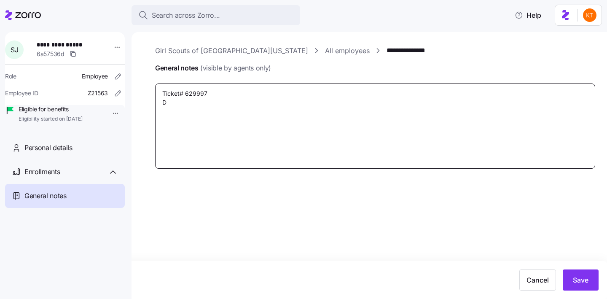
type textarea "x"
type textarea "Ticket# 629997 De"
type textarea "x"
type textarea "Ticket# 629997 Dem"
type textarea "x"
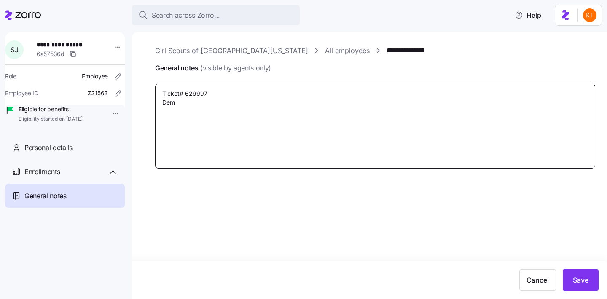
type textarea "Ticket# 629997 Dema"
type textarea "x"
type textarea "Ticket# 629997 Demar"
type textarea "x"
type textarea "Ticket# 629997 Demarc"
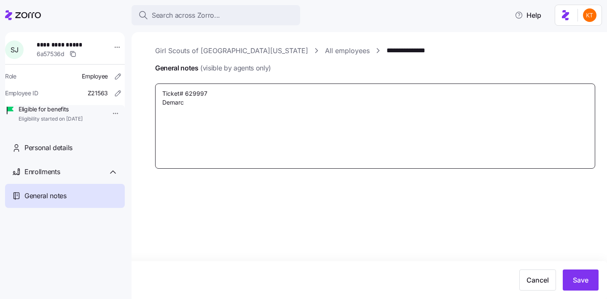
type textarea "x"
type textarea "Ticket# 629997 Demarcu"
type textarea "x"
type textarea "Ticket# 629997 Demarcus"
type textarea "x"
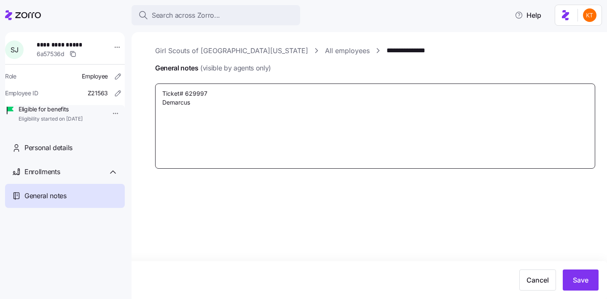
type textarea "Ticket# 629997 Demarcus"
type textarea "x"
type textarea "Ticket# 629997 Demarcus"
type textarea "x"
type textarea "Ticket# 629997 Demarcus"
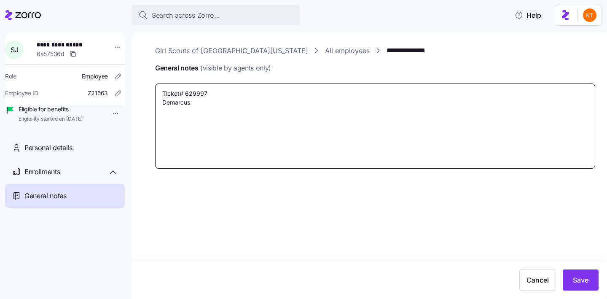
type textarea "x"
type textarea "Ticket# 629997 Demarcus"
type textarea "x"
type textarea "Ticket# 629997 Demarcus P"
type textarea "x"
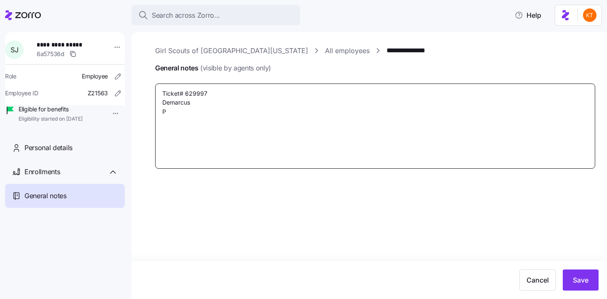
type textarea "Ticket# 629997 Demarcus Pl"
type textarea "x"
type textarea "Ticket# 629997 Demarcus Pla"
type textarea "x"
type textarea "Ticket# 629997 Demarcus Plan"
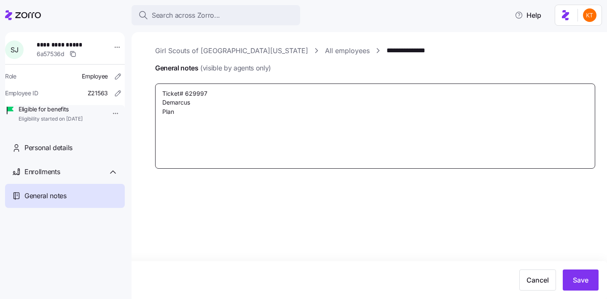
type textarea "x"
type textarea "Ticket# 629997 Demarcus Plan"
type textarea "x"
type textarea "Ticket# 629997 Demarcus Plan ha"
type textarea "x"
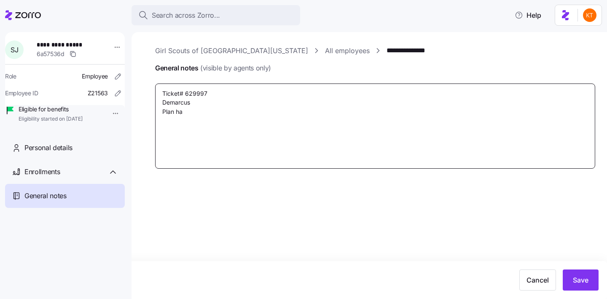
type textarea "Ticket# 629997 Demarcus Plan has"
type textarea "x"
type textarea "Ticket# 629997 Demarcus Plan has"
type textarea "x"
type textarea "Ticket# 629997 Demarcus Plan has b"
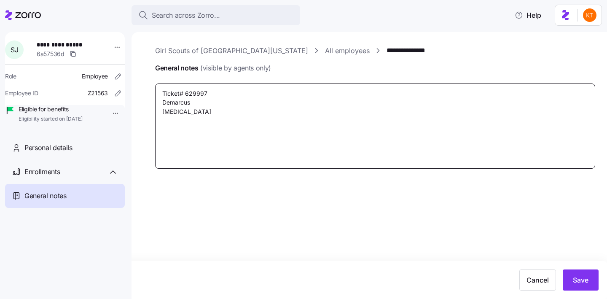
type textarea "x"
type textarea "Ticket# 629997 Demarcus Plan has be"
type textarea "x"
type textarea "Ticket# 629997 Demarcus Plan has bee"
type textarea "x"
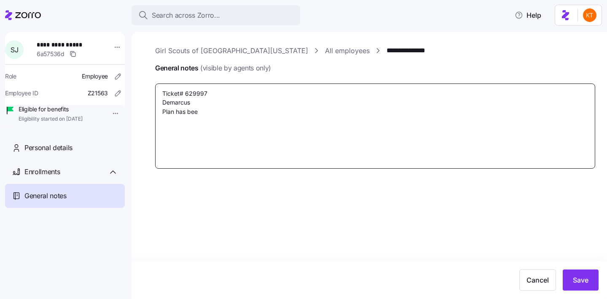
type textarea "Ticket# 629997 Demarcus Plan has been"
type textarea "x"
type textarea "Ticket# 629997 Demarcus Plan has been"
type textarea "x"
type textarea "Ticket# 629997 Demarcus Plan has been r"
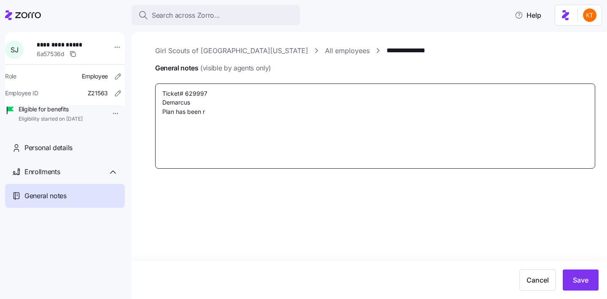
type textarea "x"
type textarea "Ticket# 629997 Demarcus Plan has been rei"
type textarea "x"
type textarea "Ticket# 629997 Demarcus Plan has been rein"
type textarea "x"
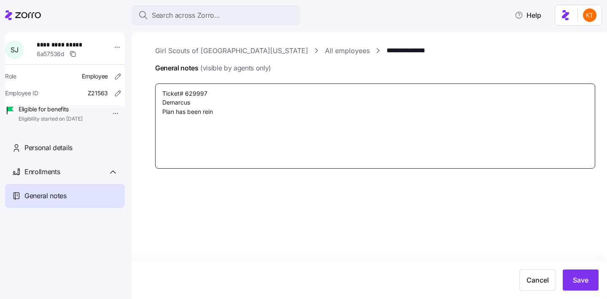
type textarea "Ticket# 629997 Demarcus Plan has been reins"
type textarea "x"
type textarea "Ticket# 629997 Demarcus Plan has been reinst"
type textarea "x"
type textarea "Ticket# 629997 Demarcus Plan has been reinstat"
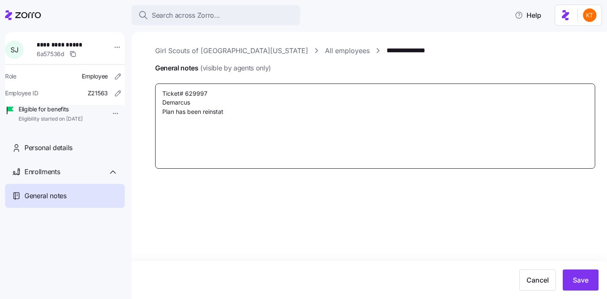
type textarea "x"
type textarea "Ticket# 629997 Demarcus Plan has been reinstate"
type textarea "x"
type textarea "Ticket# 629997 Demarcus Plan has been reinstated"
type textarea "x"
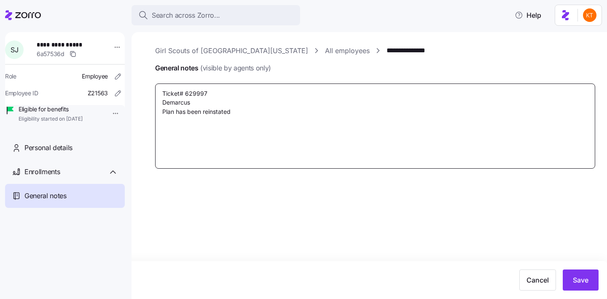
type textarea "Ticket# 629997 Demarcus Plan has been reinstated."
type textarea "x"
type textarea "Ticket# 629997 Demarcus Plan has been reinstated."
click at [229, 100] on textarea "Ticket# 629997 Demarcus Plan has been reinstated." at bounding box center [375, 126] width 440 height 85
click at [232, 87] on textarea "Ticket# 629997 Demarcus Plan has been reinstated." at bounding box center [375, 126] width 440 height 85
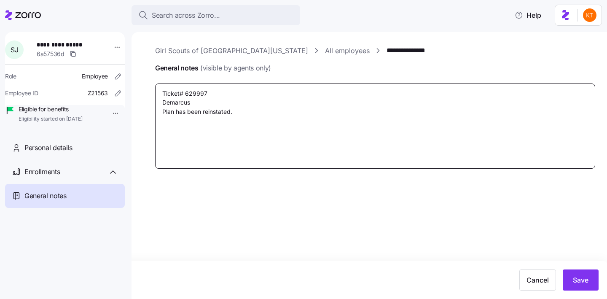
click at [233, 92] on textarea "Ticket# 629997 Demarcus Plan has been reinstated." at bounding box center [375, 126] width 440 height 85
type textarea "x"
type textarea "Ticket# 629997 Demarcus Plan has been reinstated."
type textarea "x"
type textarea "Ticket# 629997 ( Demarcus Plan has been reinstated."
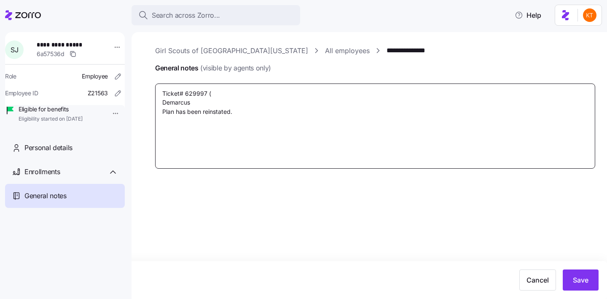
type textarea "x"
type textarea "Ticket# 629997 (C Demarcus Plan has been reinstated."
type textarea "x"
type textarea "Ticket# 629997 (Com Demarcus Plan has been reinstated."
type textarea "x"
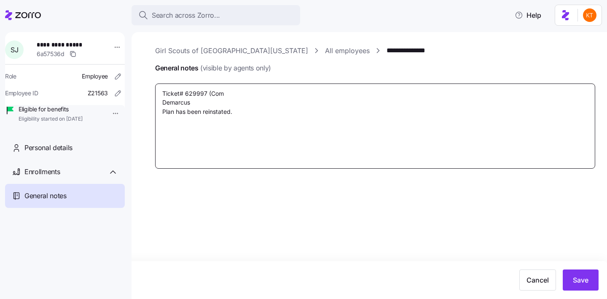
type textarea "Ticket# 629997 (Comp Demarcus Plan has been reinstated."
type textarea "x"
type textarea "Ticket# 629997 (Compl Demarcus Plan has been reinstated."
type textarea "x"
type textarea "Ticket# 629997 (Comple Demarcus Plan has been reinstated."
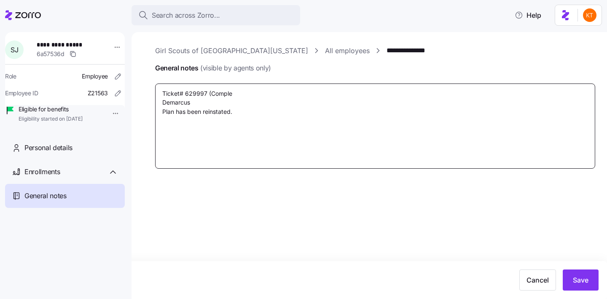
type textarea "x"
type textarea "Ticket# 629997 (Complet Demarcus Plan has been reinstated."
type textarea "x"
type textarea "Ticket# 629997 (Complete Demarcus Plan has been reinstated."
type textarea "x"
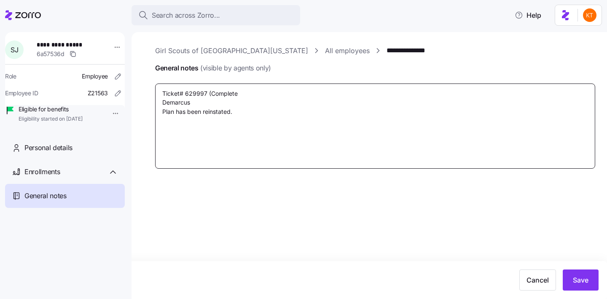
type textarea "Ticket# 629997 (Completed Demarcus Plan has been reinstated."
type textarea "x"
type textarea "Ticket# 629997 (Completed Demarcus Plan has been reinstated."
type textarea "x"
type textarea "Ticket# 629997 (Completed a Demarcus Plan has been reinstated."
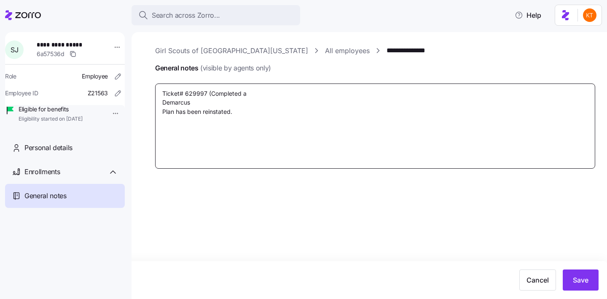
type textarea "x"
type textarea "Ticket# 629997 (Completed a Demarcus Plan has been reinstated."
type textarea "x"
type textarea "Ticket# 629997 (Completed a R Demarcus Plan has been reinstated."
type textarea "x"
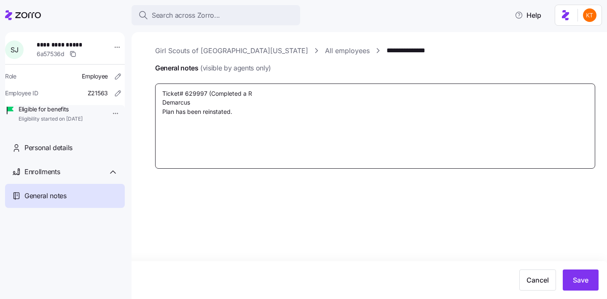
type textarea "Ticket# 629997 (Completed a RO Demarcus Plan has been reinstated."
type textarea "x"
type textarea "Ticket# 629997 (Completed a ROP Demarcus Plan has been reinstated."
type textarea "x"
type textarea "Ticket# 629997 (Completed a ROP Demarcus Plan has been reinstated."
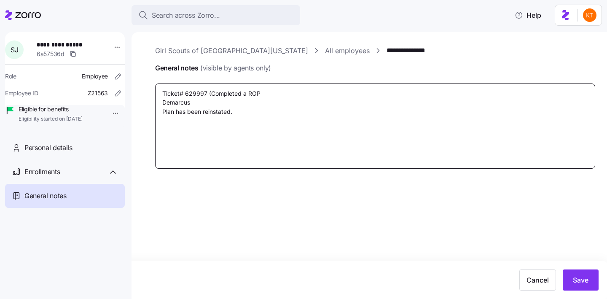
type textarea "x"
type textarea "Ticket# 629997 (Completed a ROP r Demarcus Plan has been reinstated."
type textarea "x"
type textarea "Ticket# 629997 (Completed a ROP re Demarcus Plan has been reinstated."
type textarea "x"
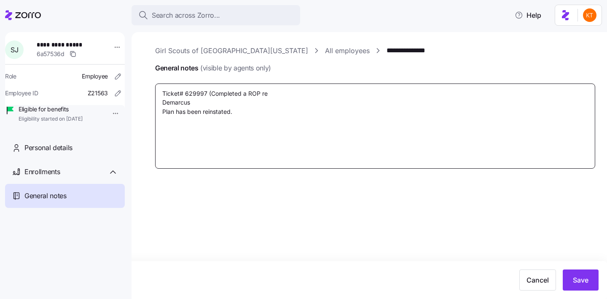
type textarea "Ticket# 629997 (Completed a ROP rei Demarcus Plan has been reinstated."
type textarea "x"
type textarea "Ticket# 629997 (Completed a ROP rein Demarcus Plan has been reinstated."
type textarea "x"
type textarea "Ticket# 629997 (Completed a ROP reins Demarcus Plan has been reinstated."
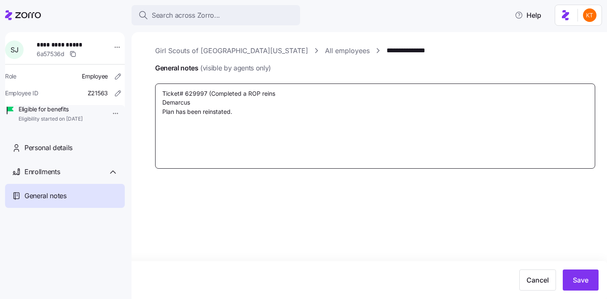
type textarea "x"
type textarea "Ticket# 629997 (Completed a ROP reinst Demarcus Plan has been reinstated."
type textarea "x"
type textarea "Ticket# 629997 (Completed a ROP reinsta Demarcus Plan has been reinstated."
type textarea "x"
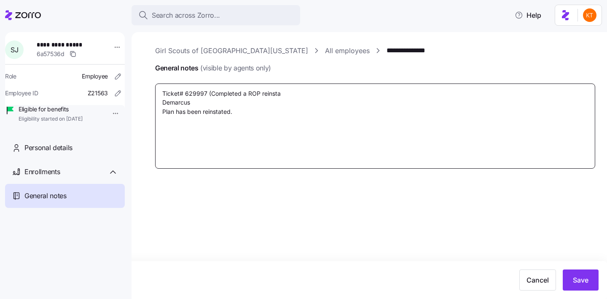
type textarea "Ticket# 629997 (Completed a ROP reinstat Demarcus Plan has been reinstated."
type textarea "x"
type textarea "Ticket# 629997 (Completed a ROP reinstate Demarcus Plan has been reinstated."
type textarea "x"
type textarea "Ticket# 629997 (Completed a ROP reinstatem Demarcus Plan has been reinstated."
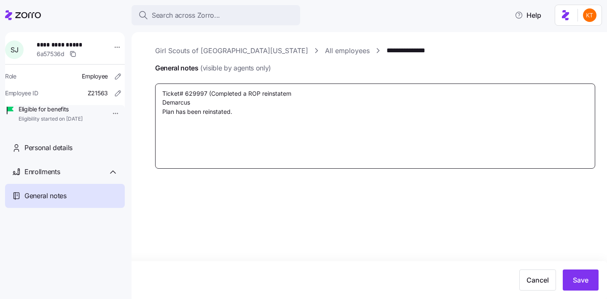
type textarea "x"
type textarea "Ticket# 629997 (Completed a ROP reinstateme Demarcus Plan has been reinstated."
type textarea "x"
type textarea "Ticket# 629997 (Completed a ROP reinstatemen Demarcus Plan has been reinstated."
type textarea "x"
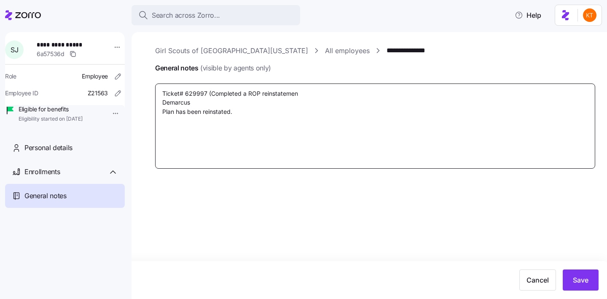
type textarea "Ticket# 629997 (Completed a ROP reinstatement Demarcus Plan has been reinstated."
type textarea "x"
type textarea "Ticket# 629997 (Completed a ROP reinstatement Demarcus Plan has been reinstated."
type textarea "x"
type textarea "Ticket# 629997 (Completed a ROP reinstatement f Demarcus Plan has been reinstat…"
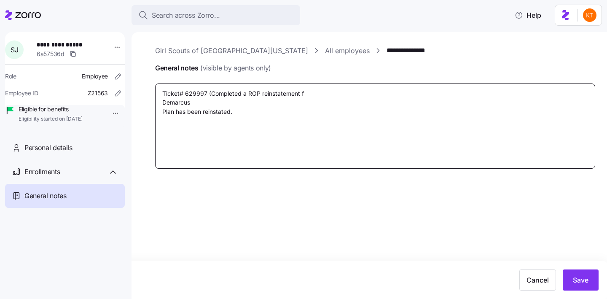
type textarea "x"
type textarea "Ticket# 629997 (Completed a ROP reinstatement fo Demarcus Plan has been reinsta…"
type textarea "x"
type textarea "Ticket# 629997 (Completed a ROP reinstatement for Demarcus Plan has been reinst…"
type textarea "x"
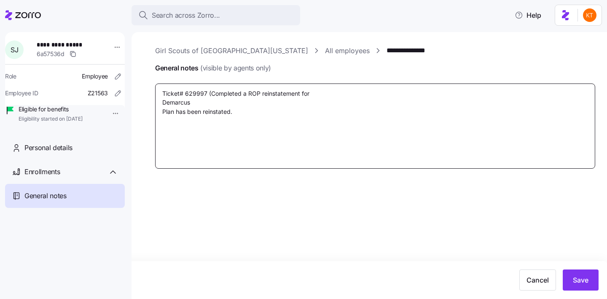
type textarea "Ticket# 629997 (Completed a ROP reinstatement for t Demarcus Plan has been rein…"
type textarea "x"
type textarea "Ticket# 629997 (Completed a ROP reinstatement for th Demarcus Plan has been rei…"
type textarea "x"
type textarea "Ticket# 629997 (Completed a ROP reinstatement for thi Demarcus Plan has been re…"
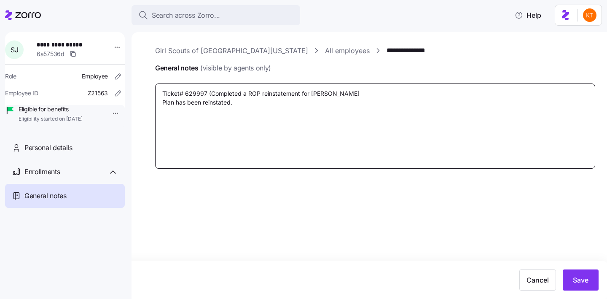
type textarea "x"
type textarea "Ticket# 629997 (Completed a ROP reinstatement for this Demarcus Plan has been r…"
type textarea "x"
type textarea "Ticket# 629997 (Completed a ROP reinstatement for this Demarcus Plan has been r…"
type textarea "x"
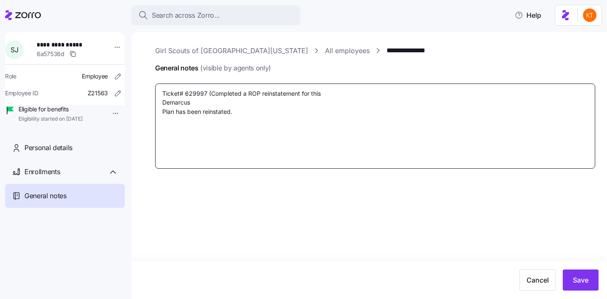
type textarea "Ticket# 629997 (Completed a ROP reinstatement for this m Demarcus Plan has been…"
type textarea "x"
type textarea "Ticket# 629997 (Completed a ROP reinstatement for this me Demarcus Plan has bee…"
type textarea "x"
type textarea "Ticket# 629997 (Completed a ROP reinstatement for this mem Demarcus Plan has be…"
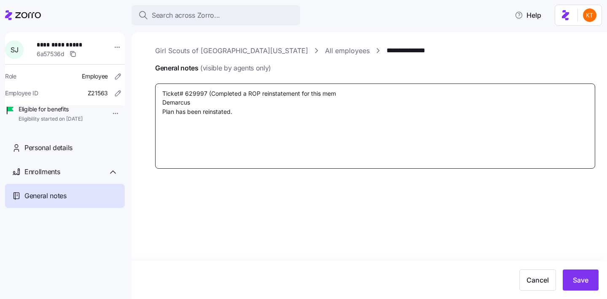
type textarea "x"
type textarea "Ticket# 629997 (Completed a ROP reinstatement for this memb Demarcus Plan has b…"
type textarea "x"
type textarea "Ticket# 629997 (Completed a ROP reinstatement for this membe Demarcus Plan has …"
type textarea "x"
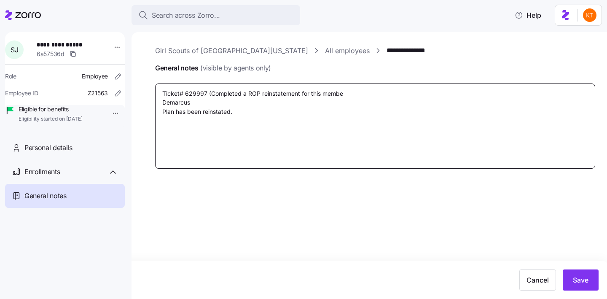
type textarea "Ticket# 629997 (Completed a ROP reinstatement for this member Demarcus Plan has…"
type textarea "x"
type textarea "Ticket# 629997 (Completed a ROP reinstatement for this member) Demarcus Plan ha…"
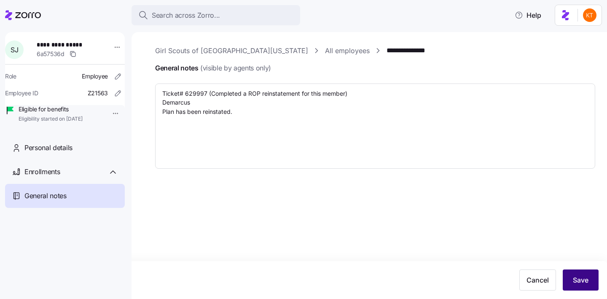
click at [586, 287] on button "Save" at bounding box center [581, 279] width 36 height 21
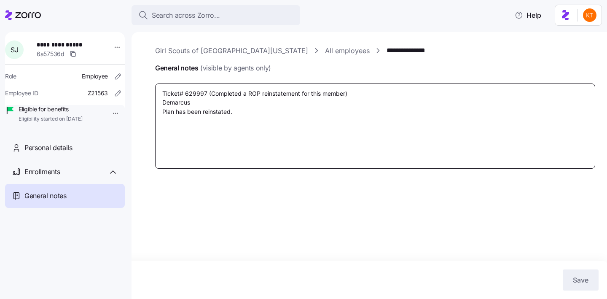
drag, startPoint x: 246, startPoint y: 114, endPoint x: 141, endPoint y: 88, distance: 108.1
click at [141, 88] on div "**********" at bounding box center [370, 165] width 476 height 267
click at [293, 124] on textarea "Ticket# 629997 (Completed a ROP reinstatement for this member) Demarcus Plan ha…" at bounding box center [375, 126] width 440 height 85
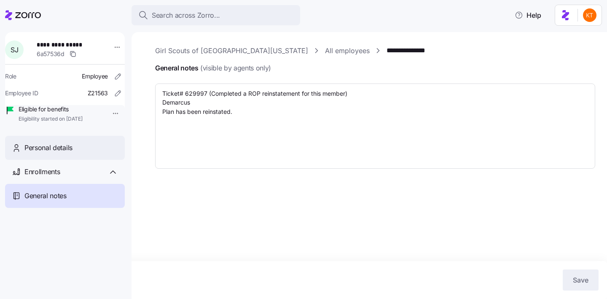
click at [29, 153] on span "Personal details" at bounding box center [48, 148] width 48 height 11
type textarea "x"
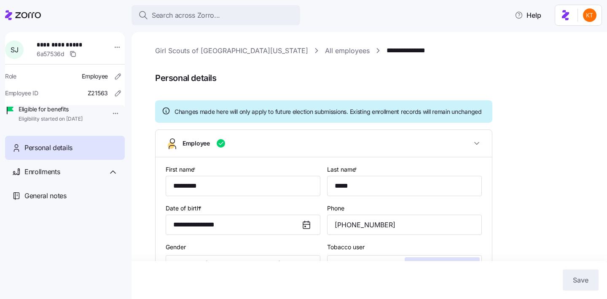
type input "GA"
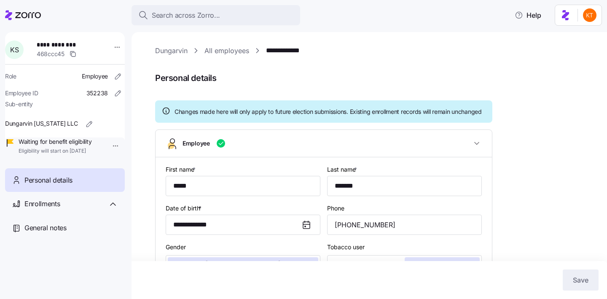
scroll to position [155, 0]
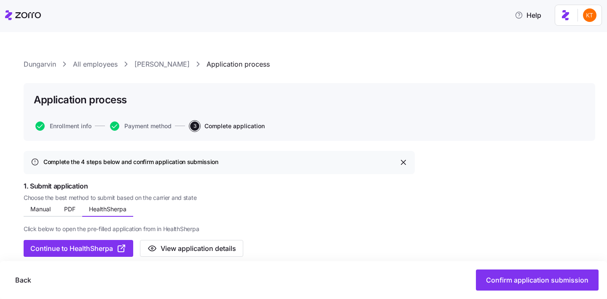
click at [94, 57] on div "Dungarvin All employees [PERSON_NAME] Application process Application process E…" at bounding box center [303, 165] width 607 height 267
click at [94, 60] on link "All employees" at bounding box center [95, 64] width 45 height 11
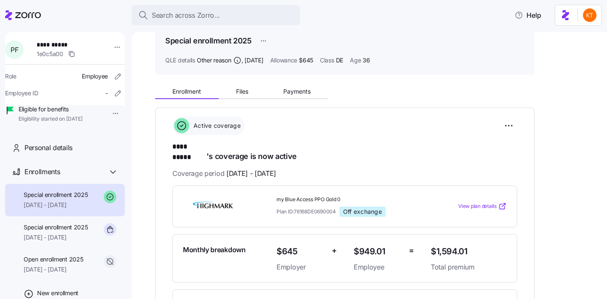
scroll to position [237, 0]
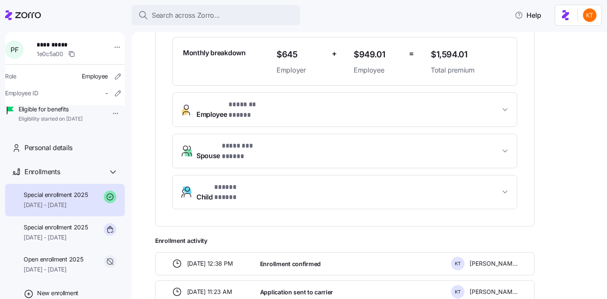
click at [245, 105] on button "Employee * ******* ***** *" at bounding box center [345, 110] width 344 height 34
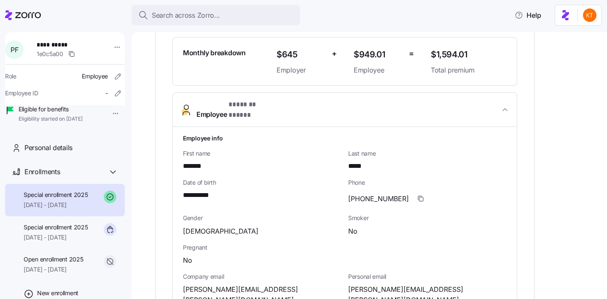
click at [190, 161] on span "*******" at bounding box center [194, 166] width 22 height 11
copy span "****"
click at [366, 161] on span "*****" at bounding box center [357, 166] width 19 height 11
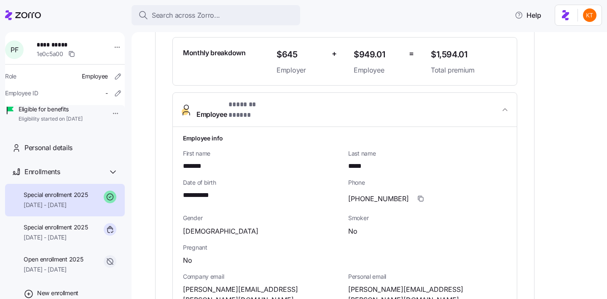
click at [366, 161] on span "*****" at bounding box center [357, 166] width 19 height 11
click at [362, 161] on span "*****" at bounding box center [357, 166] width 19 height 11
copy span "*****"
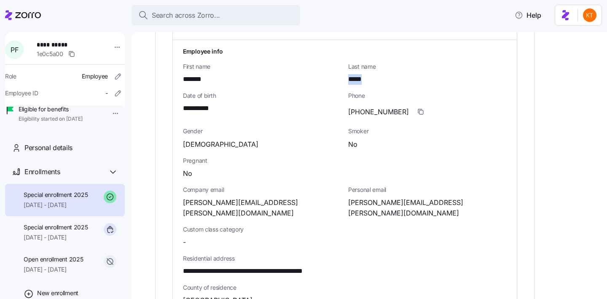
scroll to position [366, 0]
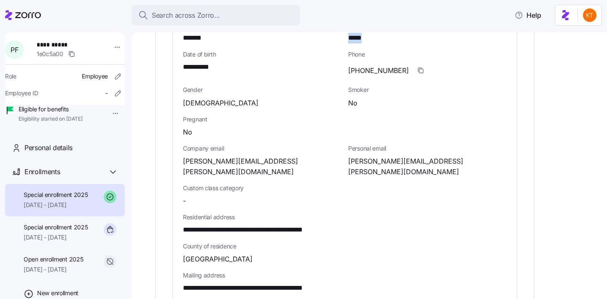
copy span "*"
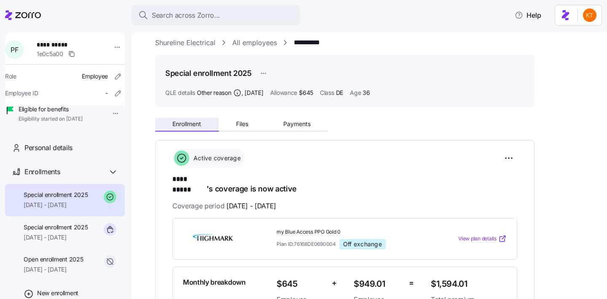
scroll to position [0, 0]
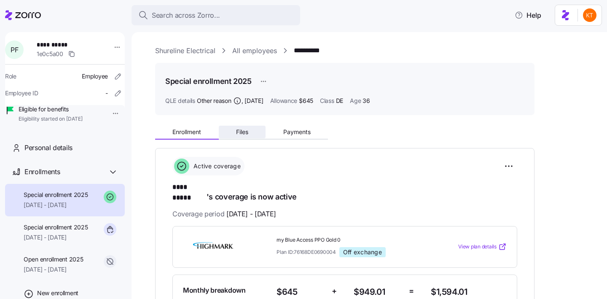
click at [248, 132] on span "Files" at bounding box center [242, 132] width 12 height 6
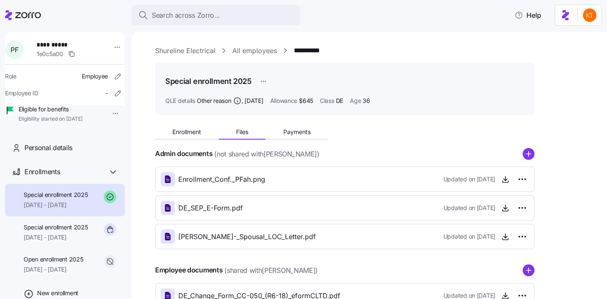
scroll to position [89, 0]
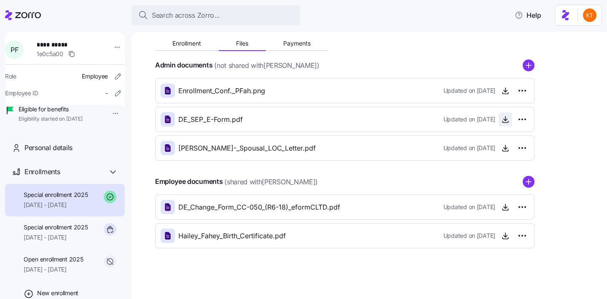
click at [504, 123] on icon "button" at bounding box center [505, 119] width 8 height 8
click at [502, 208] on icon "button" at bounding box center [505, 207] width 8 height 8
click at [507, 235] on icon "button" at bounding box center [505, 236] width 8 height 8
click at [44, 43] on span "**********" at bounding box center [65, 44] width 56 height 8
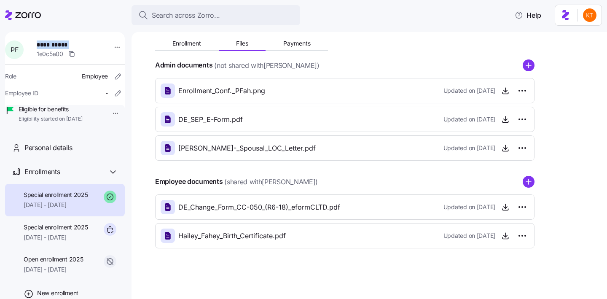
click at [44, 43] on span "**********" at bounding box center [65, 44] width 56 height 8
copy span "**********"
click at [388, 238] on div "Hailey_Fahey_Birth_Certificate.pdf Updated on [DATE]" at bounding box center [345, 236] width 369 height 14
click at [501, 240] on span "button" at bounding box center [505, 235] width 13 height 13
click at [506, 236] on icon "button" at bounding box center [505, 236] width 3 height 2
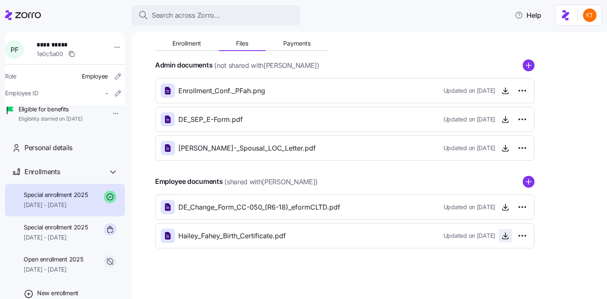
click at [509, 235] on icon "button" at bounding box center [505, 236] width 8 height 8
click at [49, 154] on div "Personal details" at bounding box center [65, 148] width 120 height 24
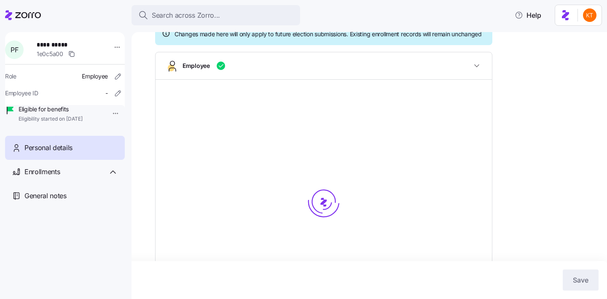
scroll to position [89, 0]
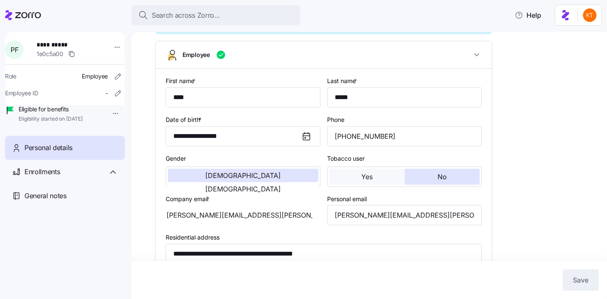
type input "DE"
click at [380, 225] on input "[PERSON_NAME][EMAIL_ADDRESS][PERSON_NAME][DOMAIN_NAME]" at bounding box center [404, 215] width 155 height 20
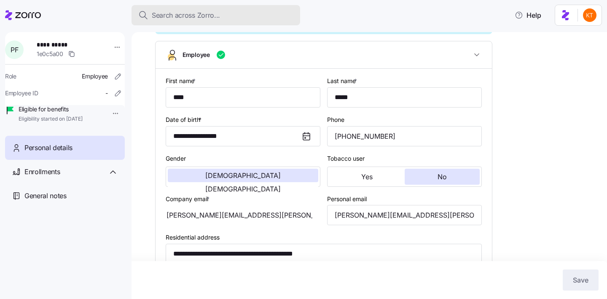
click at [172, 19] on span "Search across Zorro..." at bounding box center [186, 15] width 68 height 11
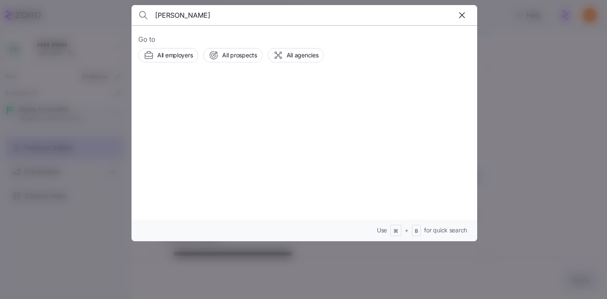
type input "[PERSON_NAME]"
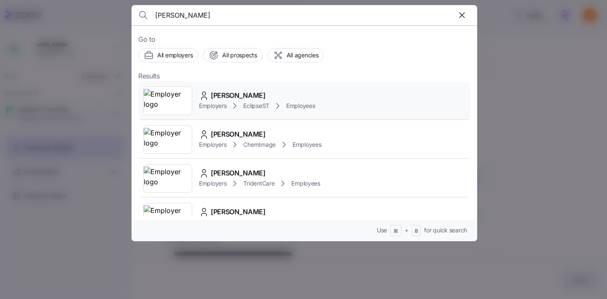
click at [240, 86] on div "[PERSON_NAME] Employers EclipseST Employees" at bounding box center [304, 100] width 332 height 39
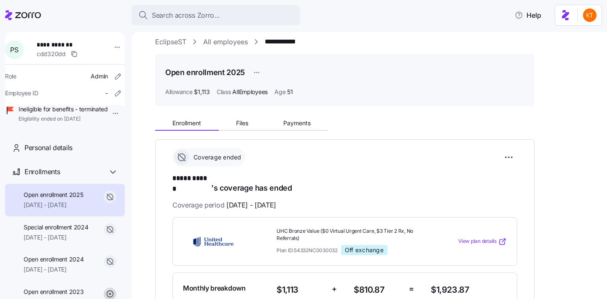
scroll to position [75, 0]
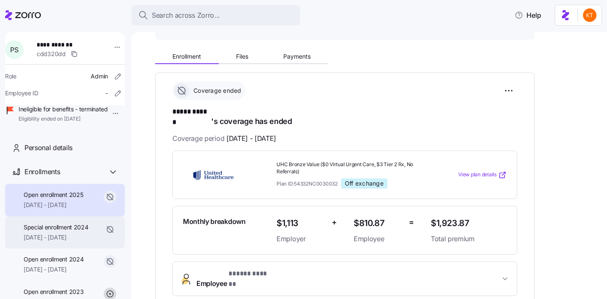
click at [52, 232] on span "Special enrollment 2024" at bounding box center [56, 227] width 65 height 8
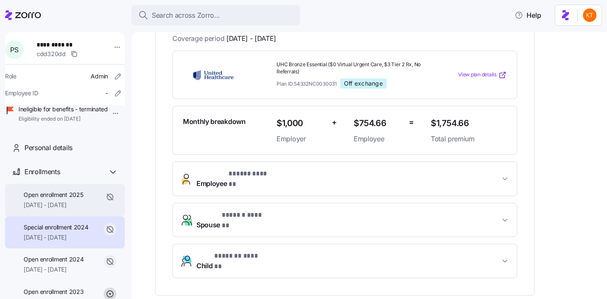
scroll to position [175, 0]
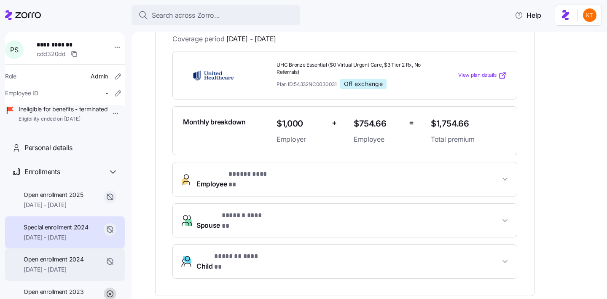
click at [58, 264] on span "Open enrollment 2024" at bounding box center [54, 259] width 60 height 8
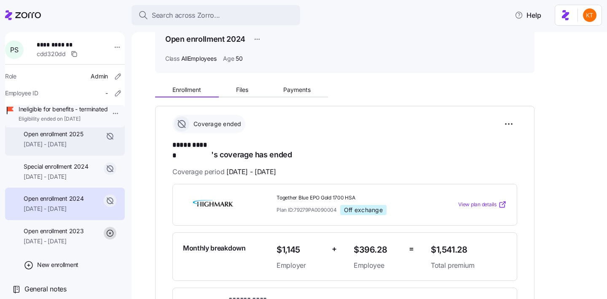
scroll to position [55, 0]
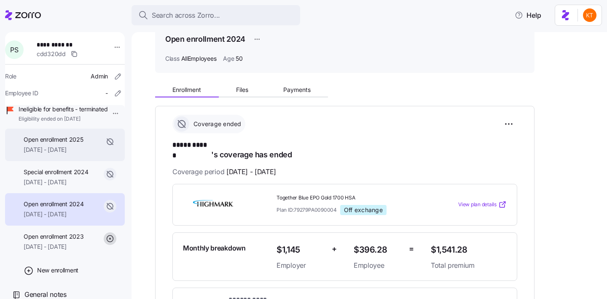
click at [61, 154] on span "[DATE] - [DATE]" at bounding box center [53, 149] width 59 height 8
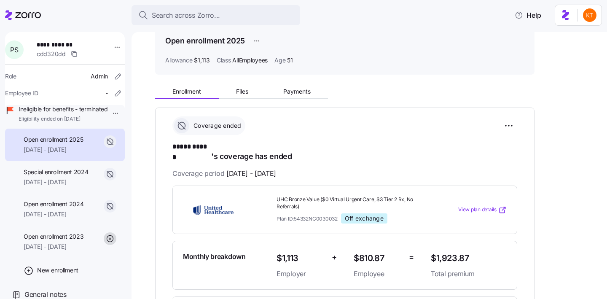
scroll to position [127, 0]
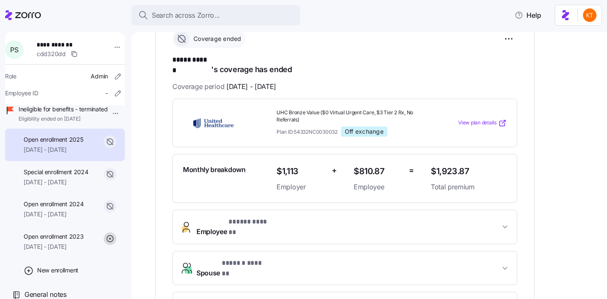
click at [239, 210] on button "Employee * ***** ****** *" at bounding box center [345, 227] width 344 height 34
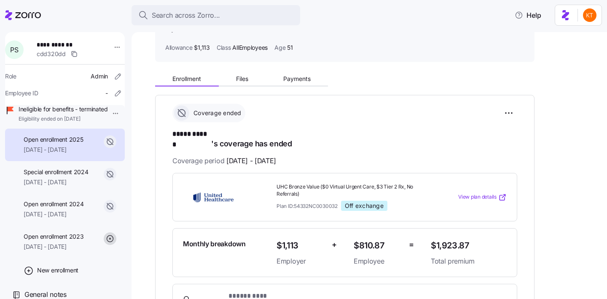
scroll to position [50, 0]
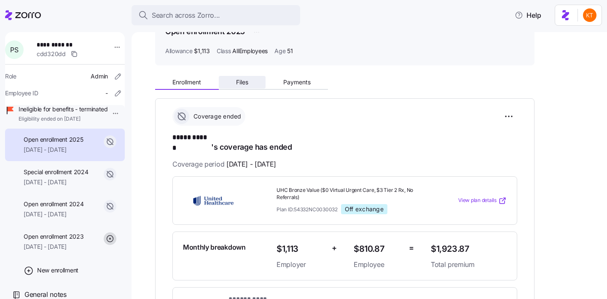
click at [242, 81] on span "Files" at bounding box center [242, 82] width 12 height 6
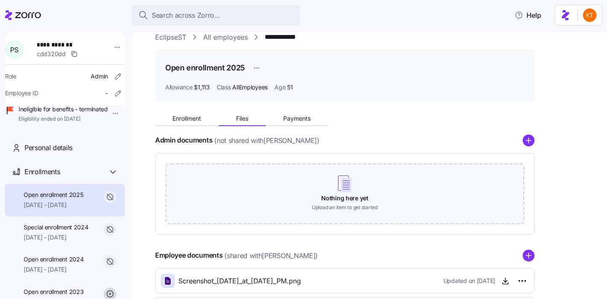
scroll to position [84, 0]
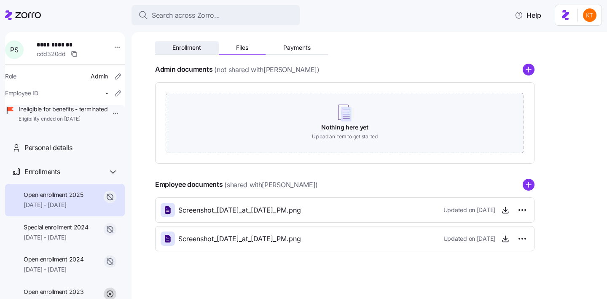
click at [190, 41] on button "Enrollment" at bounding box center [187, 47] width 64 height 13
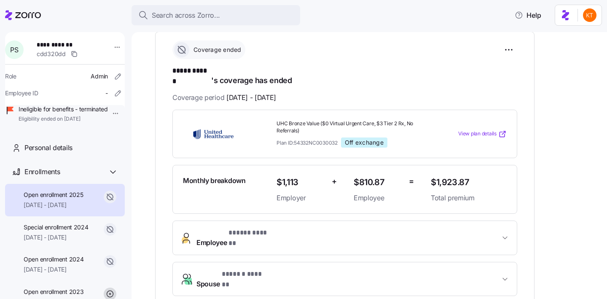
scroll to position [138, 0]
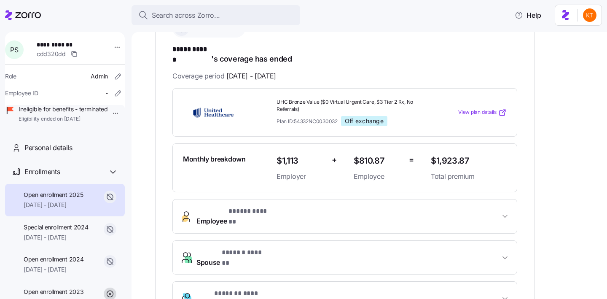
click at [260, 206] on span "* ***** ****** *" at bounding box center [250, 211] width 43 height 11
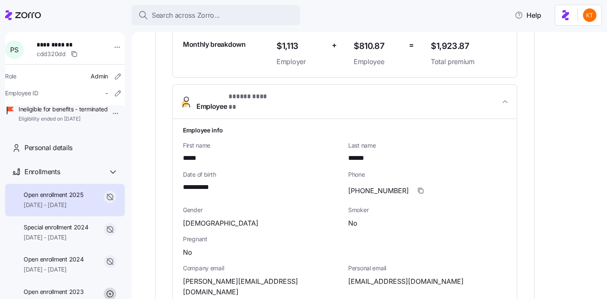
scroll to position [257, 0]
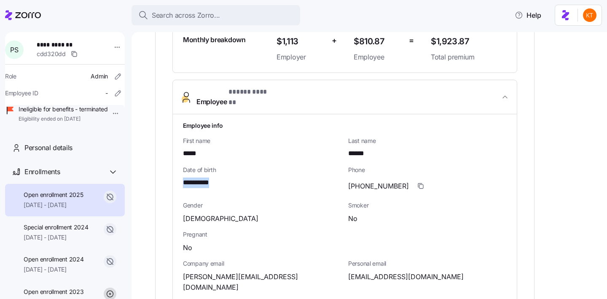
drag, startPoint x: 214, startPoint y: 167, endPoint x: 183, endPoint y: 164, distance: 30.9
click at [183, 178] on span "**********" at bounding box center [199, 183] width 32 height 11
drag, startPoint x: 204, startPoint y: 138, endPoint x: 185, endPoint y: 137, distance: 19.1
click at [185, 148] on div "*****" at bounding box center [262, 153] width 159 height 11
click at [207, 148] on div "*****" at bounding box center [262, 153] width 159 height 11
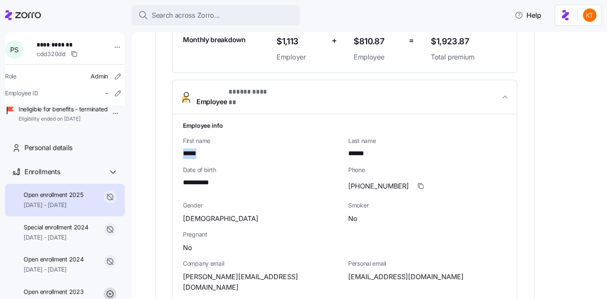
drag, startPoint x: 200, startPoint y: 137, endPoint x: 171, endPoint y: 140, distance: 28.8
click at [171, 140] on div "**********" at bounding box center [345, 272] width 380 height 763
click at [171, 139] on div "**********" at bounding box center [345, 272] width 380 height 763
drag, startPoint x: 372, startPoint y: 139, endPoint x: 352, endPoint y: 138, distance: 19.9
click at [352, 148] on div "******" at bounding box center [427, 153] width 159 height 11
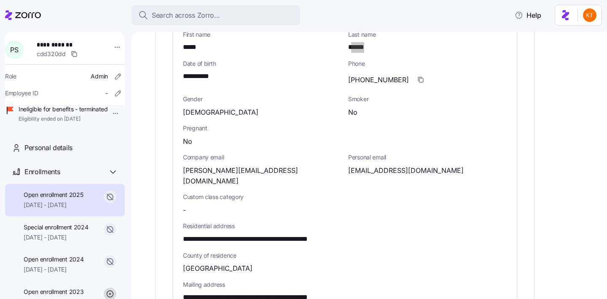
scroll to position [81, 0]
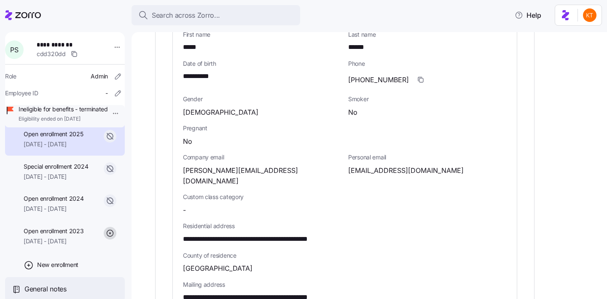
click at [62, 290] on span "General notes" at bounding box center [45, 289] width 42 height 11
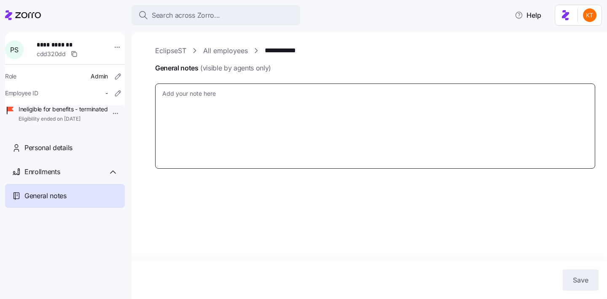
click at [213, 114] on textarea "General notes (visible by agents only)" at bounding box center [375, 126] width 440 height 85
type textarea "x"
type textarea "8"
type textarea "x"
type textarea "88"
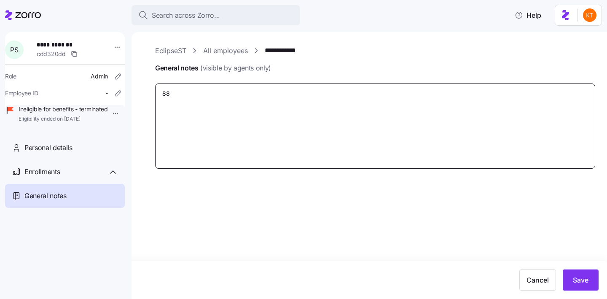
type textarea "x"
type textarea "888"
type textarea "x"
type textarea "8883"
type textarea "x"
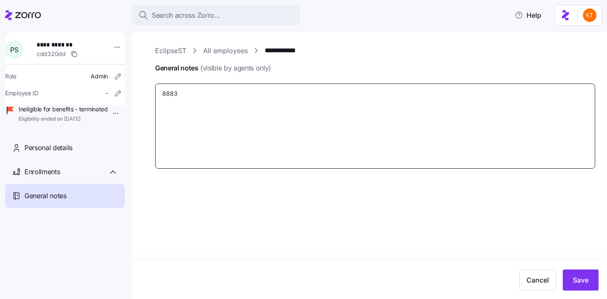
type textarea "88838"
type textarea "x"
type textarea "888381"
type textarea "x"
type textarea "8883818"
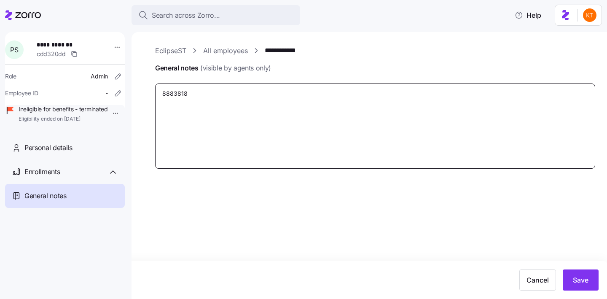
type textarea "x"
type textarea "88838185"
type textarea "x"
type textarea "888381858"
type textarea "x"
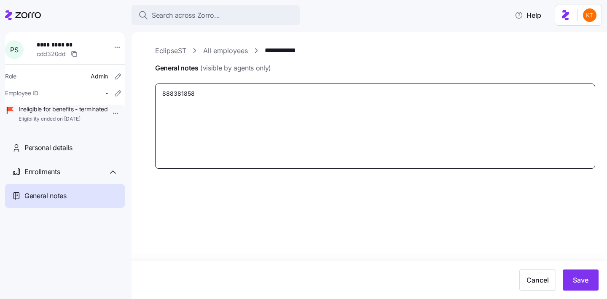
type textarea "8883818581"
type textarea "x"
type textarea "8883818581"
type textarea "x"
type textarea "8883818581 1"
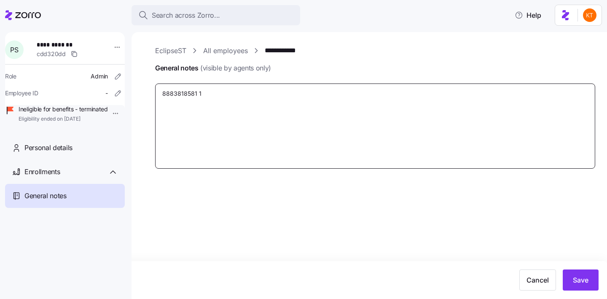
type textarea "x"
type textarea "8883818581 13"
type textarea "x"
type textarea "8883818581 130"
type textarea "x"
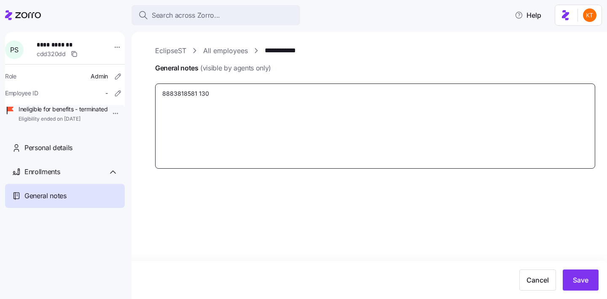
type textarea "8883818581 1308"
type textarea "x"
type textarea "8883818581 13086"
type textarea "x"
type textarea "8883818581 1308"
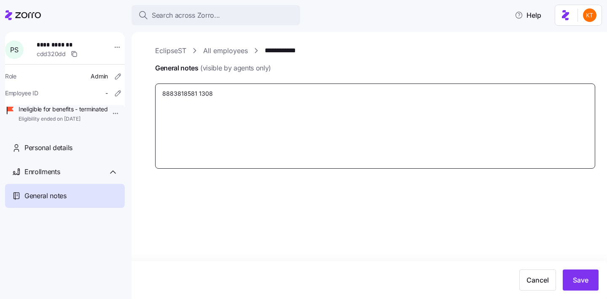
type textarea "x"
type textarea "8883818581 13085"
type textarea "x"
type textarea "8883818581 130856"
type textarea "x"
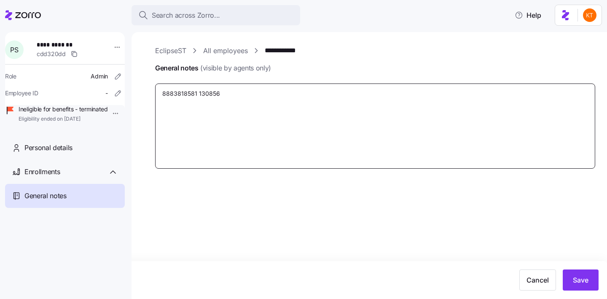
type textarea "8883818581 1308560"
type textarea "x"
type textarea "8883818581 13085603"
type textarea "x"
type textarea "8883818581 130856030"
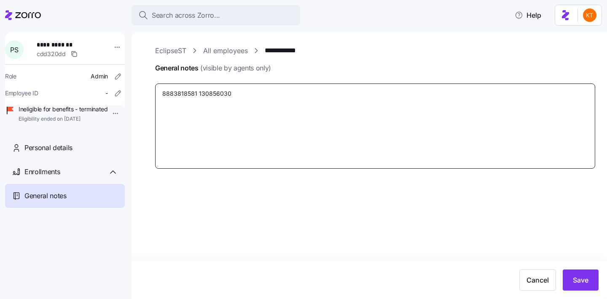
type textarea "x"
type textarea "8883818581 B130856030"
type textarea "x"
type textarea "8883818581 Bi130856030"
type textarea "x"
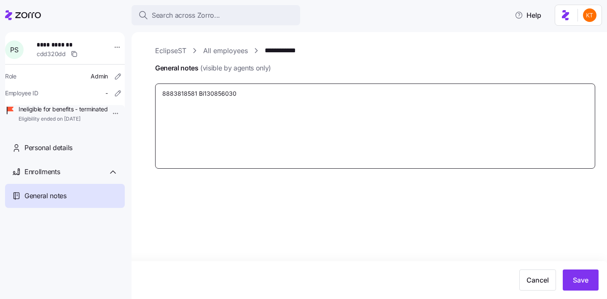
type textarea "8883818581 Bil130856030"
type textarea "x"
type textarea "8883818581 Bill130856030"
type textarea "x"
type textarea "8883818581 Billi130856030"
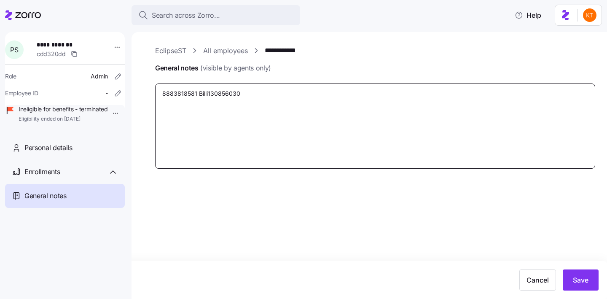
type textarea "x"
type textarea "8883818581 Billin130856030"
type textarea "x"
type textarea "8883818581 Billind130856030"
type textarea "x"
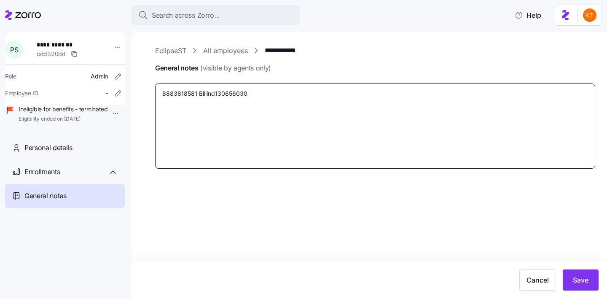
type textarea "8883818581 Billind 130856030"
type textarea "x"
type textarea "8883818581 Billind130856030"
type textarea "x"
type textarea "8883818581 Billin130856030"
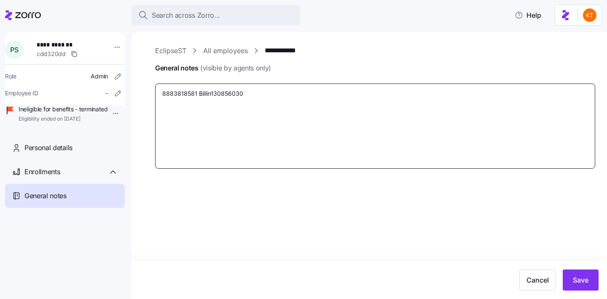
type textarea "x"
type textarea "8883818581 Billing130856030"
type textarea "x"
type textarea "8883818581 Billin130856030"
type textarea "x"
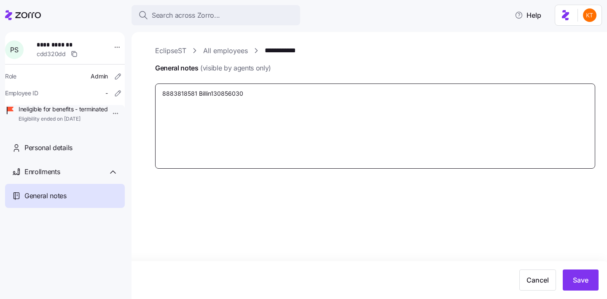
type textarea "8883818581 Billi130856030"
type textarea "x"
type textarea "8883818581 Bill130856030"
type textarea "x"
type textarea "8883818581 Bil130856030"
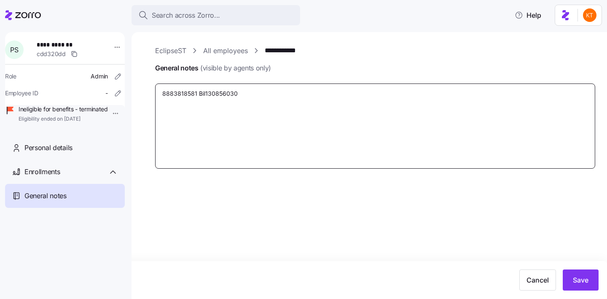
type textarea "x"
type textarea "8883818581 Bi130856030"
type textarea "x"
type textarea "8883818581 B130856030"
type textarea "x"
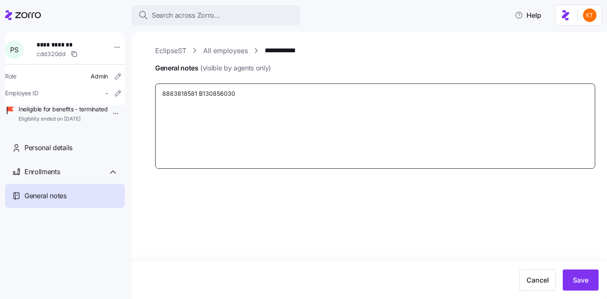
type textarea "8883818581 130856030"
type textarea "x"
type textarea "8883818581 M130856030"
type textarea "x"
type textarea "8883818581 Me130856030"
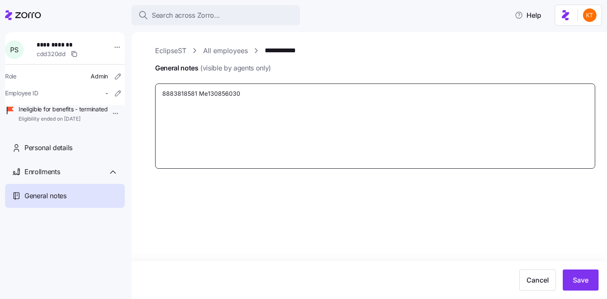
type textarea "x"
type textarea "8883818581 Mem130856030"
type textarea "x"
type textarea "8883818581 Memb130856030"
type textarea "x"
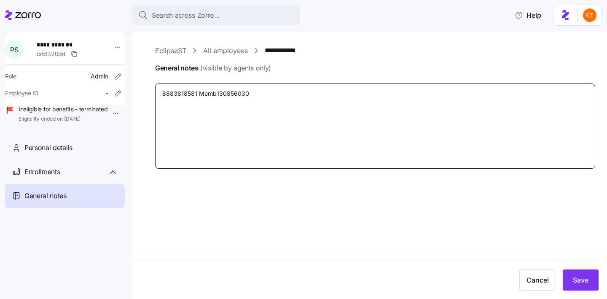
type textarea "8883818581 Membe130856030"
type textarea "x"
type textarea "8883818581 Member130856030"
type textarea "x"
type textarea "8883818581 Member 130856030"
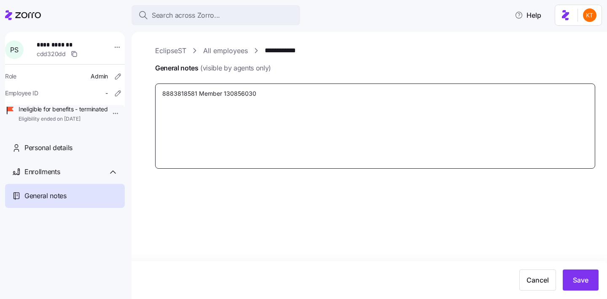
type textarea "x"
type textarea "8883818581 Member I130856030"
type textarea "x"
type textarea "8883818581 Member ID130856030"
type textarea "x"
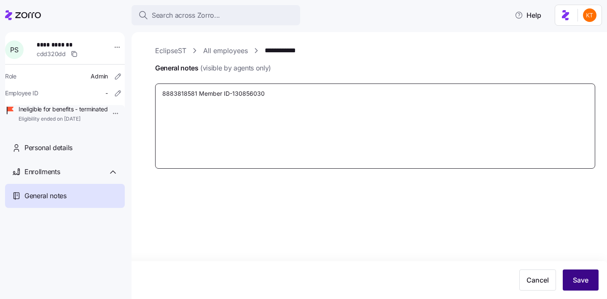
type textarea "8883818581 Member ID-130856030"
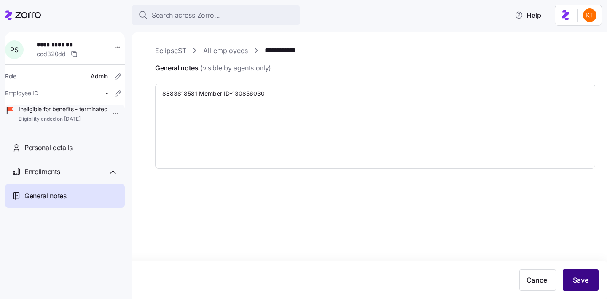
click at [579, 285] on button "Save" at bounding box center [581, 279] width 36 height 21
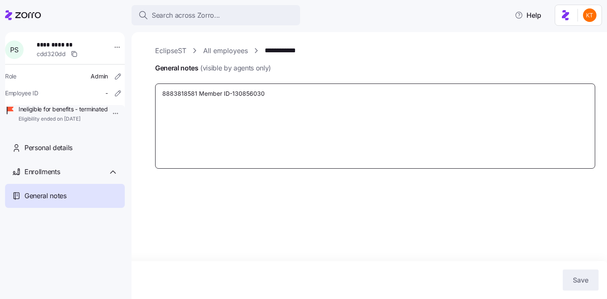
click at [197, 93] on textarea "8883818581 Member ID-130856030" at bounding box center [375, 126] width 440 height 85
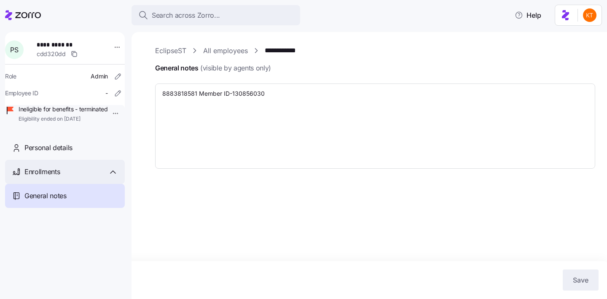
click at [66, 177] on div "Enrollments" at bounding box center [71, 172] width 94 height 11
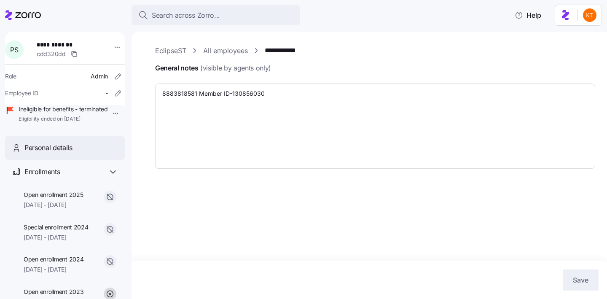
click at [70, 153] on span "Personal details" at bounding box center [48, 148] width 48 height 11
type textarea "x"
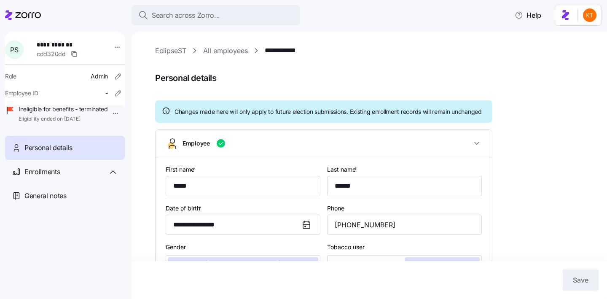
type input "AllEmployees"
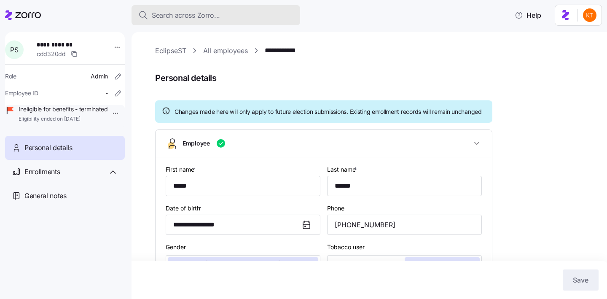
click at [169, 16] on span "Search across Zorro..." at bounding box center [186, 15] width 68 height 11
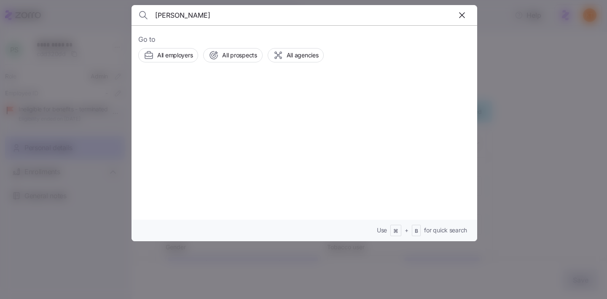
type input "[PERSON_NAME]"
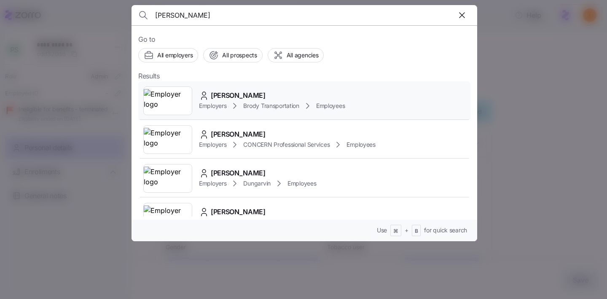
click at [237, 111] on div "[PERSON_NAME] Employers Brody Transportation Employees" at bounding box center [304, 100] width 332 height 39
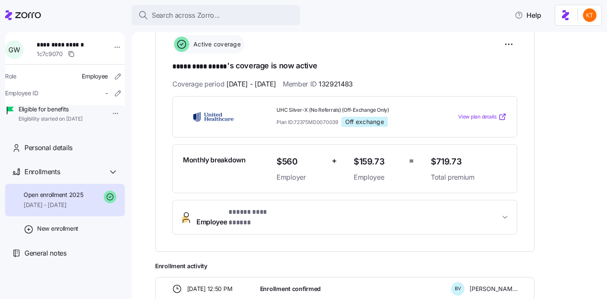
click at [245, 222] on button "**********" at bounding box center [345, 217] width 344 height 34
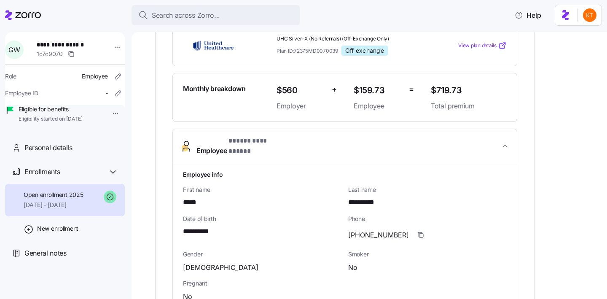
scroll to position [240, 0]
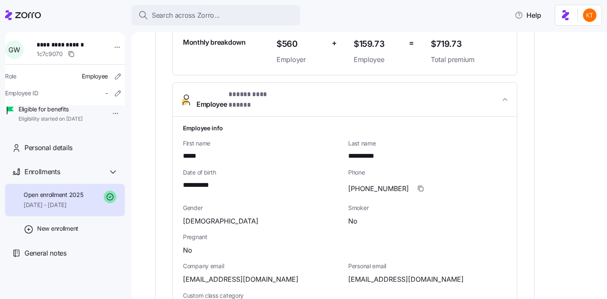
click at [364, 183] on span "[PHONE_NUMBER]" at bounding box center [378, 188] width 61 height 11
copy span ")"
click at [80, 42] on span "**********" at bounding box center [66, 44] width 59 height 8
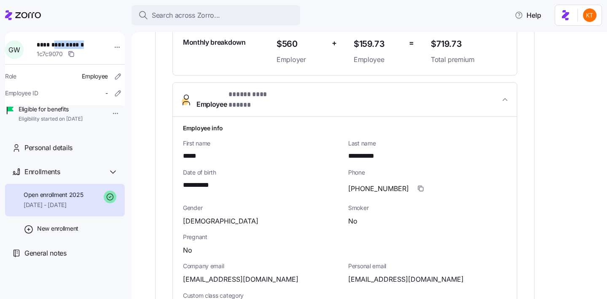
click at [80, 42] on span "**********" at bounding box center [66, 44] width 59 height 8
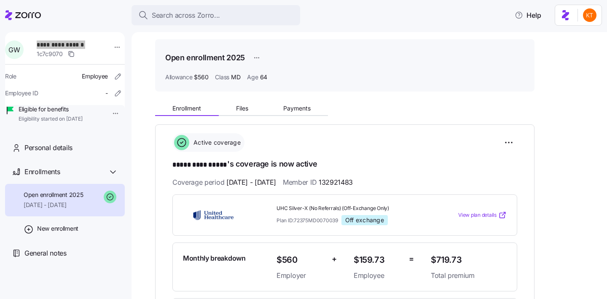
scroll to position [0, 0]
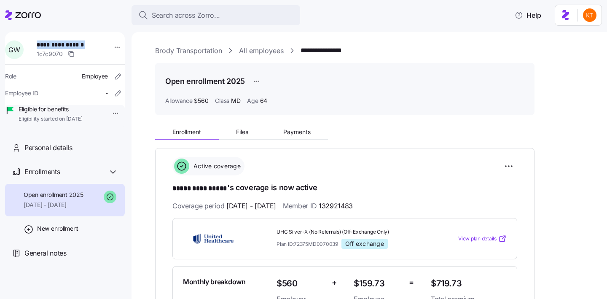
click at [275, 114] on div "Open enrollment 2025 Allowance $560 Class MD Age [DEMOGRAPHIC_DATA]" at bounding box center [345, 89] width 380 height 52
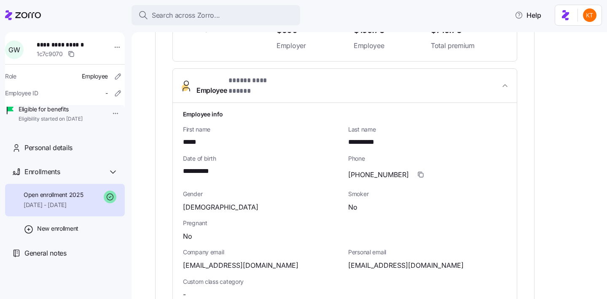
scroll to position [277, 0]
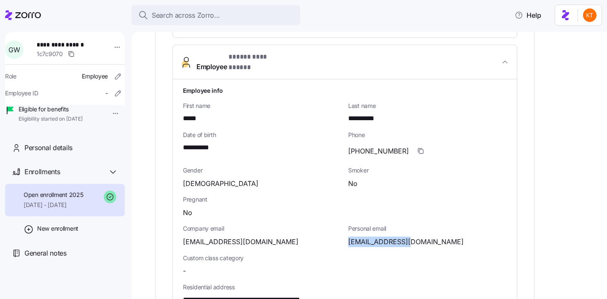
drag, startPoint x: 345, startPoint y: 235, endPoint x: 411, endPoint y: 237, distance: 65.8
click at [411, 237] on div "Personal email [EMAIL_ADDRESS][DOMAIN_NAME]" at bounding box center [427, 235] width 165 height 29
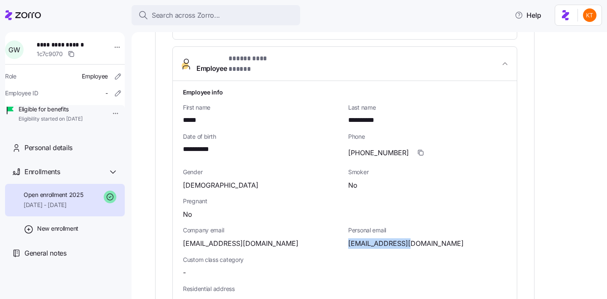
copy span "[EMAIL_ADDRESS][DOMAIN_NAME]"
